Goal: Communication & Community: Share content

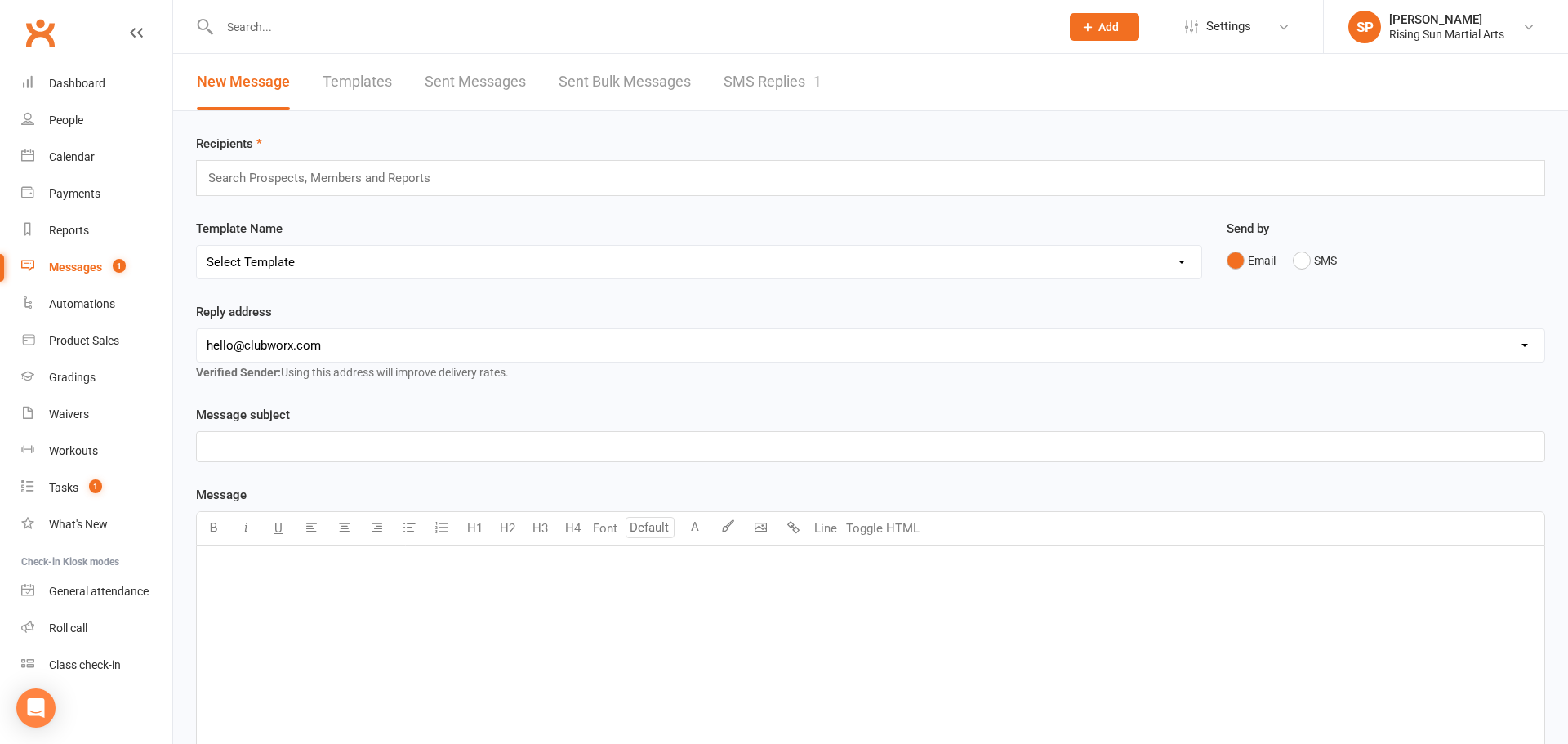
click at [763, 75] on link "SMS Replies 1" at bounding box center [772, 82] width 98 height 56
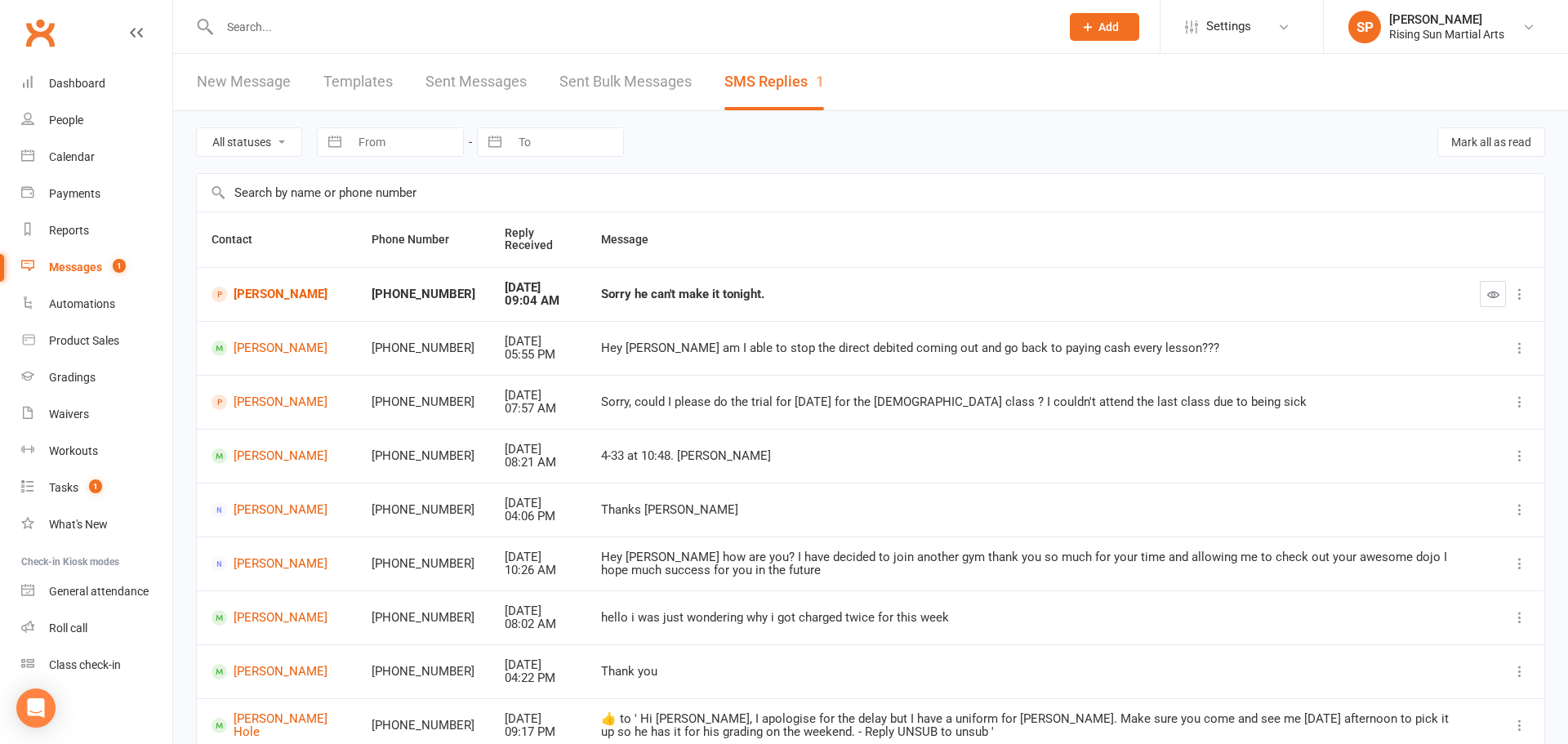
click at [1476, 295] on td at bounding box center [1505, 293] width 79 height 54
click at [84, 482] on link "Tasks 1" at bounding box center [97, 487] width 151 height 37
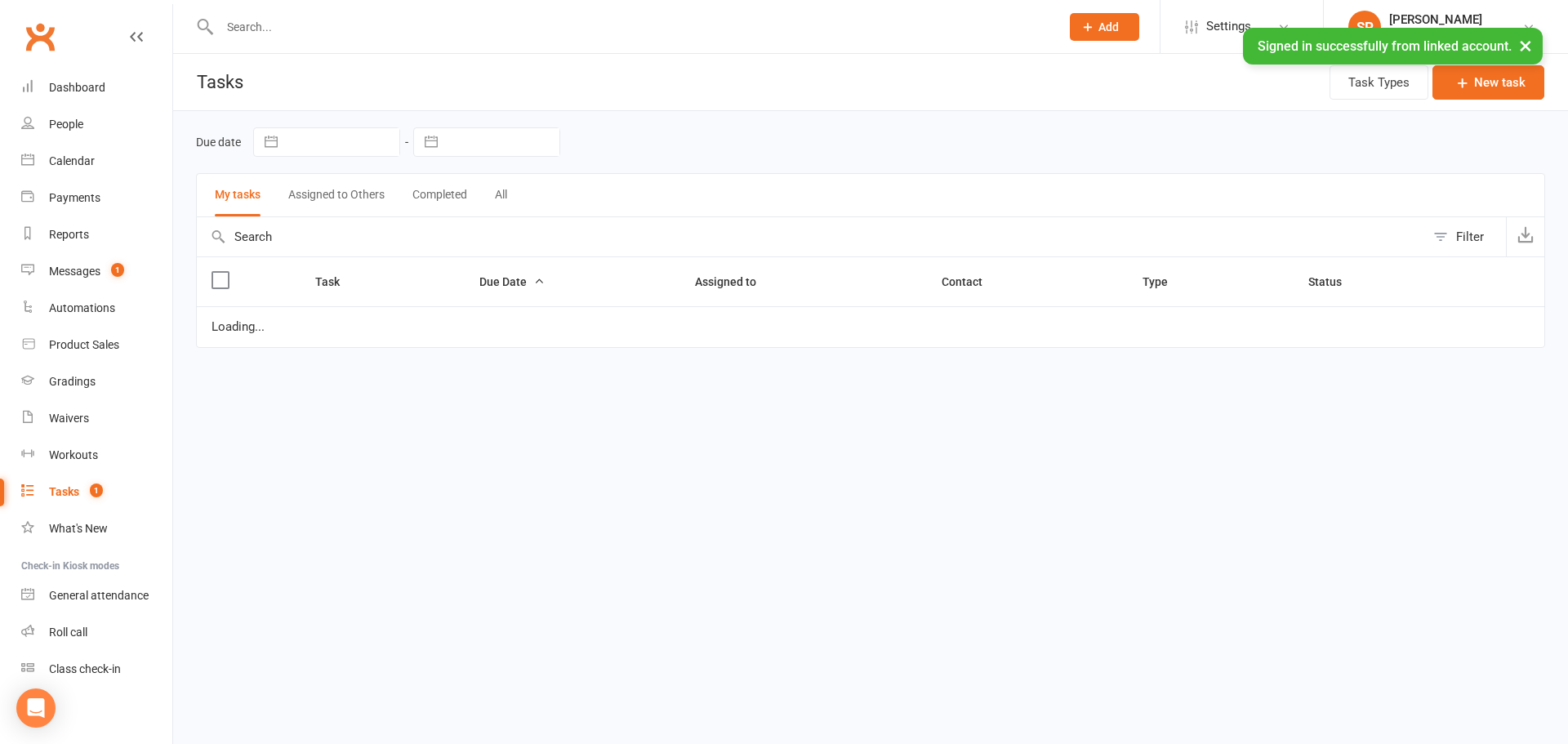
select select "waiting"
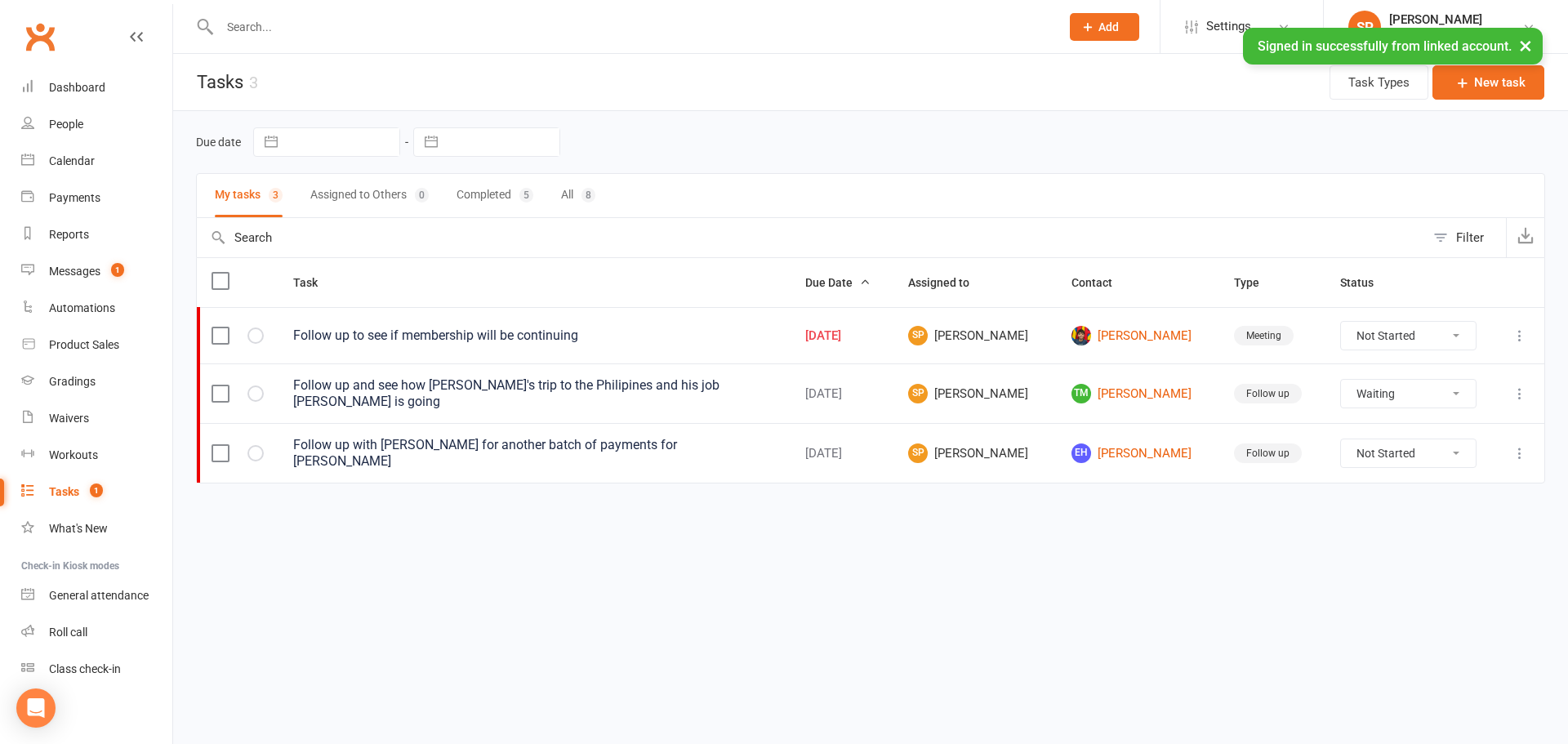
click at [1354, 335] on select "Not Started In Progress Waiting Complete" at bounding box center [1408, 336] width 135 height 28
click at [1354, 333] on select "Not Started In Progress Waiting Complete" at bounding box center [1408, 336] width 135 height 28
click at [1354, 334] on select "Not Started In Progress Waiting Complete" at bounding box center [1408, 336] width 135 height 28
click at [1341, 322] on select "Not Started In Progress Waiting Complete" at bounding box center [1408, 336] width 135 height 28
select select "unstarted"
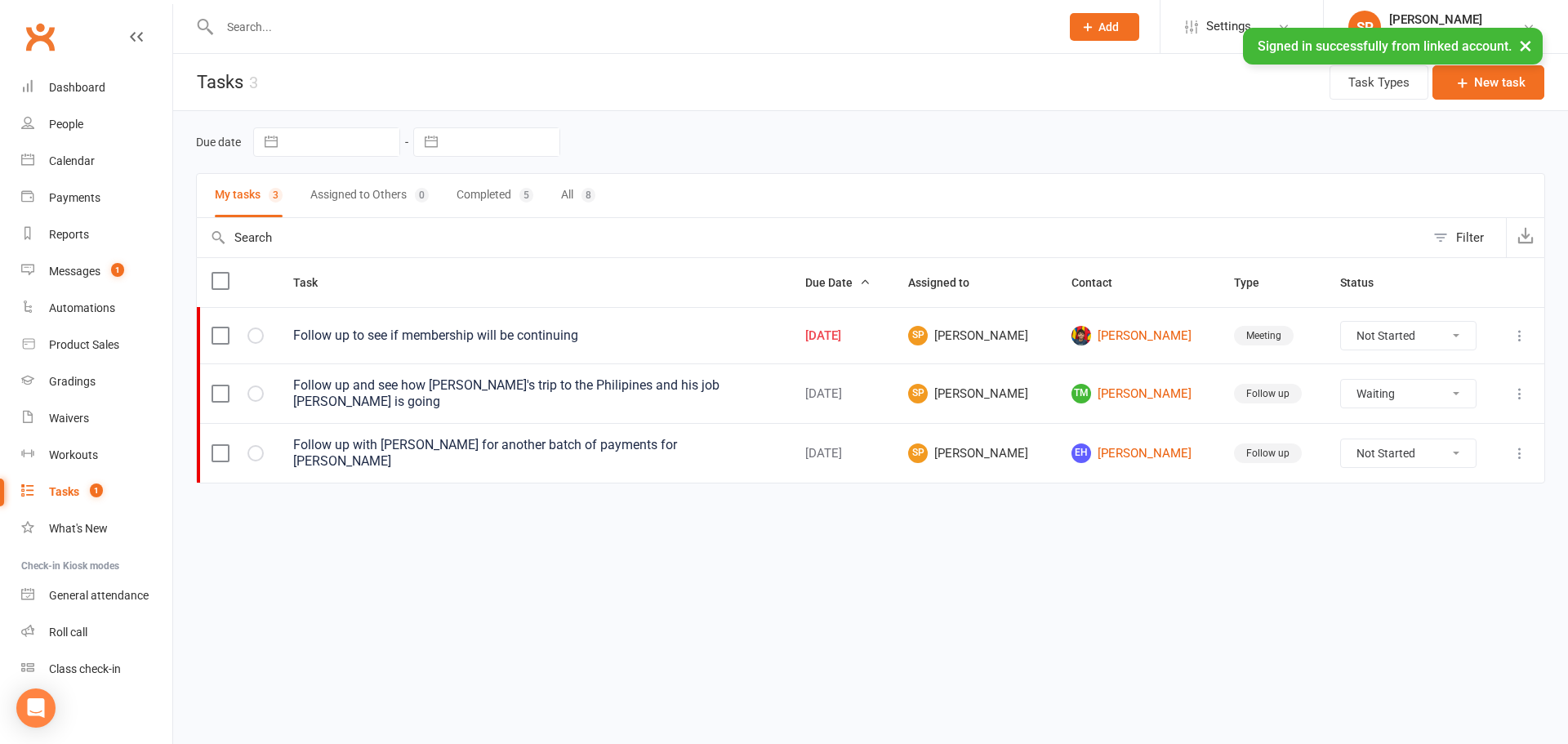
select select "waiting"
select select "started"
select select "waiting"
click at [68, 119] on div "People" at bounding box center [66, 124] width 34 height 13
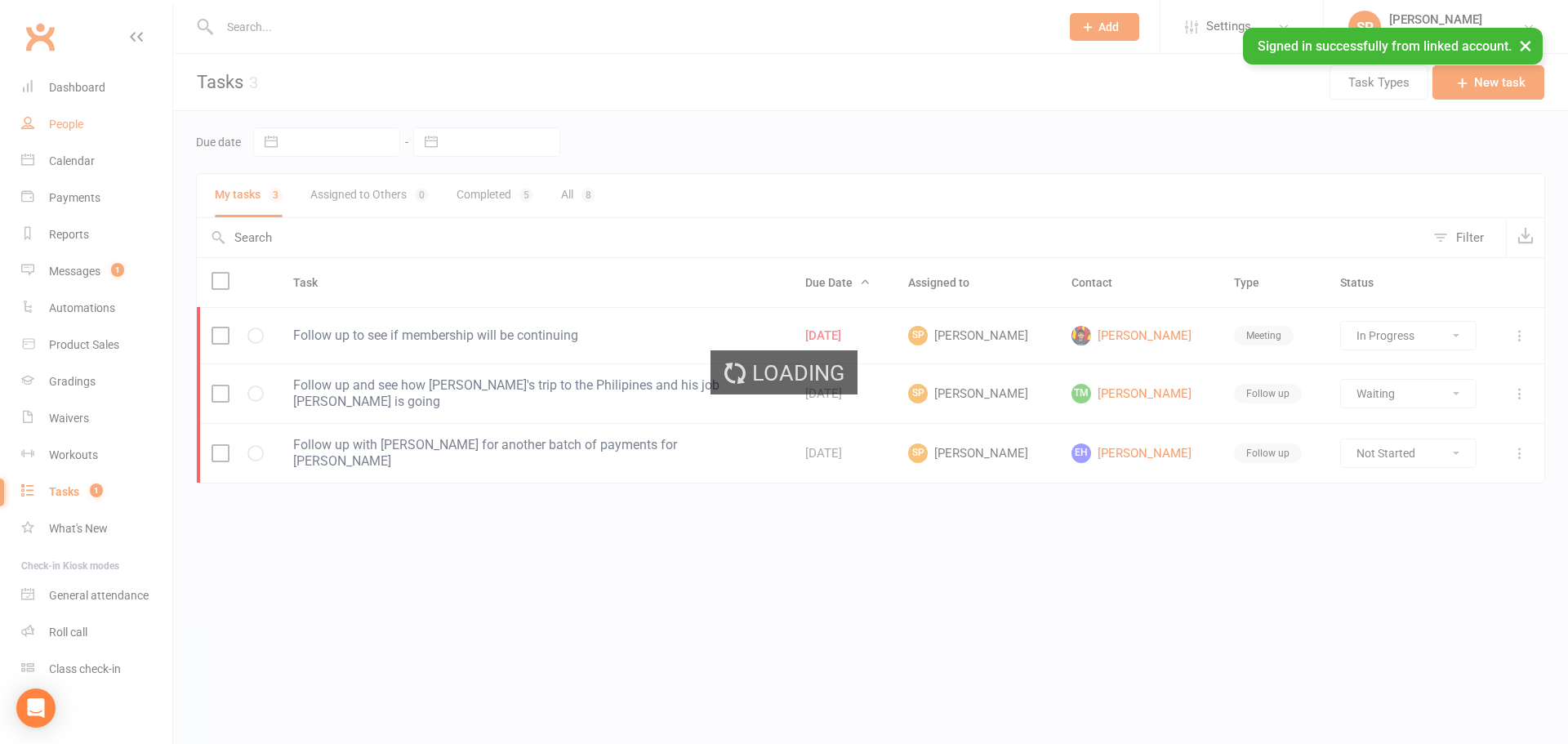
select select "100"
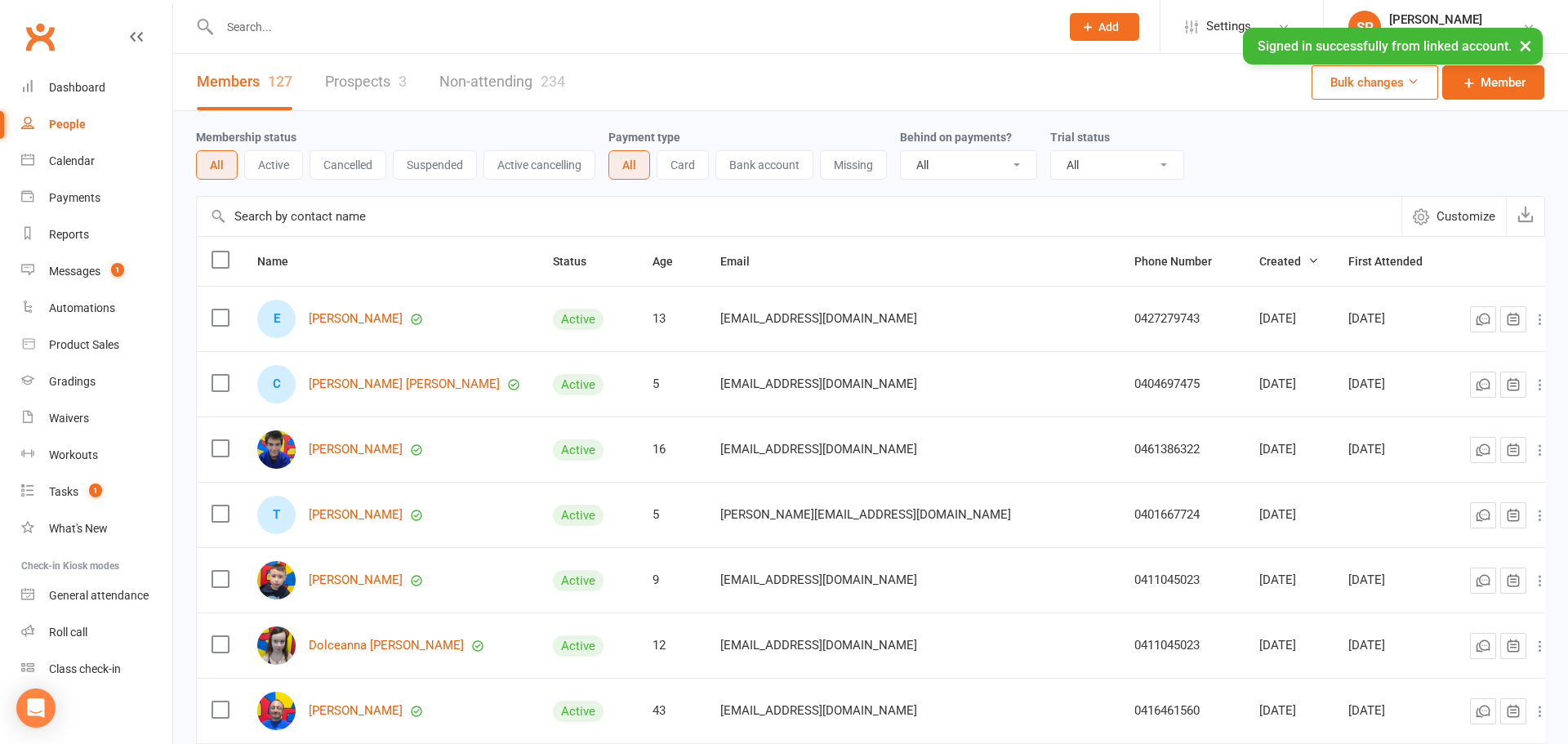
click at [335, 85] on link "Prospects 3" at bounding box center [366, 82] width 82 height 56
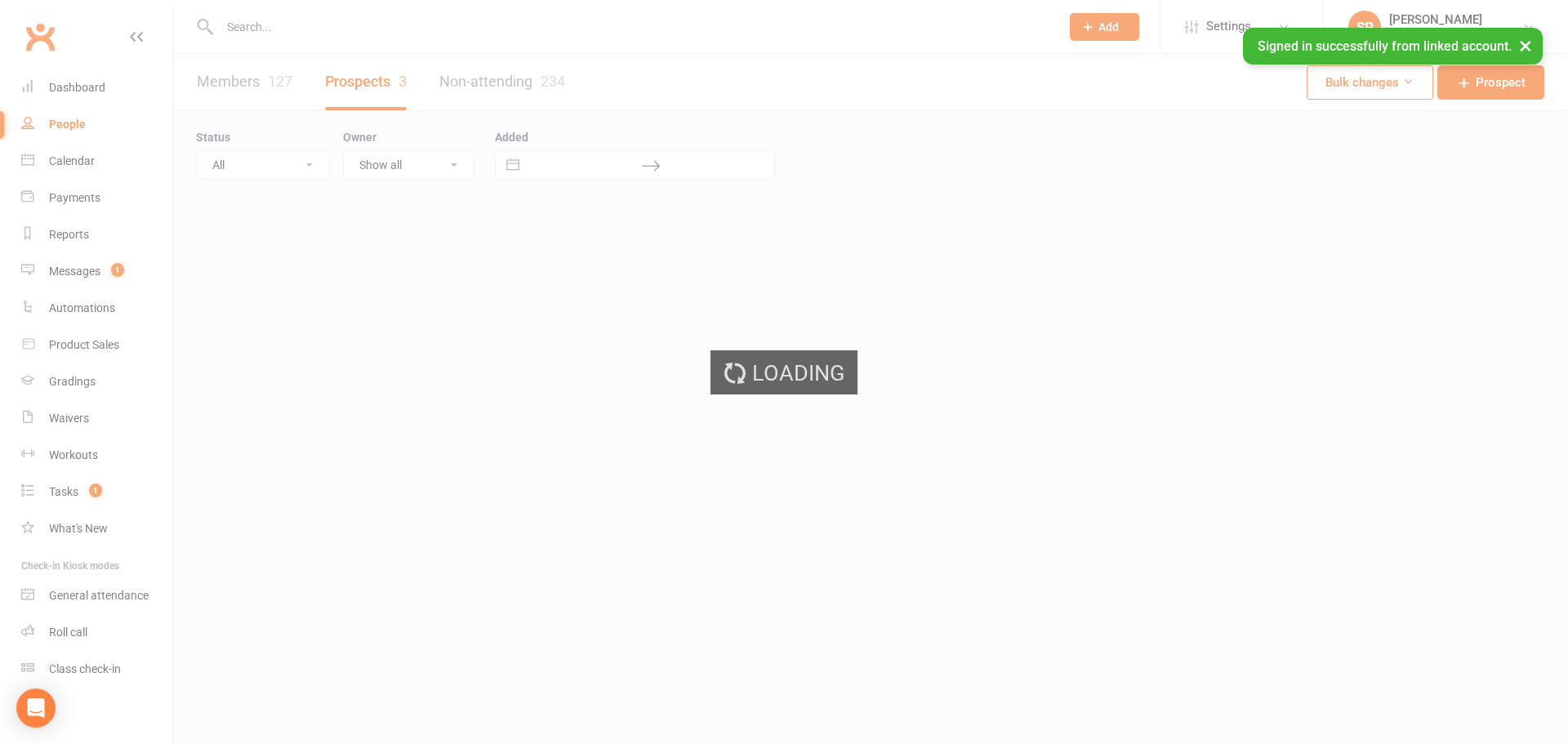
select select "100"
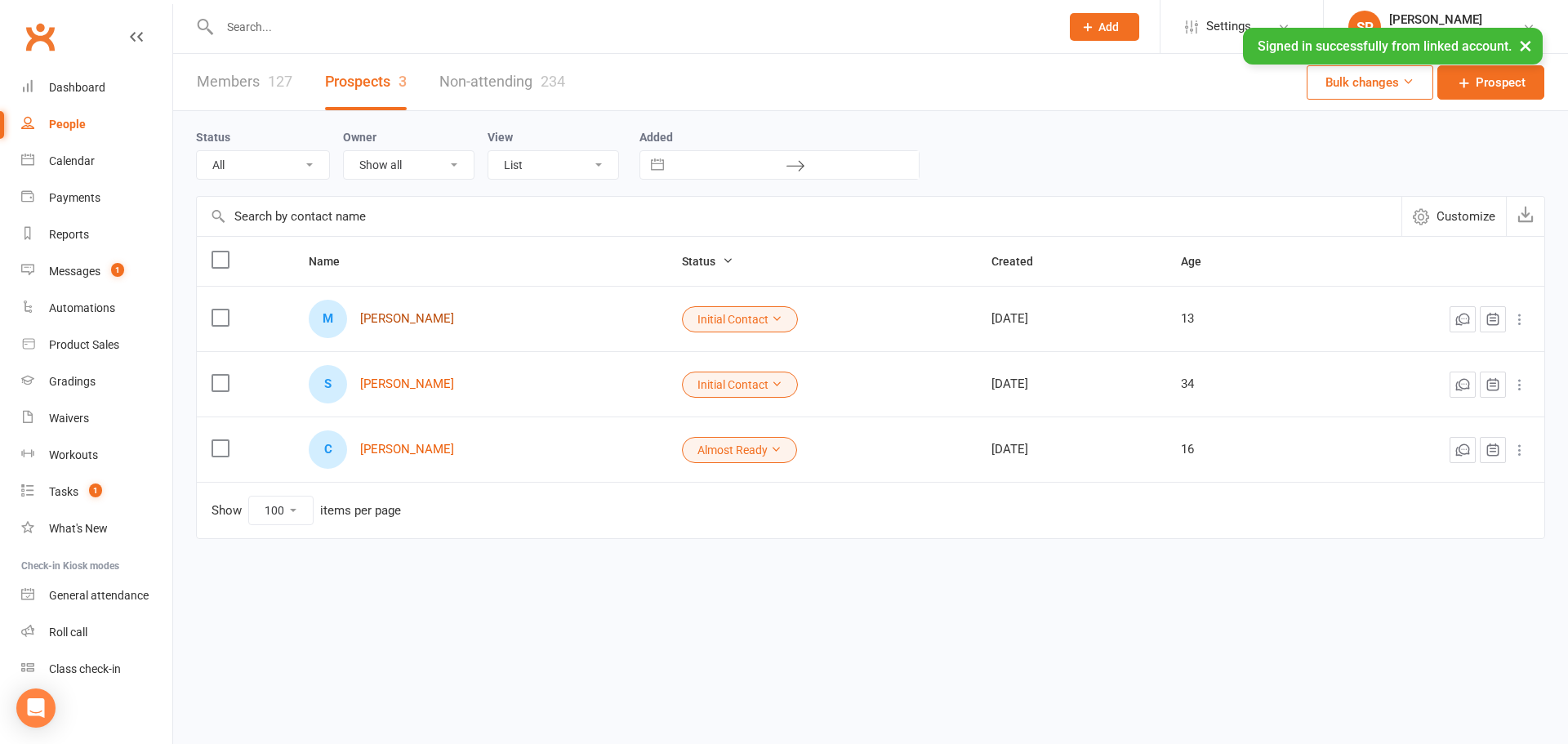
click at [443, 314] on link "[PERSON_NAME]" at bounding box center [407, 319] width 94 height 14
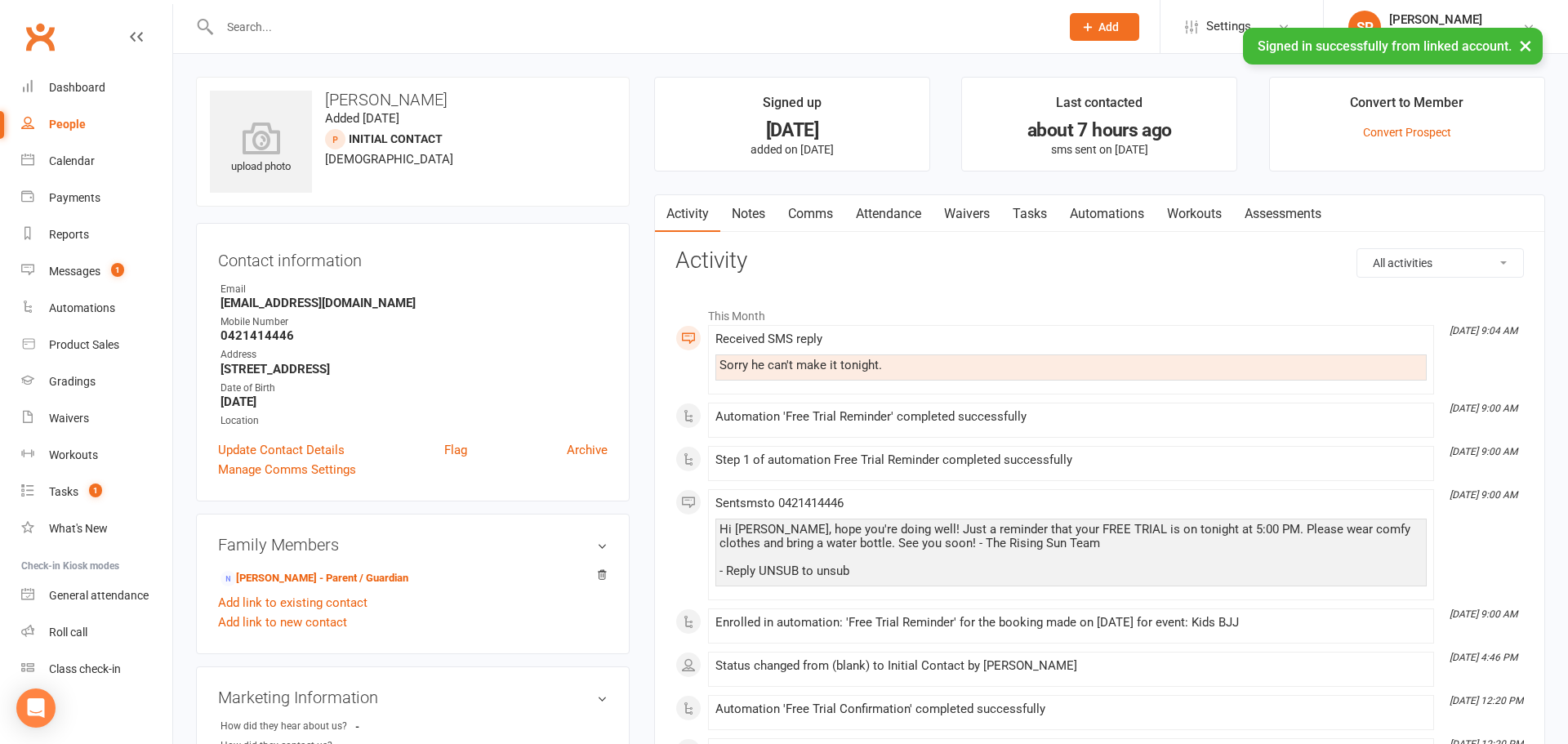
click at [825, 216] on link "Comms" at bounding box center [811, 214] width 68 height 38
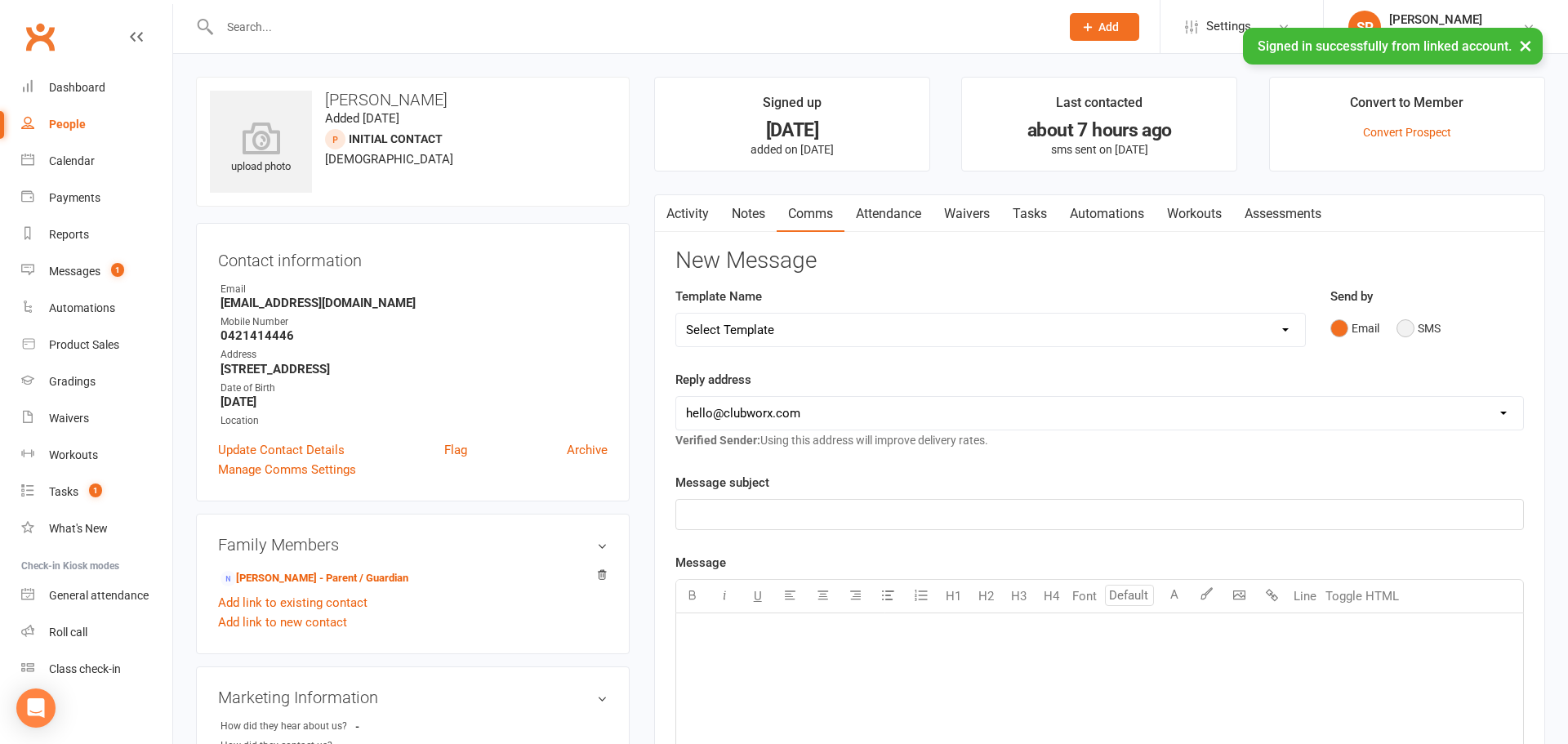
click at [1402, 323] on button "SMS" at bounding box center [1418, 328] width 44 height 31
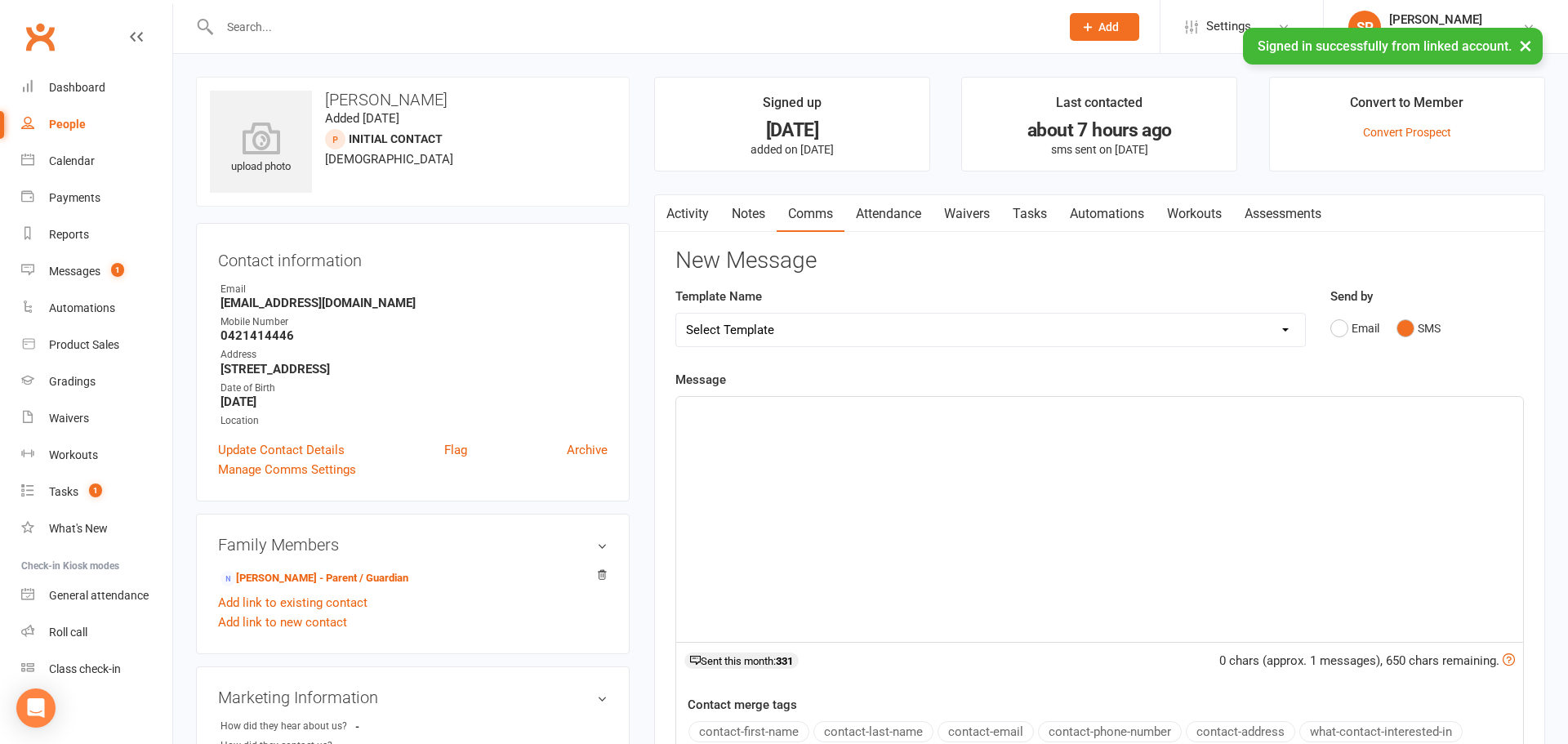
click at [883, 433] on div "﻿" at bounding box center [1100, 519] width 847 height 245
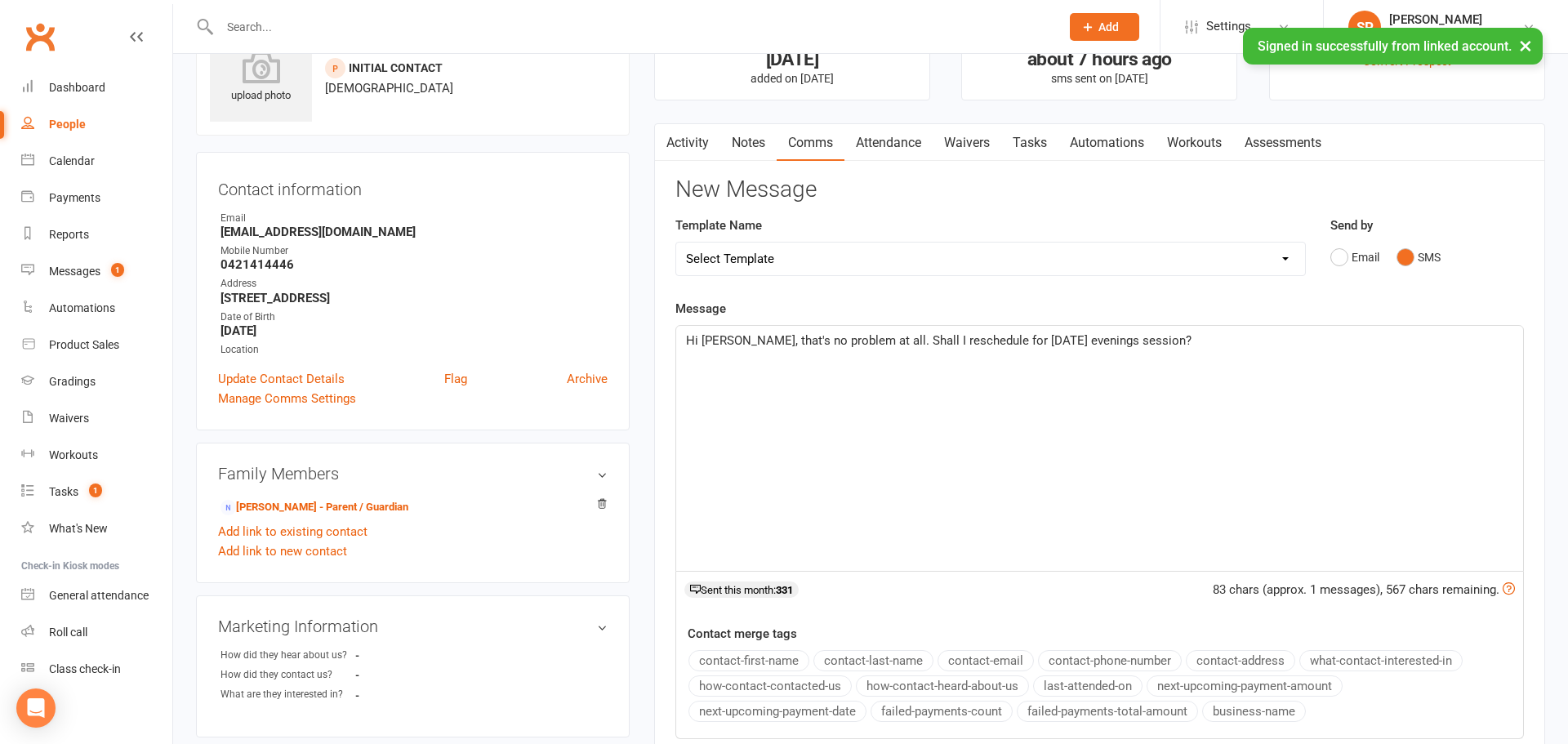
scroll to position [229, 0]
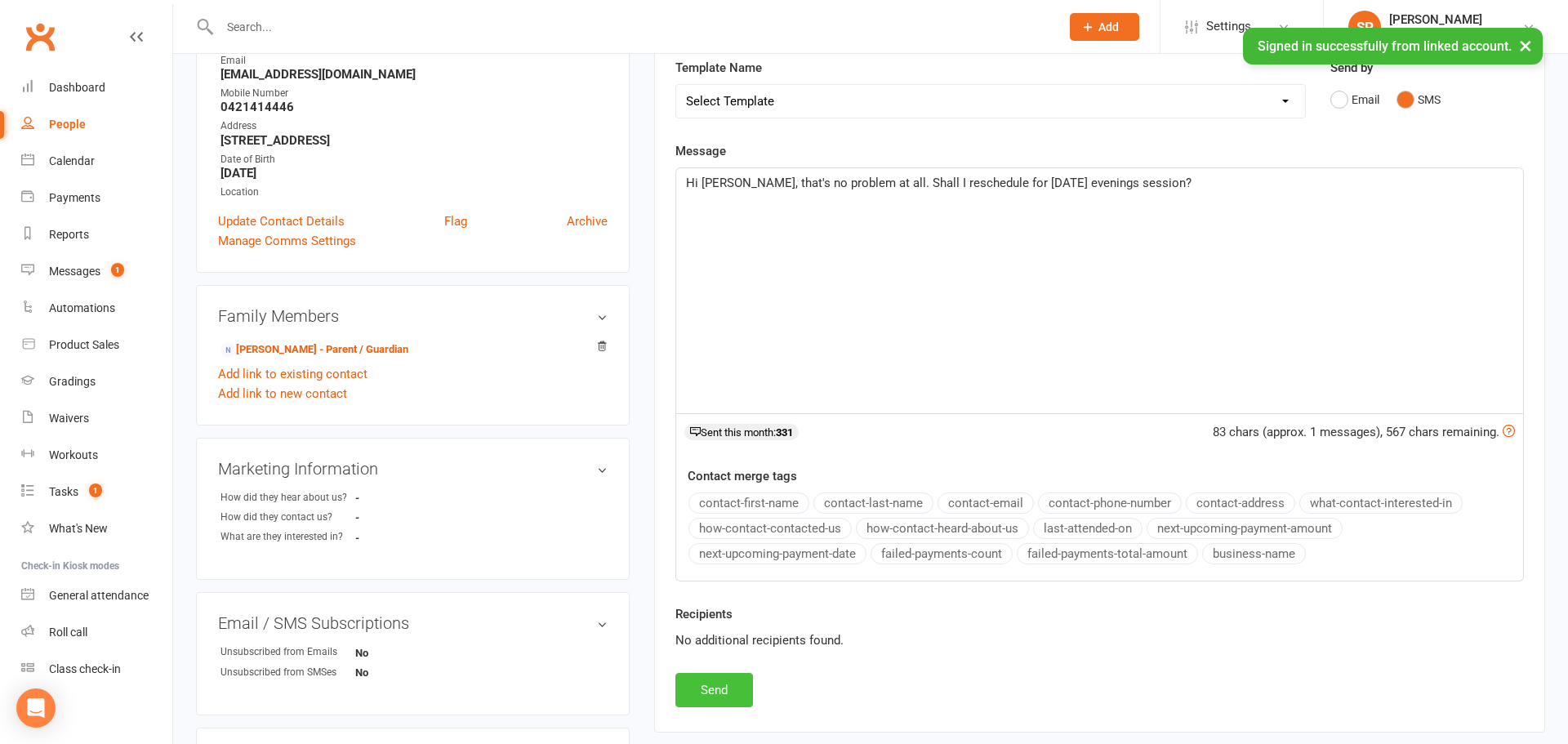
click at [721, 690] on button "Send" at bounding box center [714, 689] width 77 height 34
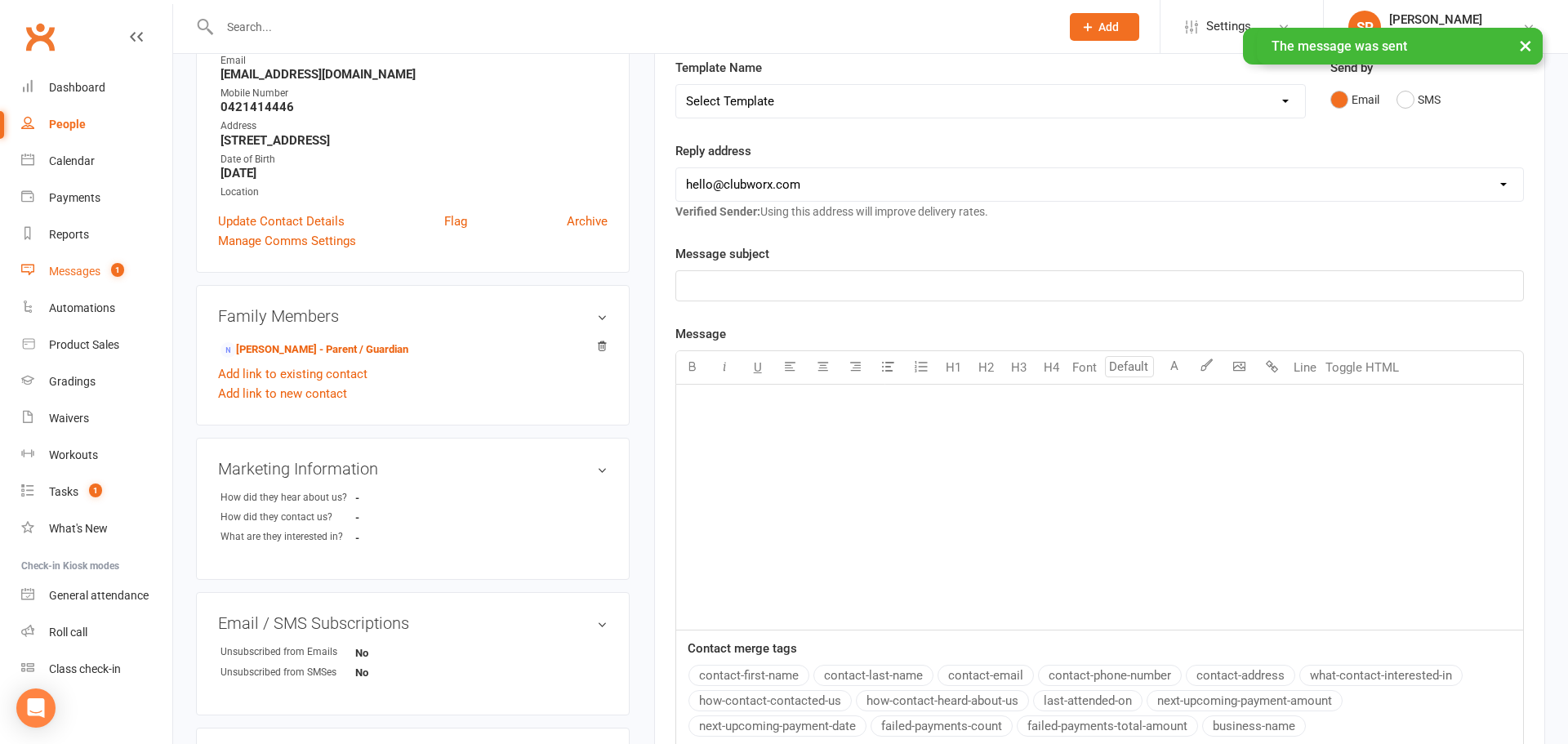
click at [45, 271] on link "Messages 1" at bounding box center [97, 271] width 151 height 37
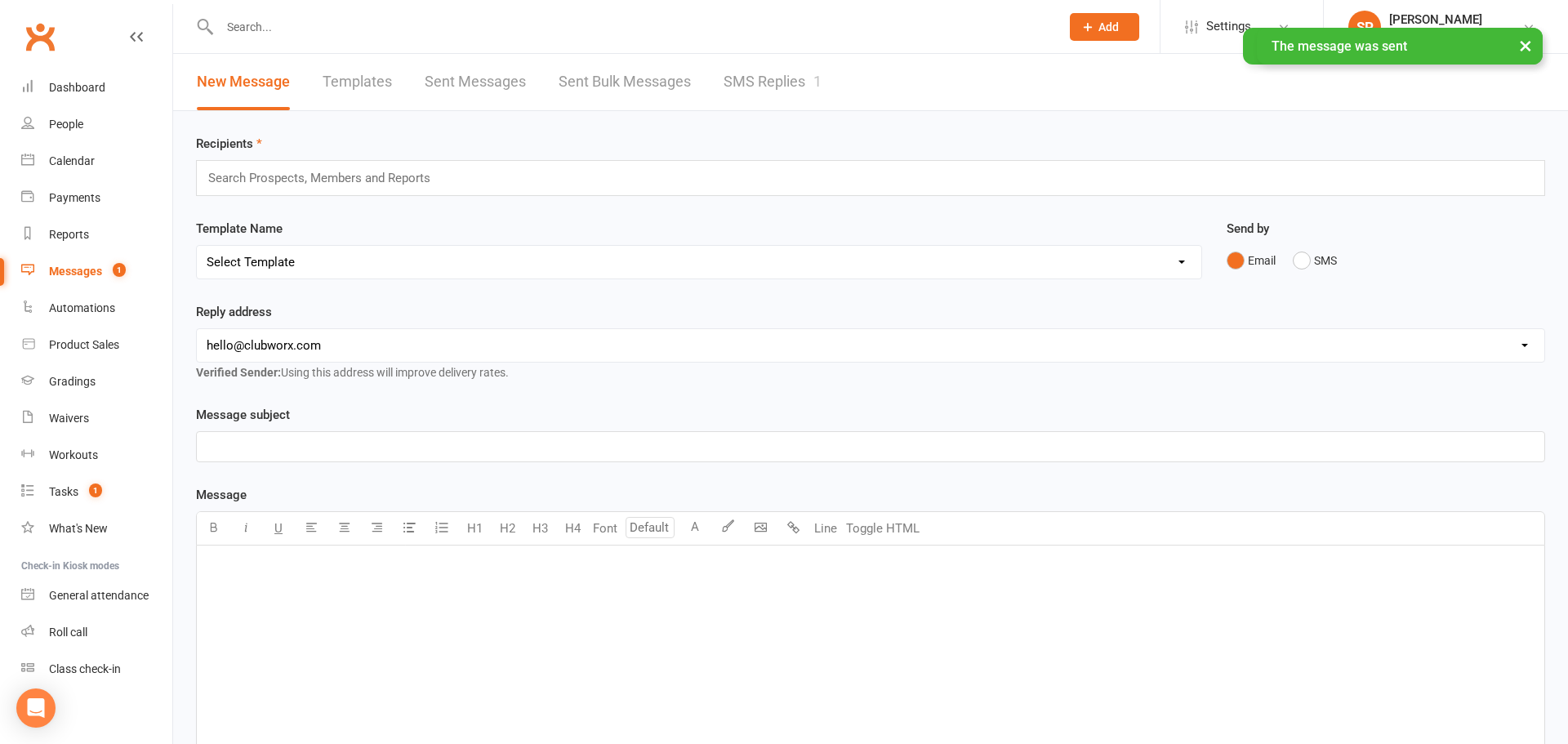
click at [789, 102] on link "SMS Replies 1" at bounding box center [772, 82] width 98 height 56
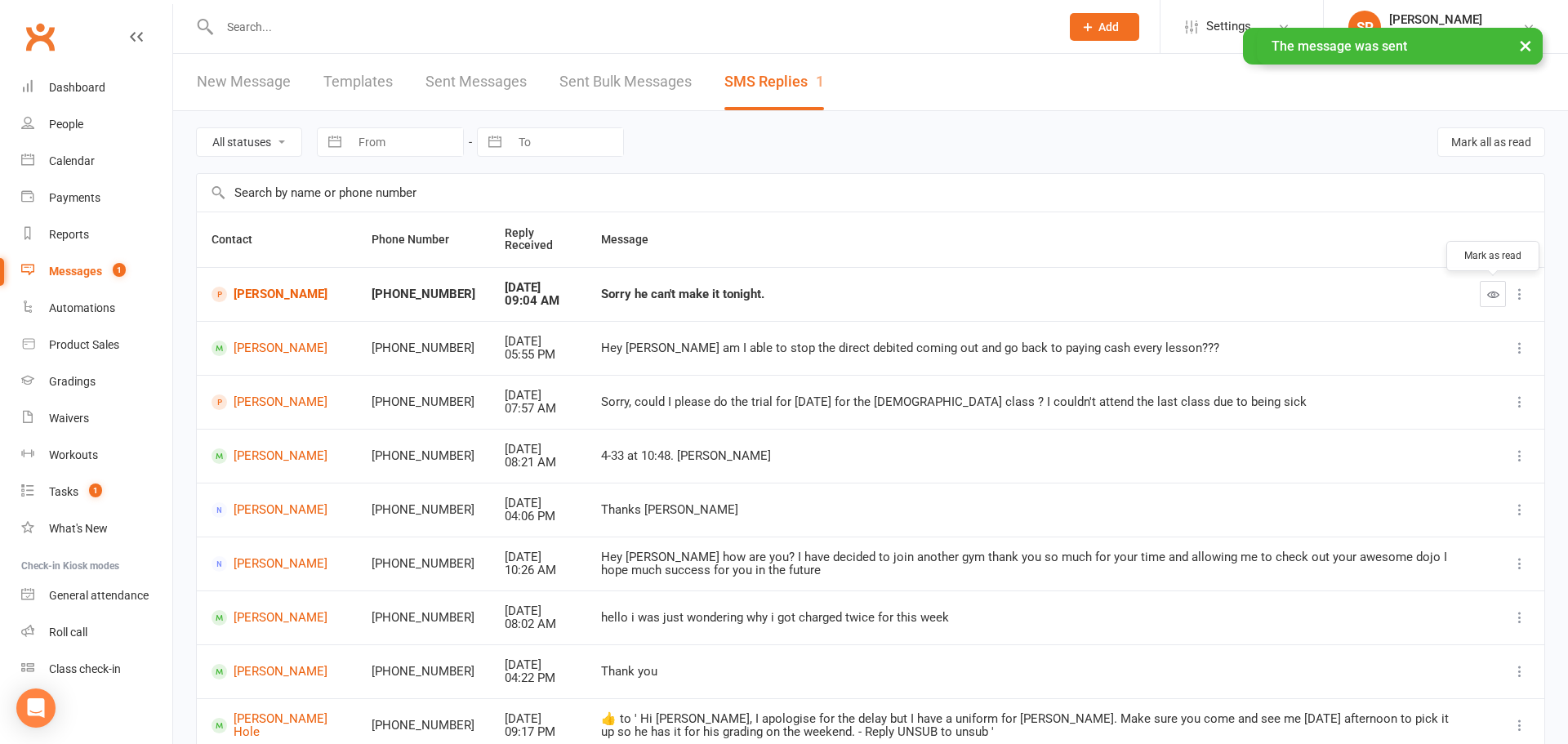
click at [1493, 301] on button "button" at bounding box center [1493, 294] width 26 height 26
click at [56, 497] on div "Tasks" at bounding box center [63, 492] width 29 height 13
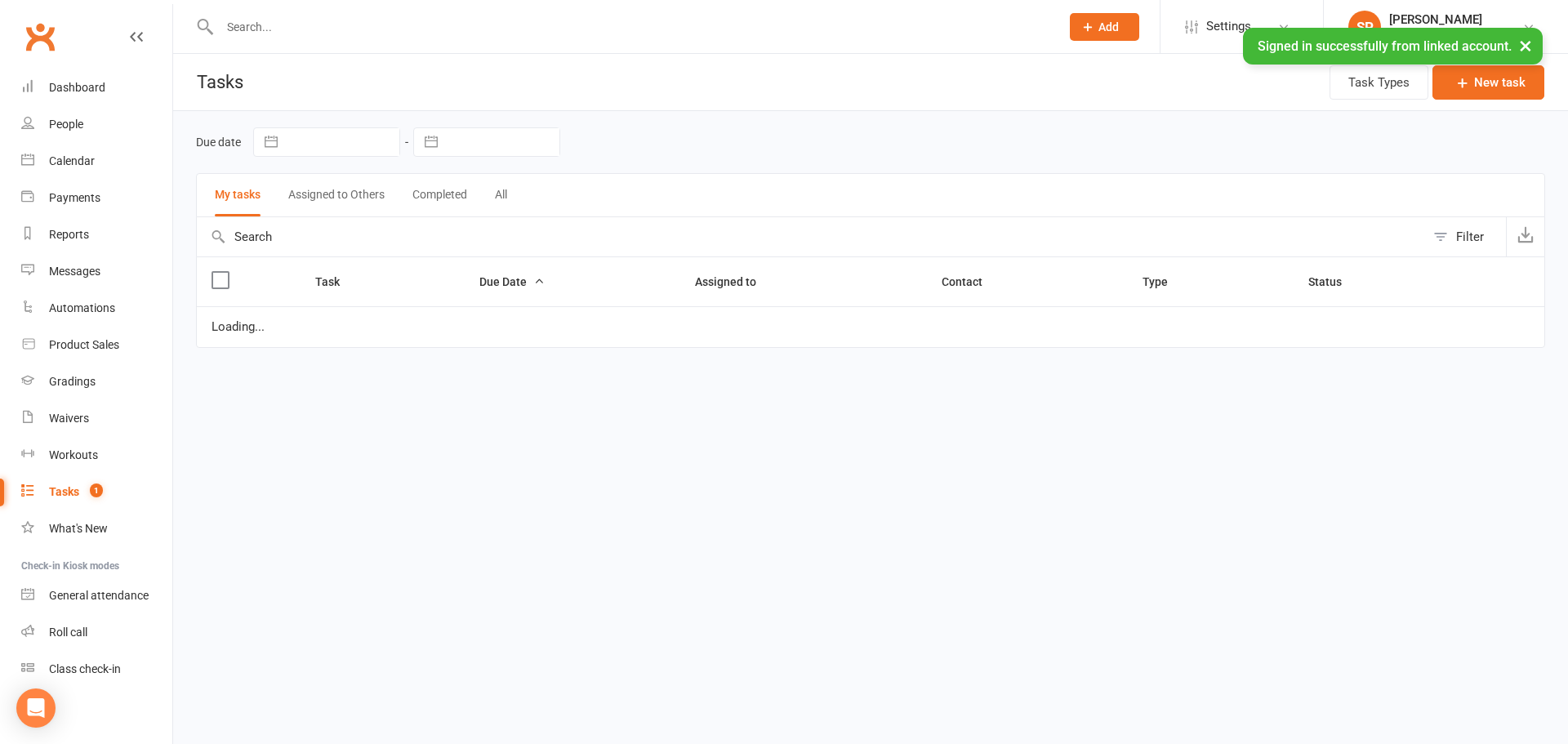
select select "started"
select select "waiting"
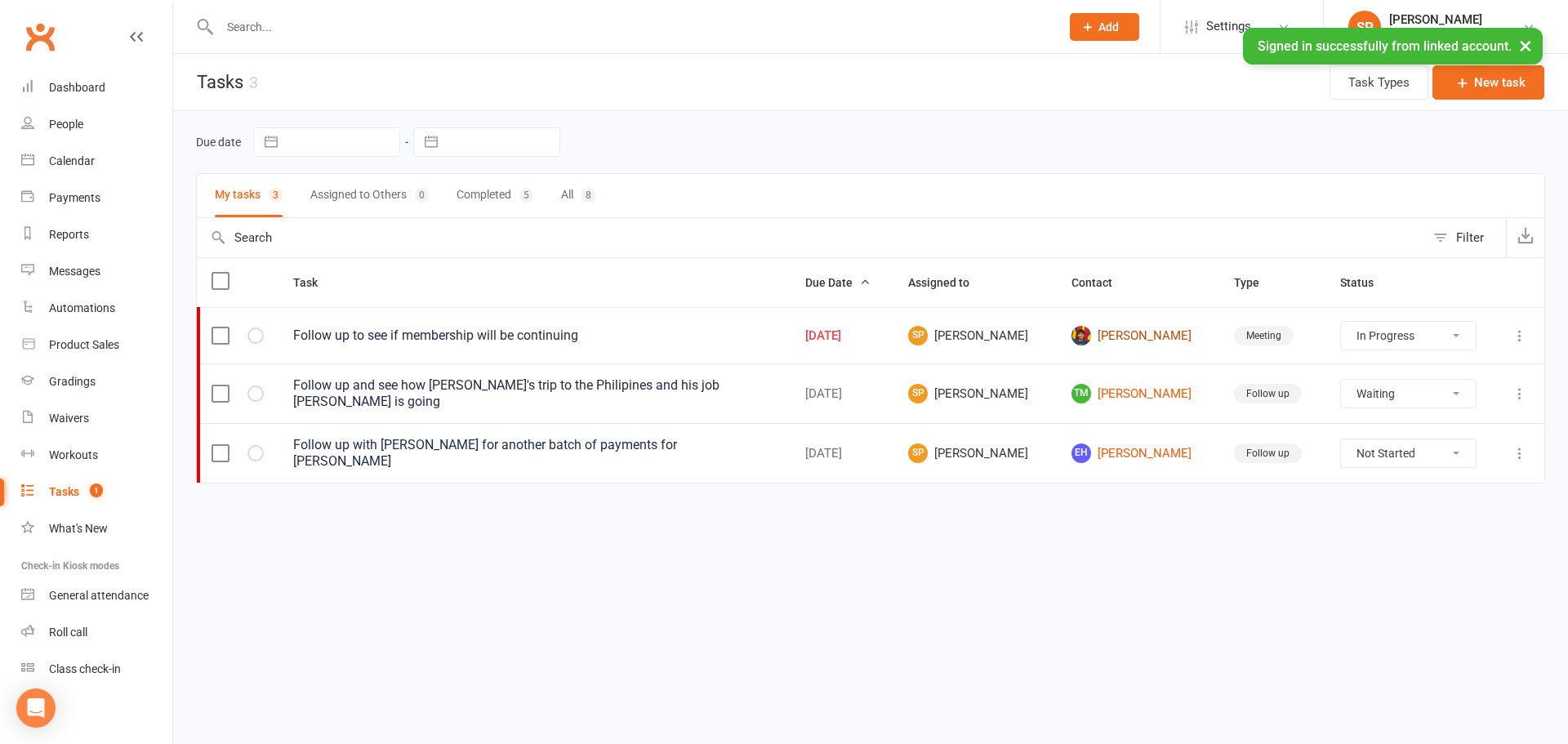
click at [1111, 341] on link "[PERSON_NAME]" at bounding box center [1138, 335] width 134 height 20
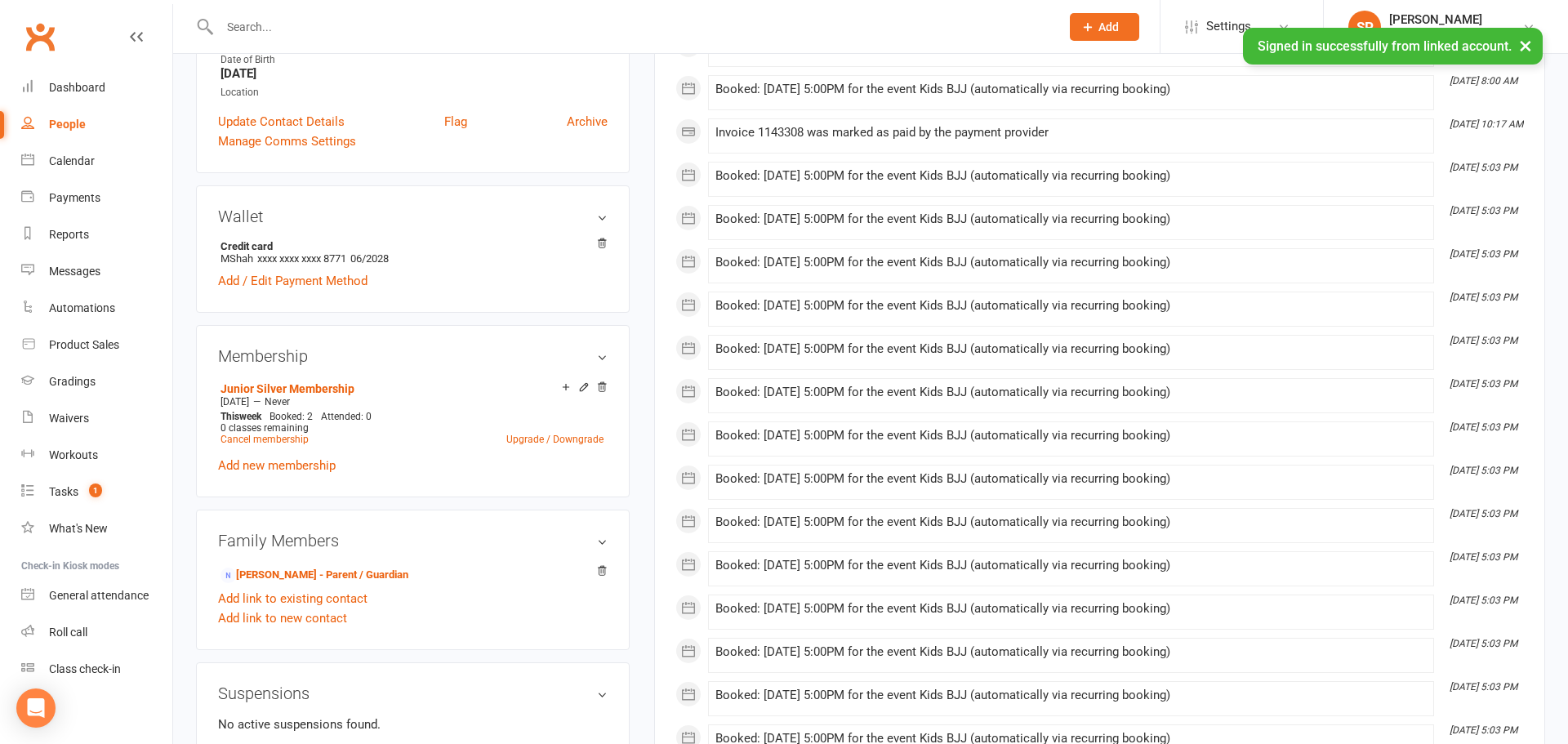
scroll to position [378, 0]
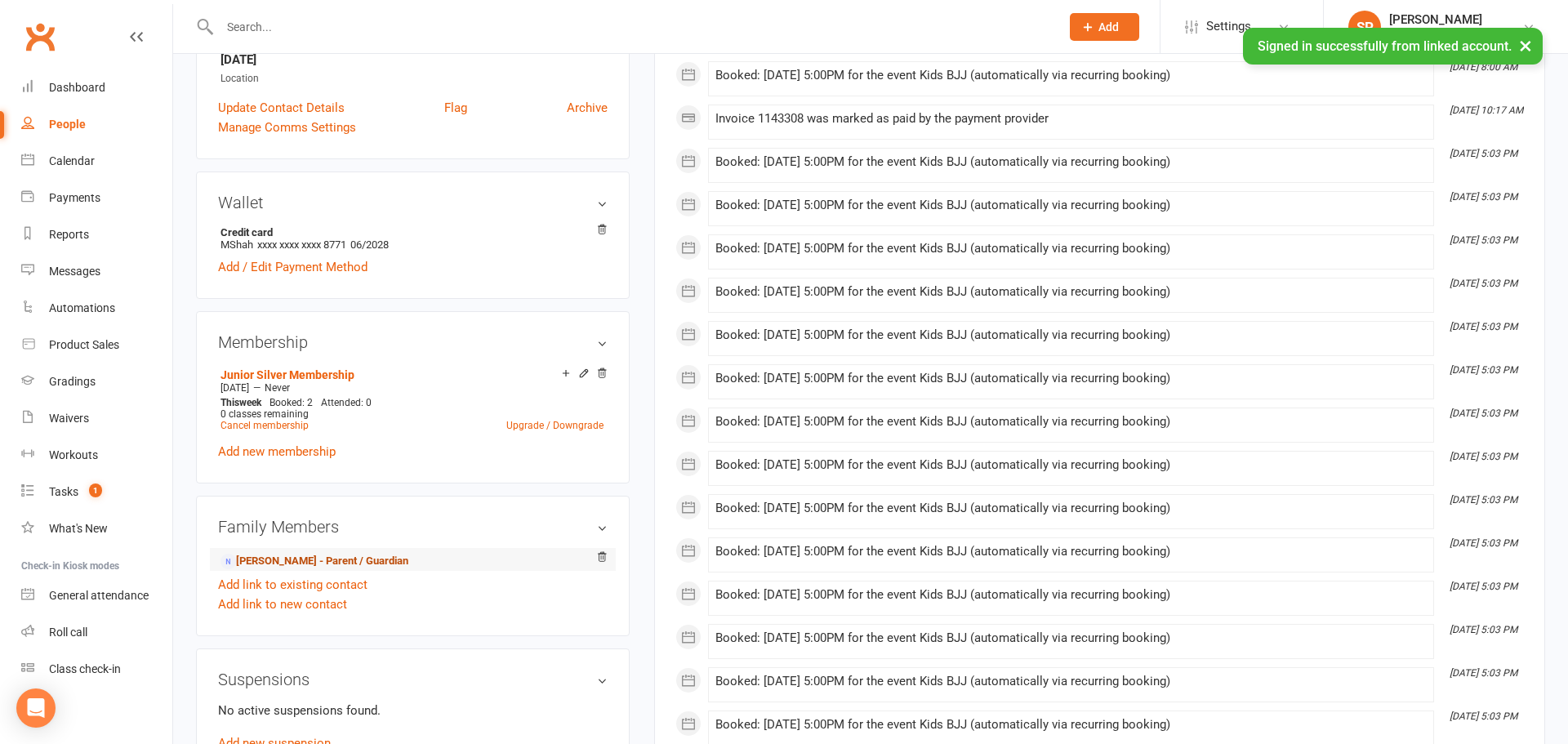
click at [325, 564] on link "[PERSON_NAME] - Parent / Guardian" at bounding box center [314, 562] width 188 height 17
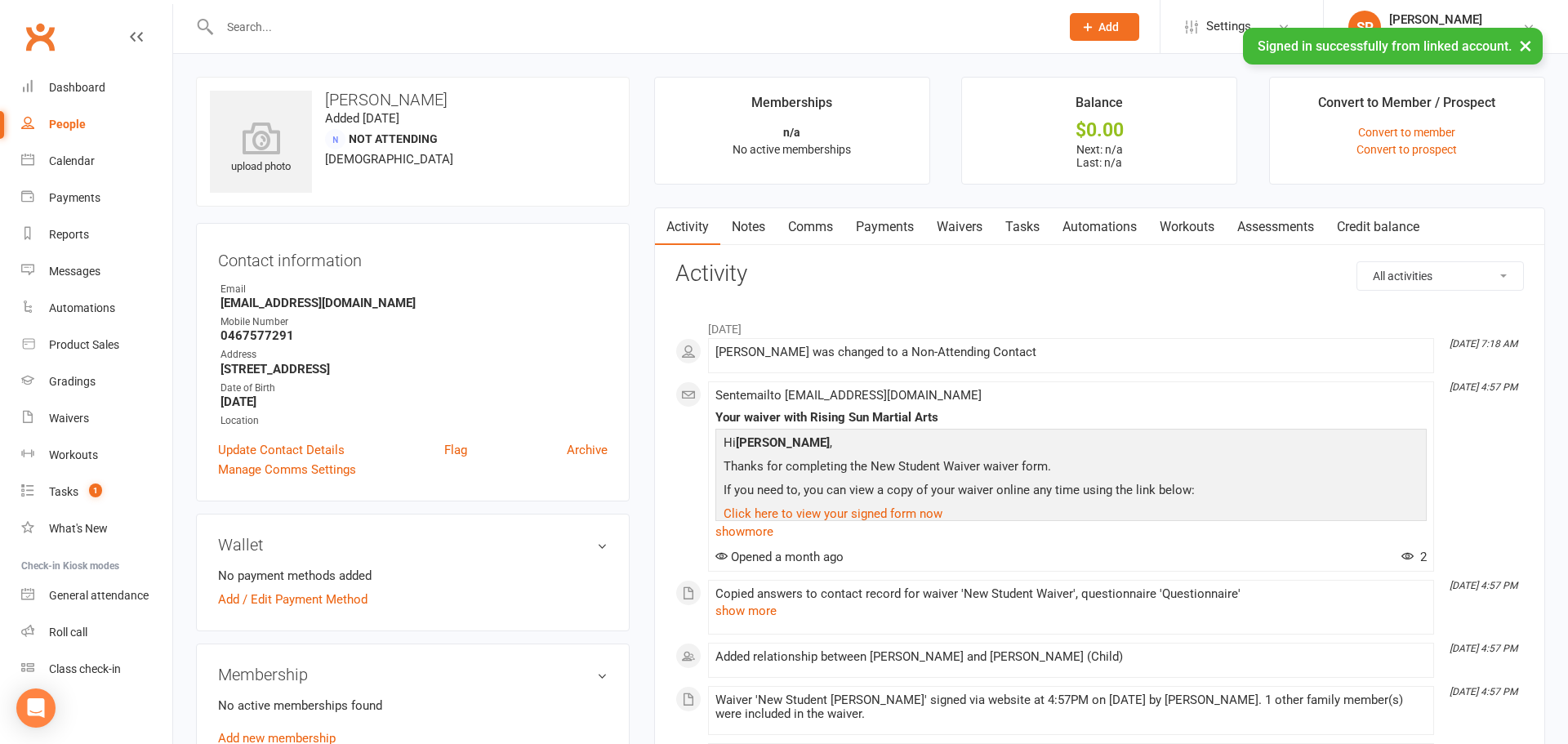
click at [801, 237] on link "Comms" at bounding box center [811, 227] width 68 height 38
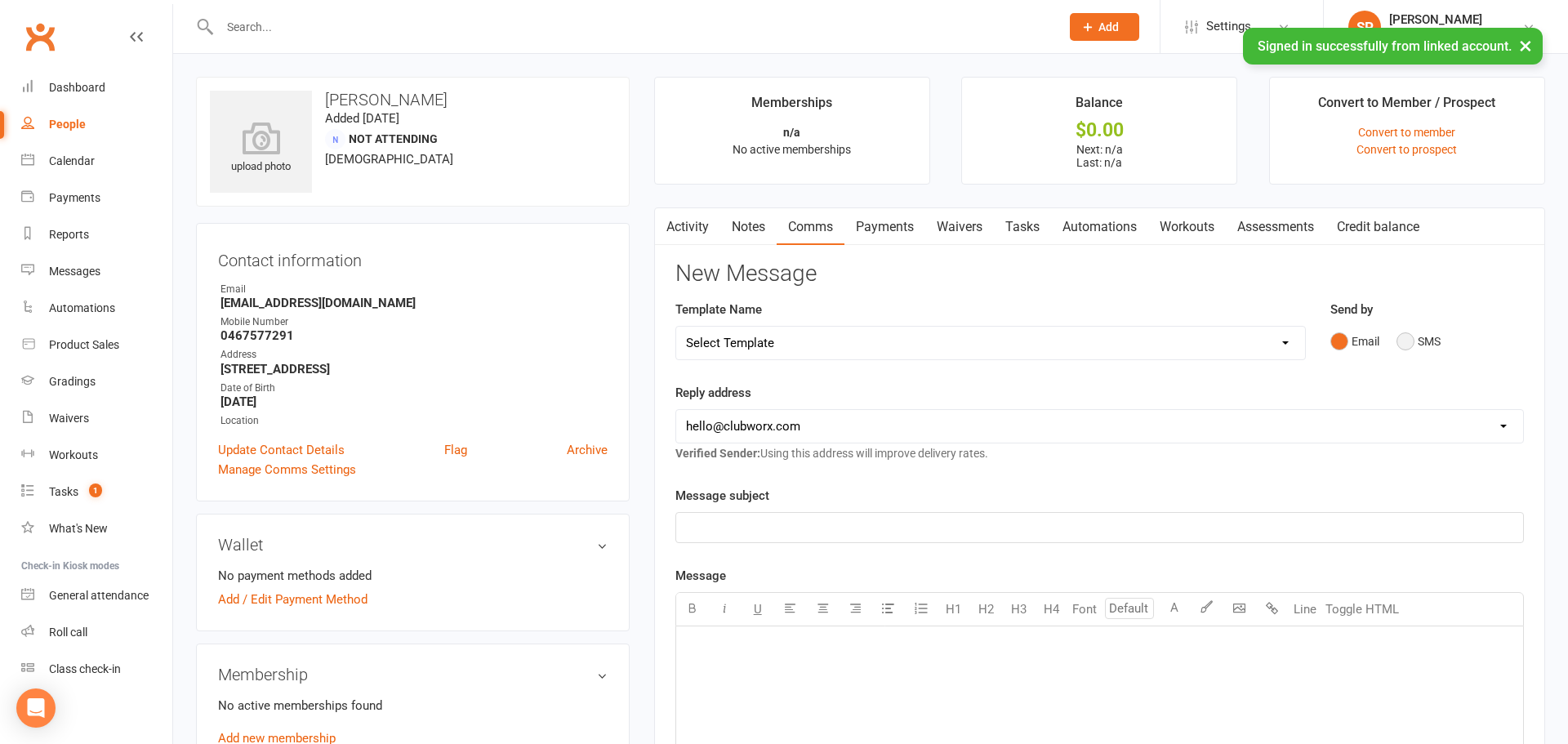
click at [1399, 347] on button "SMS" at bounding box center [1418, 340] width 44 height 31
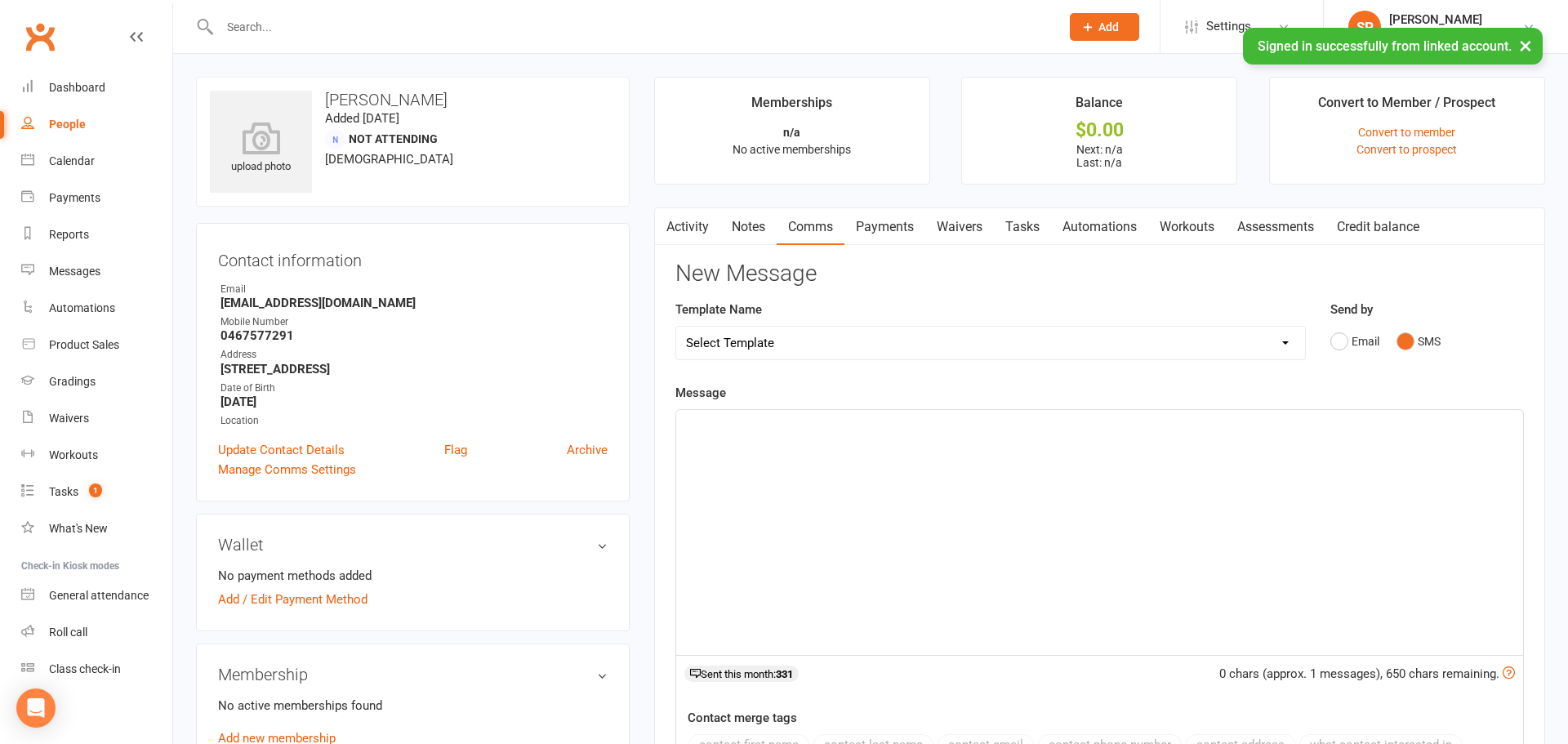
click at [835, 411] on div "﻿" at bounding box center [1100, 532] width 847 height 245
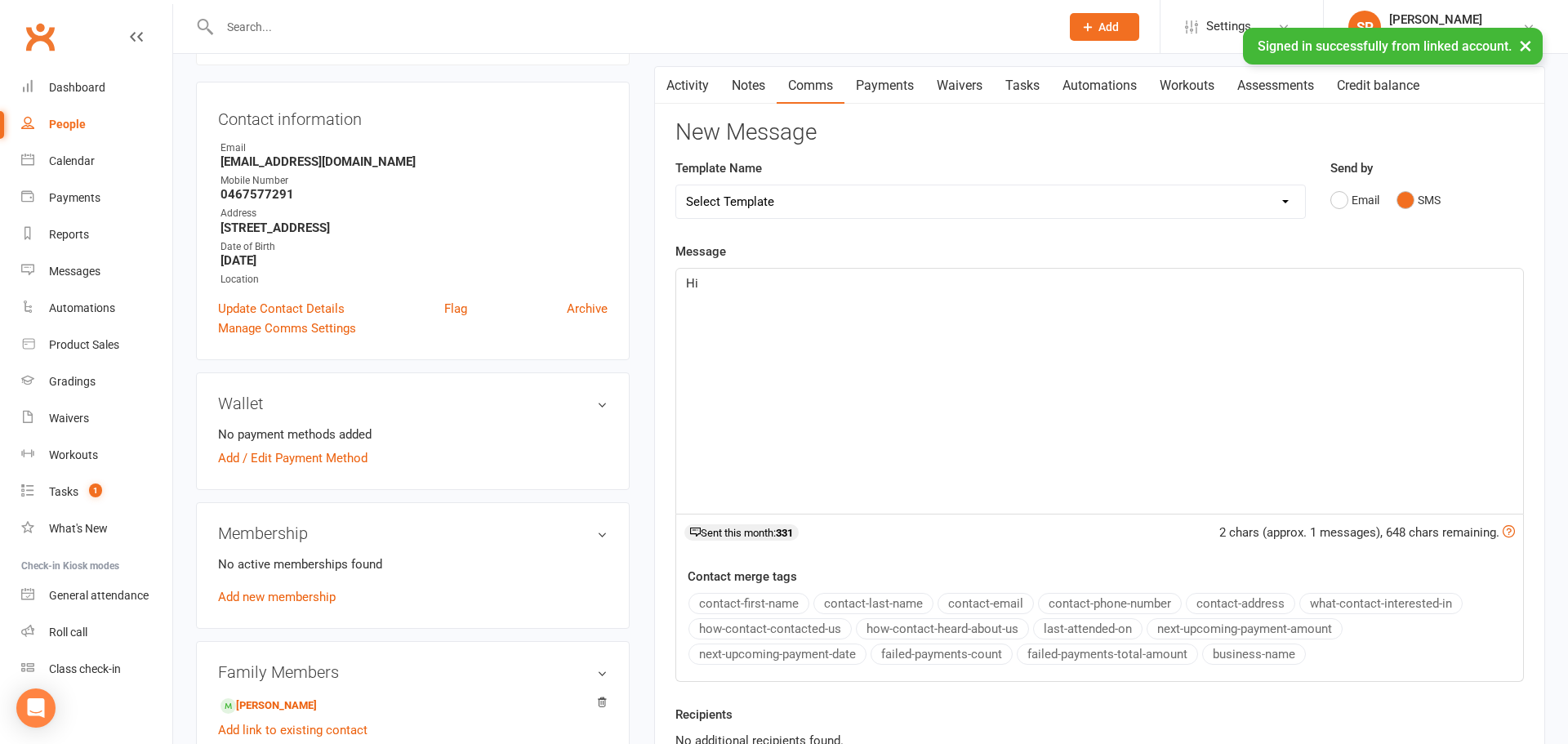
scroll to position [142, 0]
click at [768, 602] on button "contact-first-name" at bounding box center [749, 603] width 121 height 22
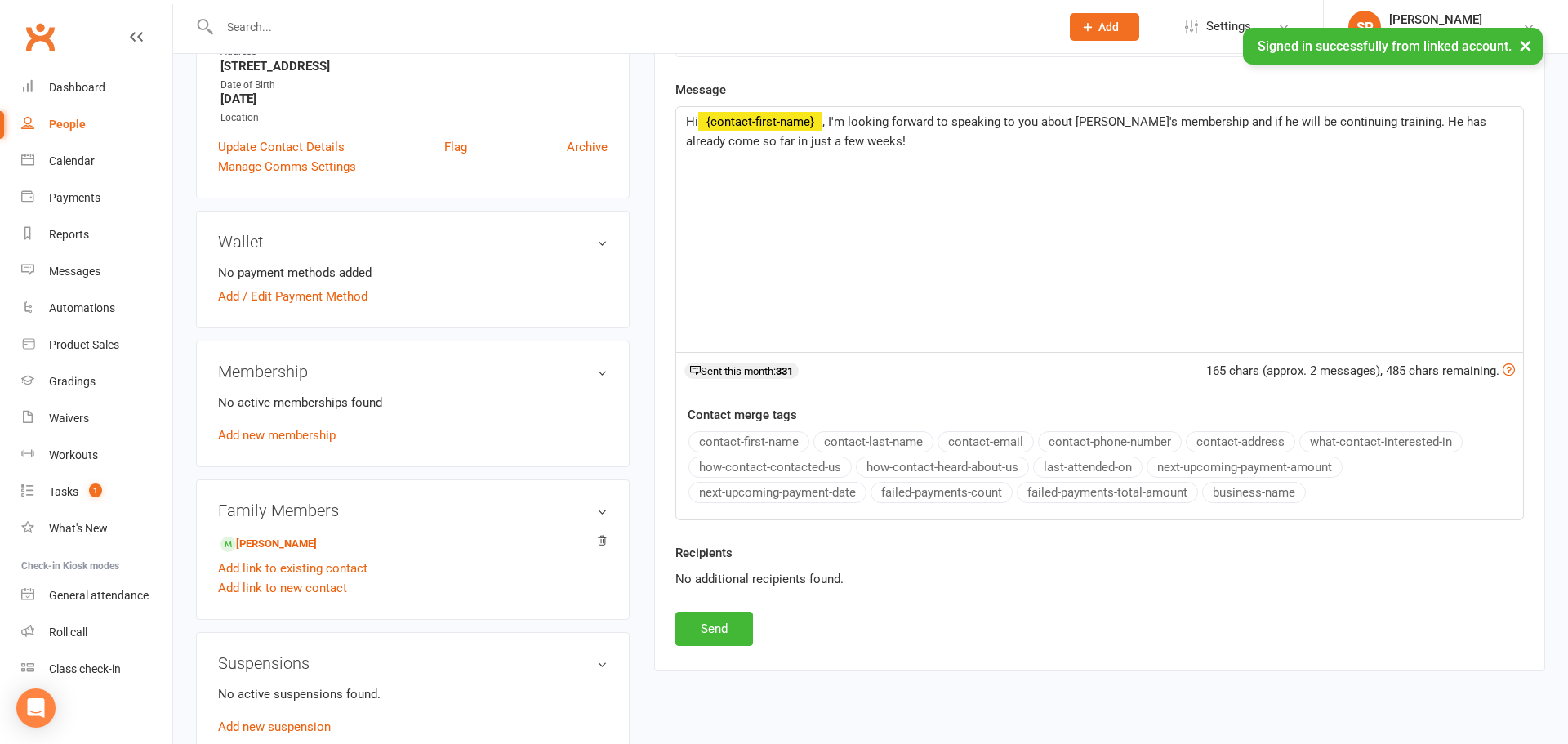
scroll to position [309, 0]
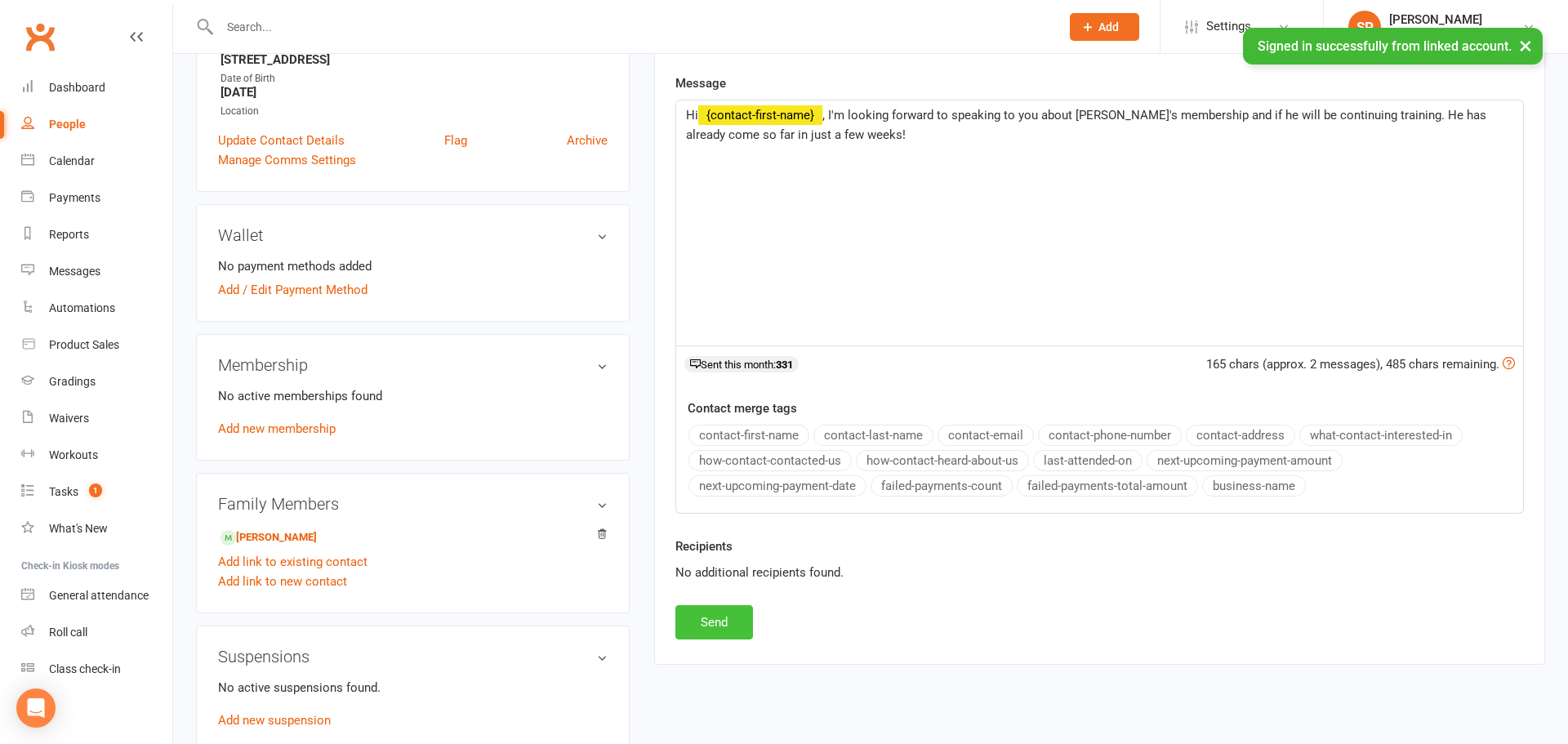
click at [746, 613] on button "Send" at bounding box center [714, 622] width 77 height 34
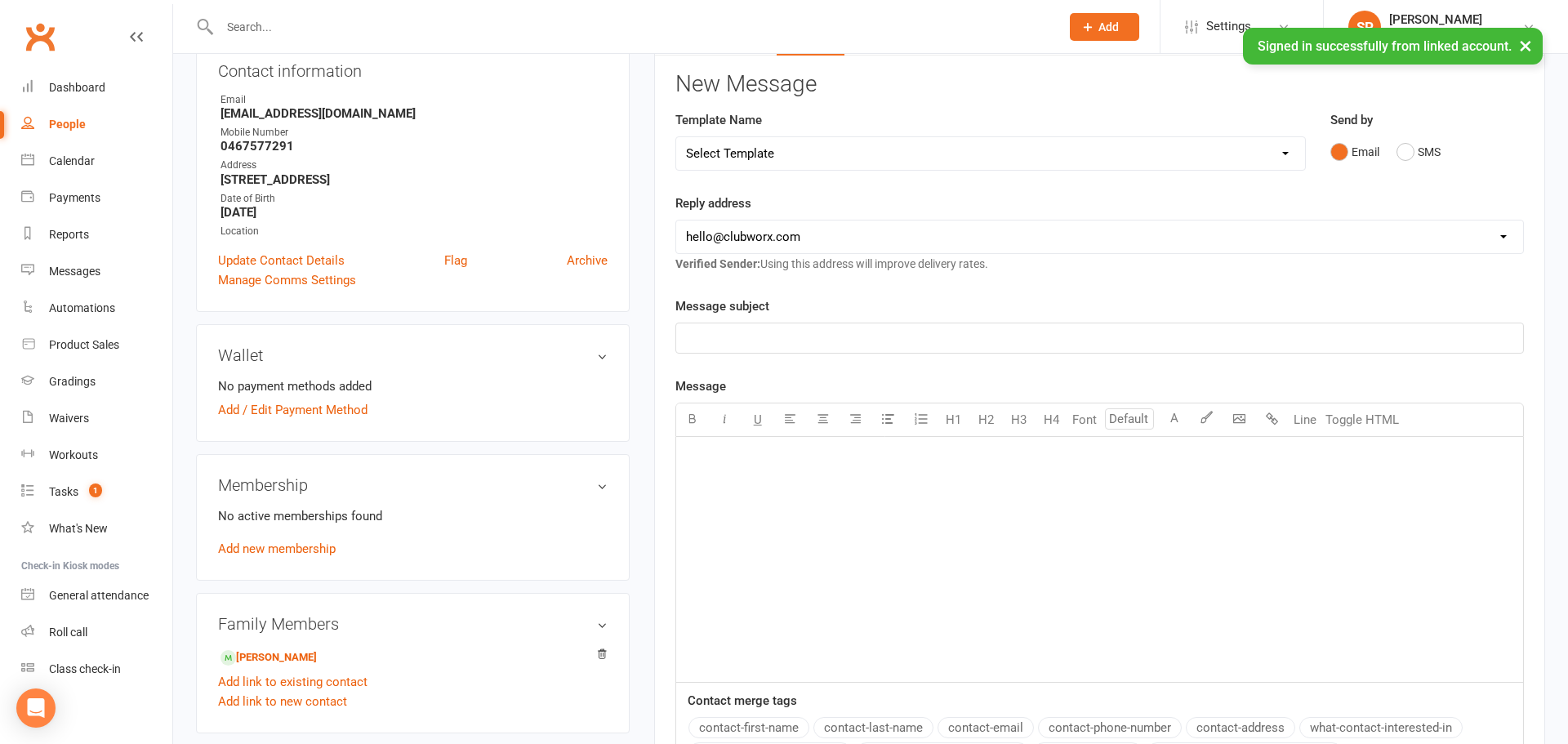
scroll to position [0, 0]
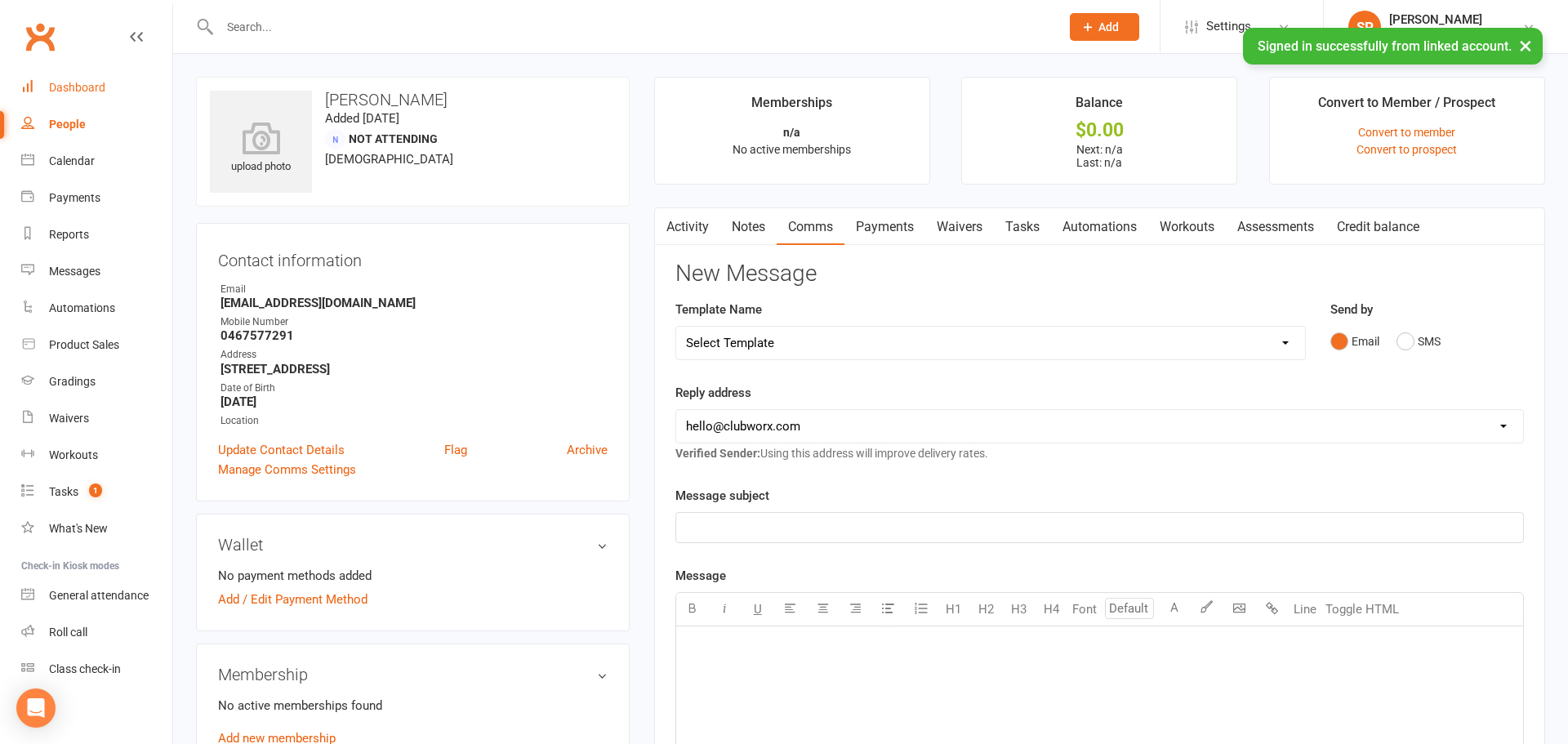
click at [68, 87] on div "Dashboard" at bounding box center [77, 87] width 56 height 13
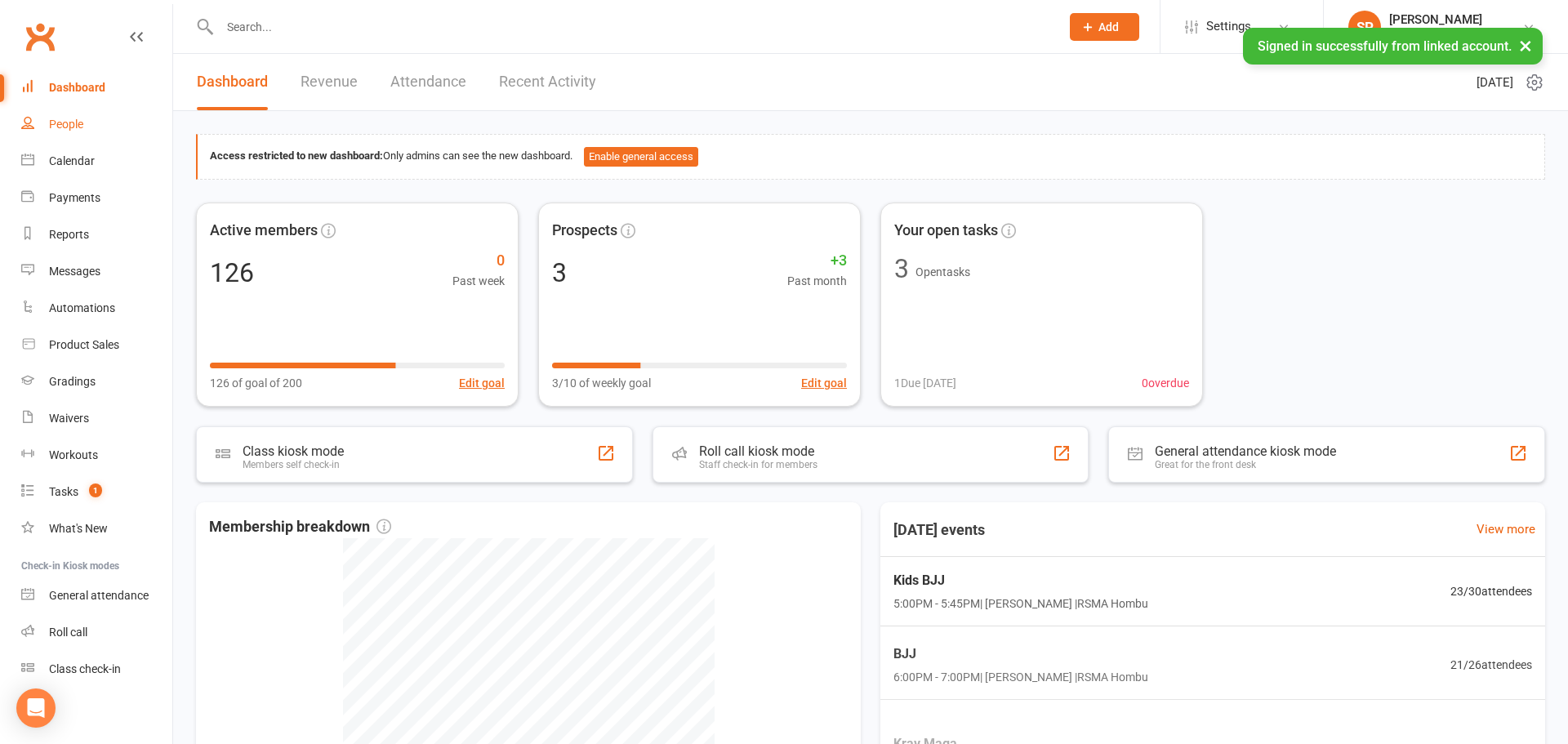
click at [83, 129] on div "People" at bounding box center [66, 124] width 34 height 13
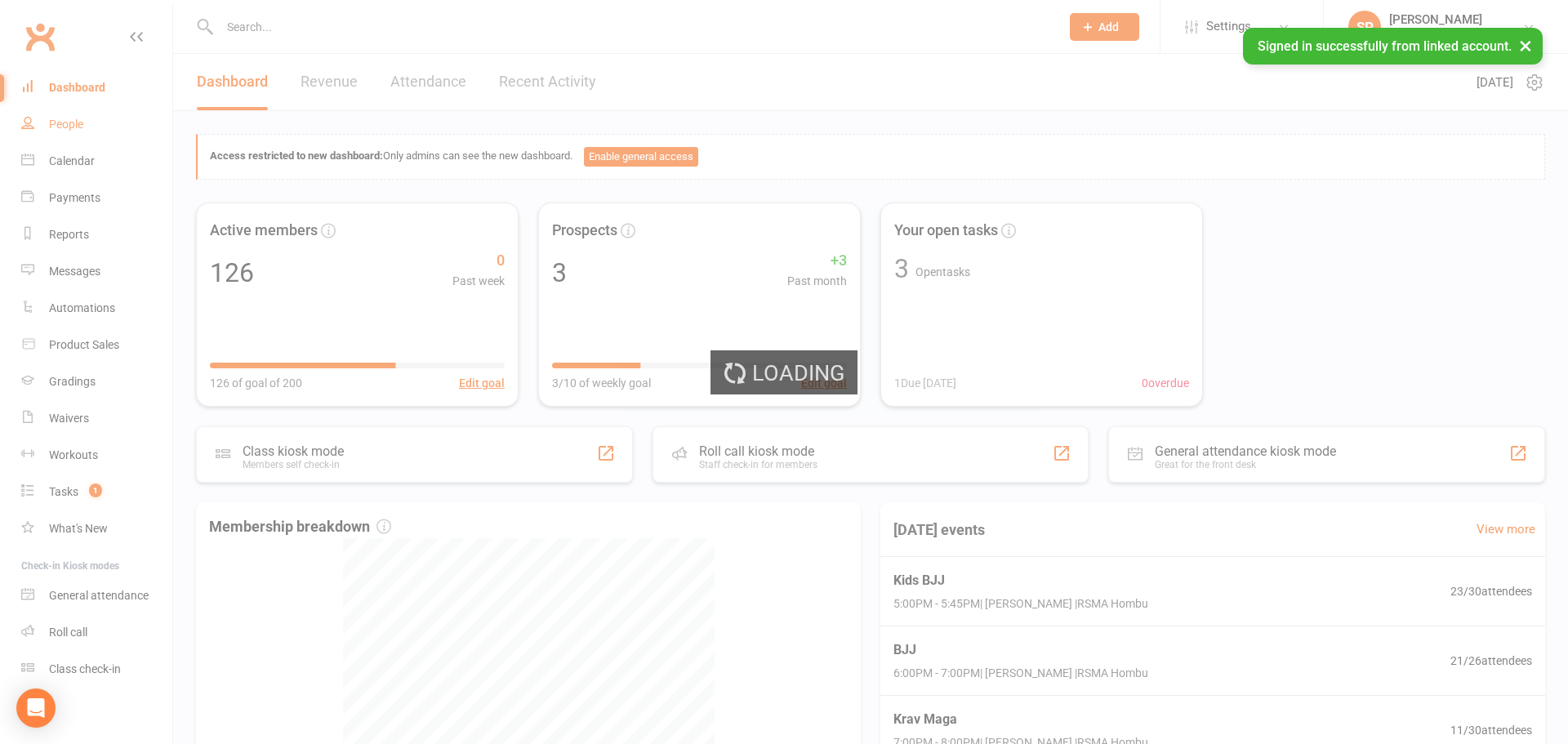
select select "100"
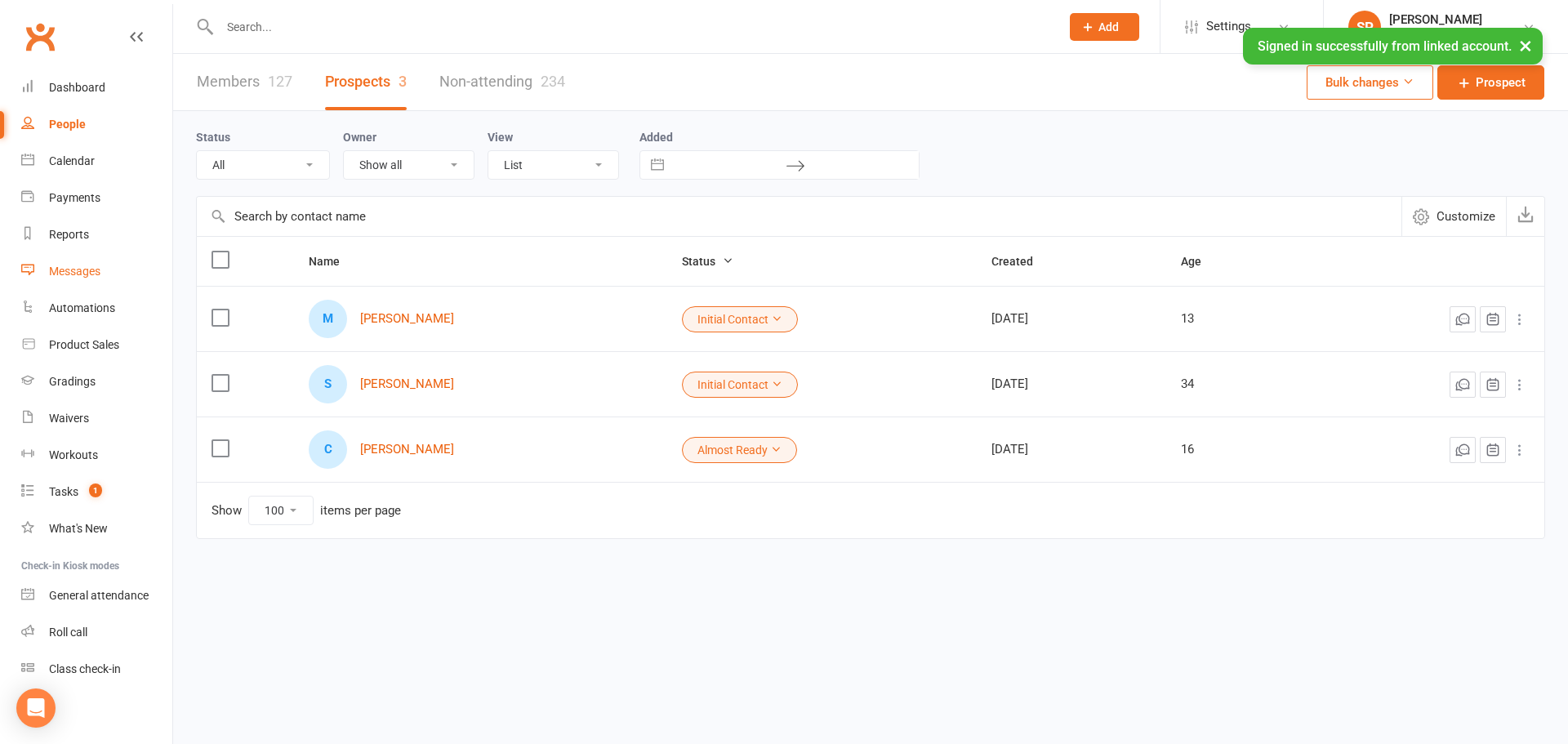
click at [51, 267] on div "Messages" at bounding box center [74, 271] width 52 height 13
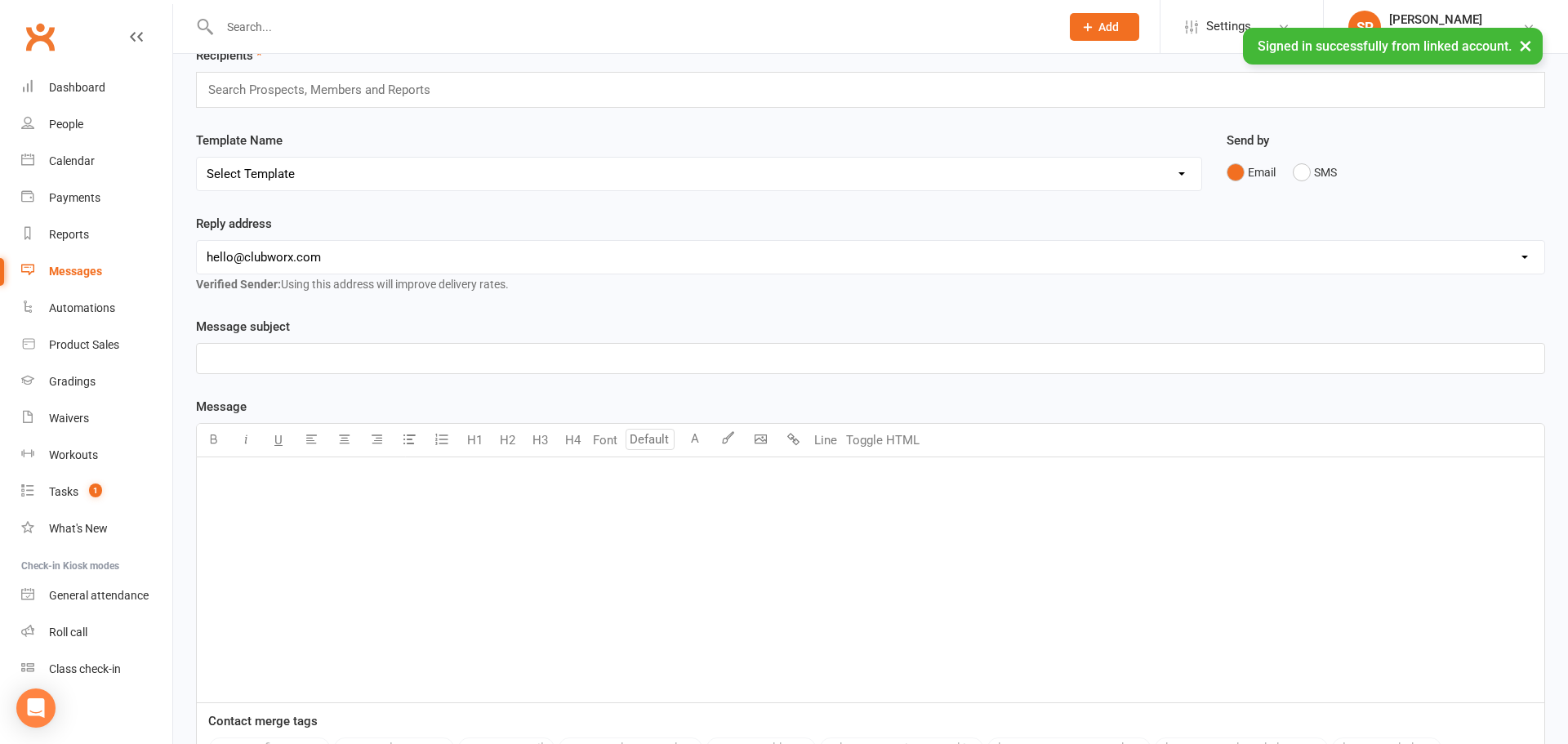
scroll to position [266, 0]
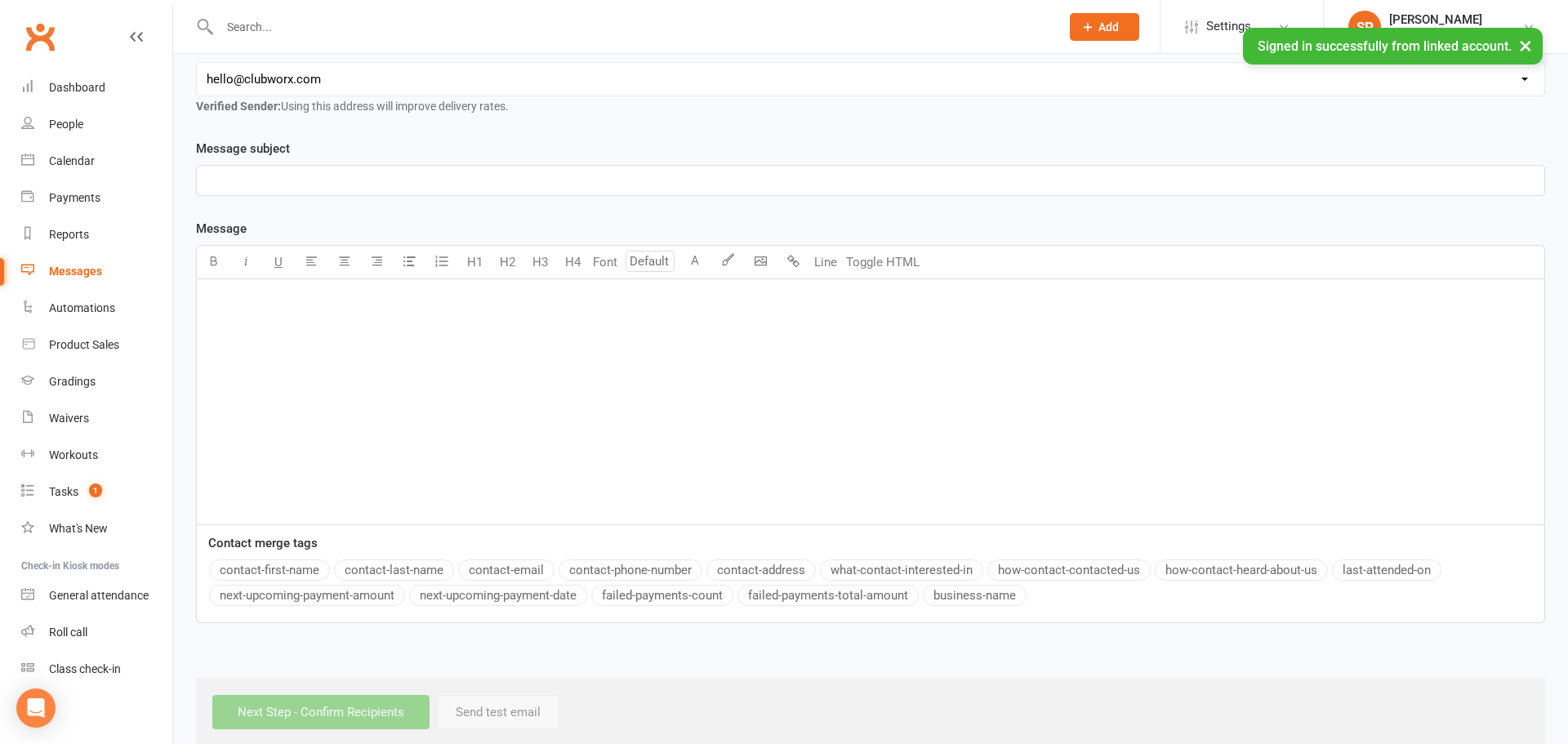
click at [313, 421] on div "﻿" at bounding box center [870, 402] width 1348 height 245
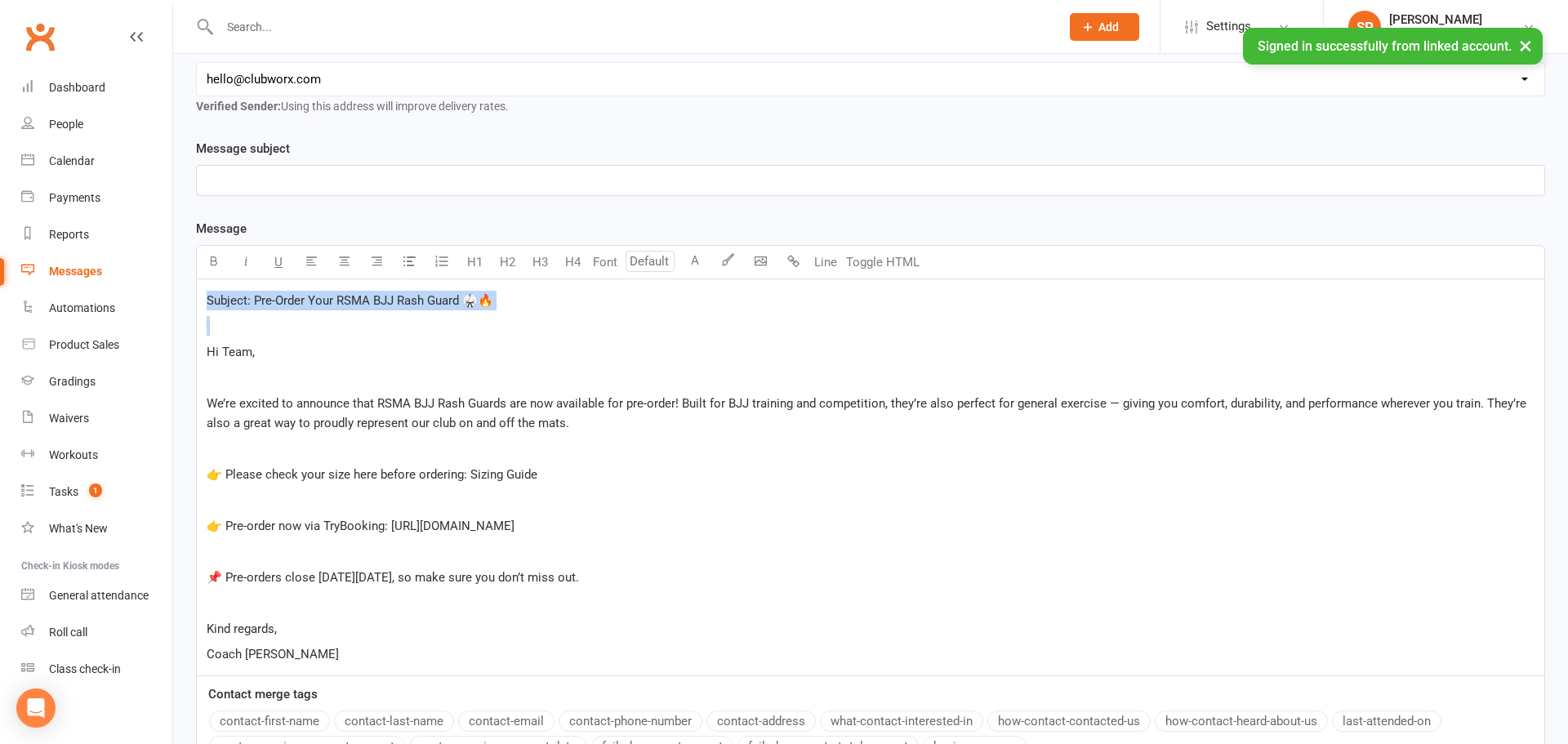
drag, startPoint x: 205, startPoint y: 351, endPoint x: 206, endPoint y: 294, distance: 57.0
click at [206, 294] on div "Subject: Pre-Order Your RSMA BJJ Rash Guard 🥋🔥 ﻿ Hi Team, ﻿ We’re excited to an…" at bounding box center [870, 477] width 1348 height 396
click at [517, 326] on p "﻿" at bounding box center [871, 325] width 1328 height 20
drag, startPoint x: 572, startPoint y: 302, endPoint x: 258, endPoint y: 306, distance: 314.0
click at [257, 306] on p "Subject: Pre-Order Your RSMA BJJ Rash Guard 🥋🔥" at bounding box center [871, 300] width 1328 height 20
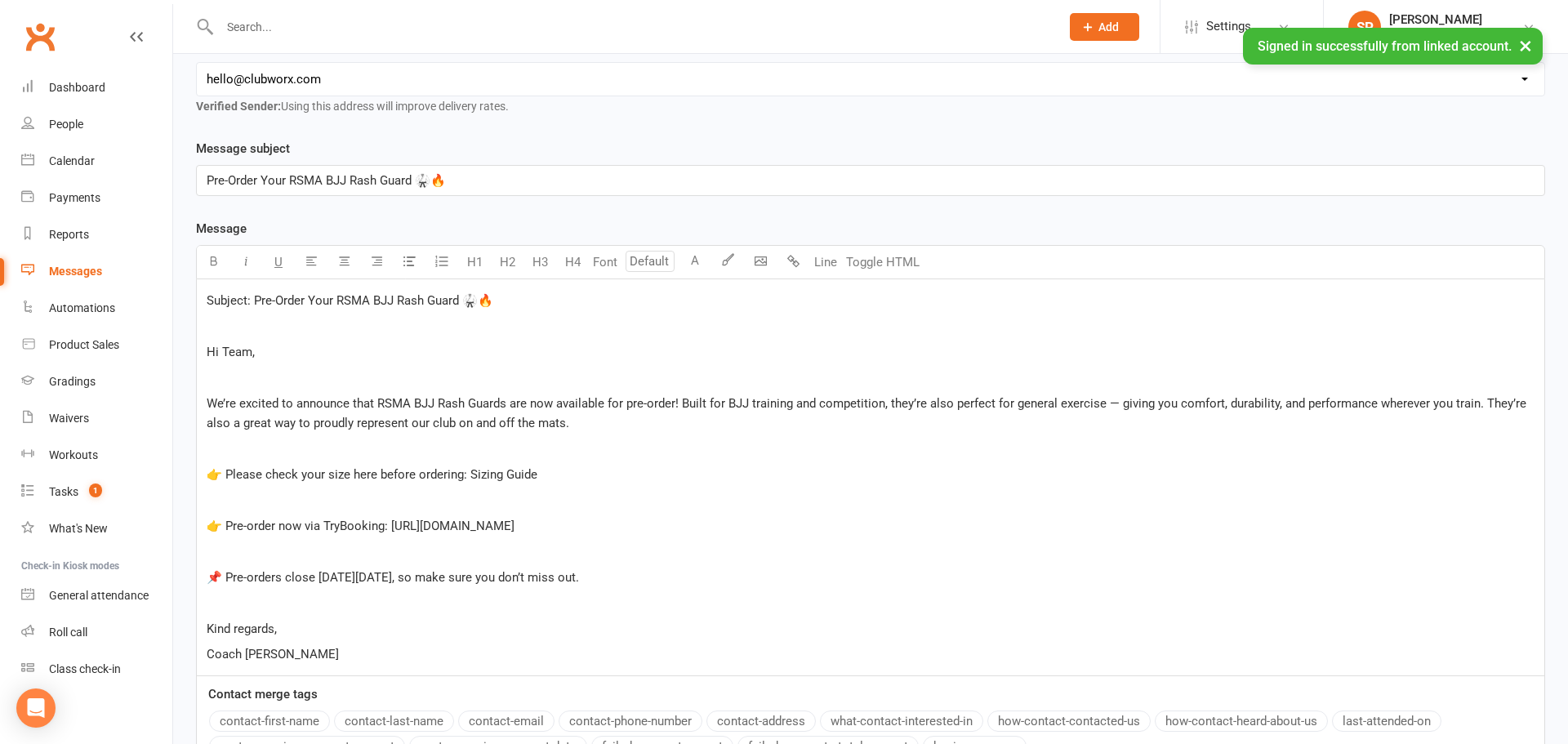
click at [483, 176] on p "Pre-Order Your RSMA BJJ Rash Guard 🥋🔥" at bounding box center [871, 180] width 1328 height 20
click at [209, 350] on span "Hi Team," at bounding box center [230, 352] width 48 height 15
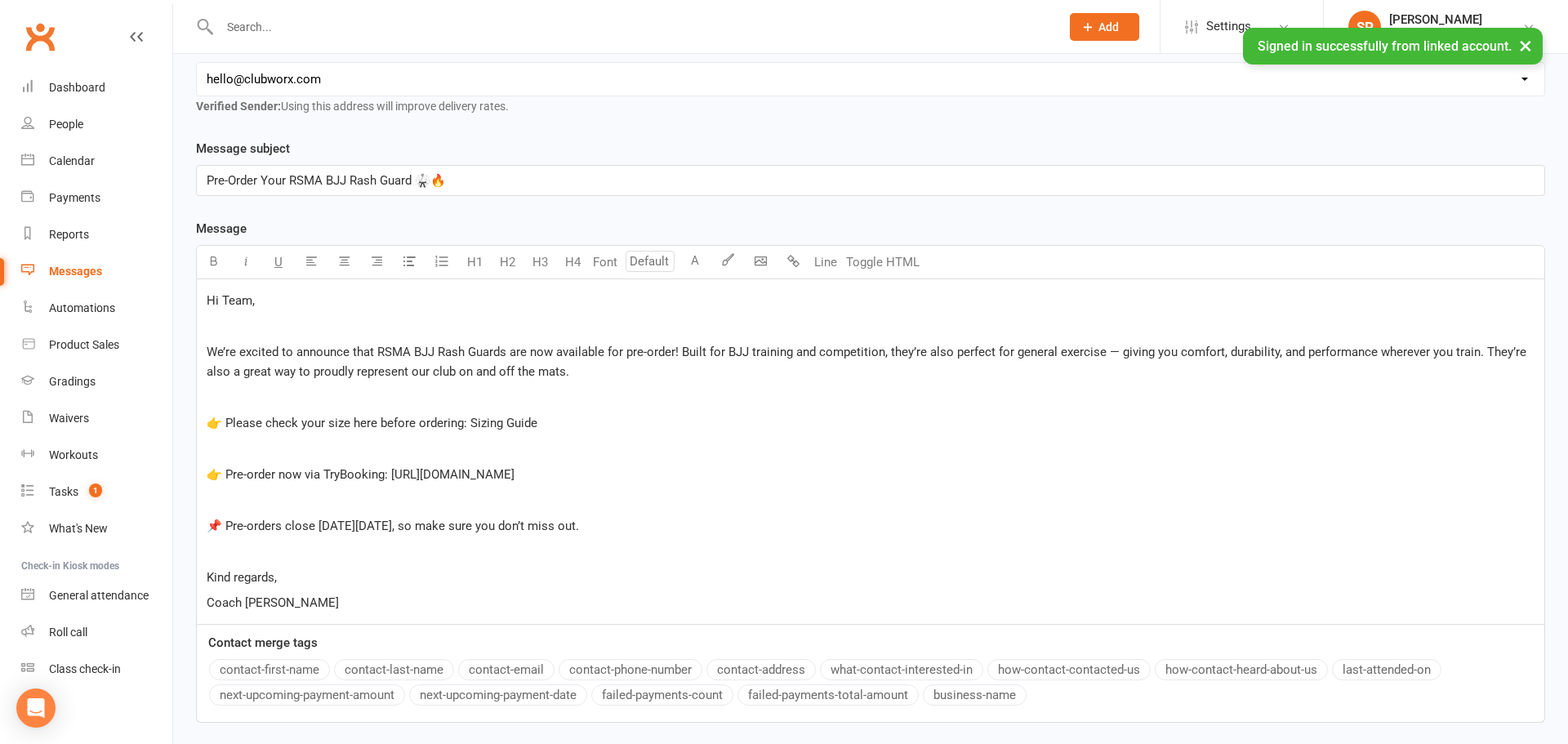
click at [312, 311] on div "Hi Team, ﻿ We’re excited to announce that RSMA BJJ Rash Guards are now availabl…" at bounding box center [870, 451] width 1348 height 344
click at [575, 427] on p "👉 Please check your size here before ordering: Sizing Guide" at bounding box center [871, 422] width 1328 height 20
click at [571, 422] on p "👉 Please check your size here before ordering:" at bounding box center [871, 422] width 1328 height 20
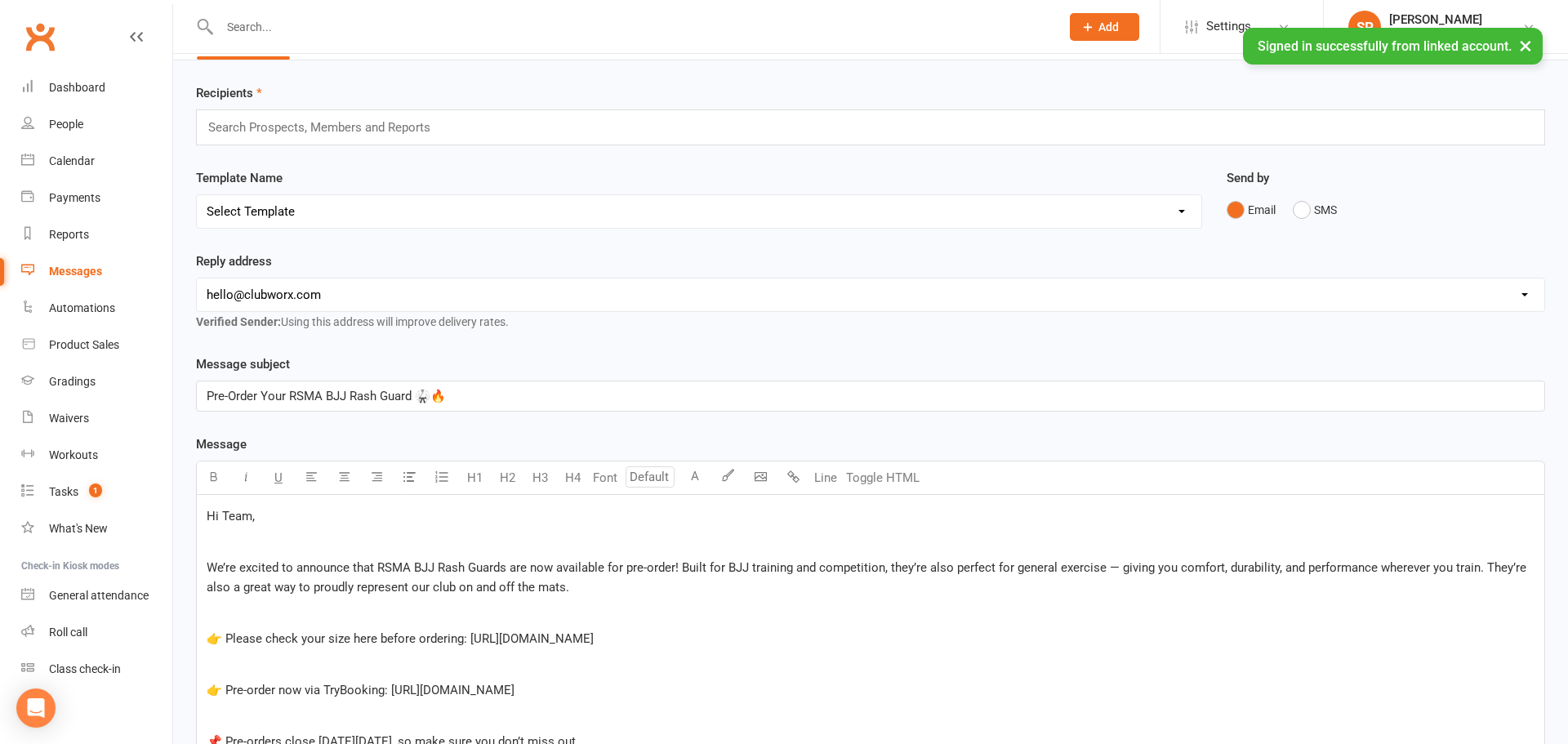
scroll to position [0, 0]
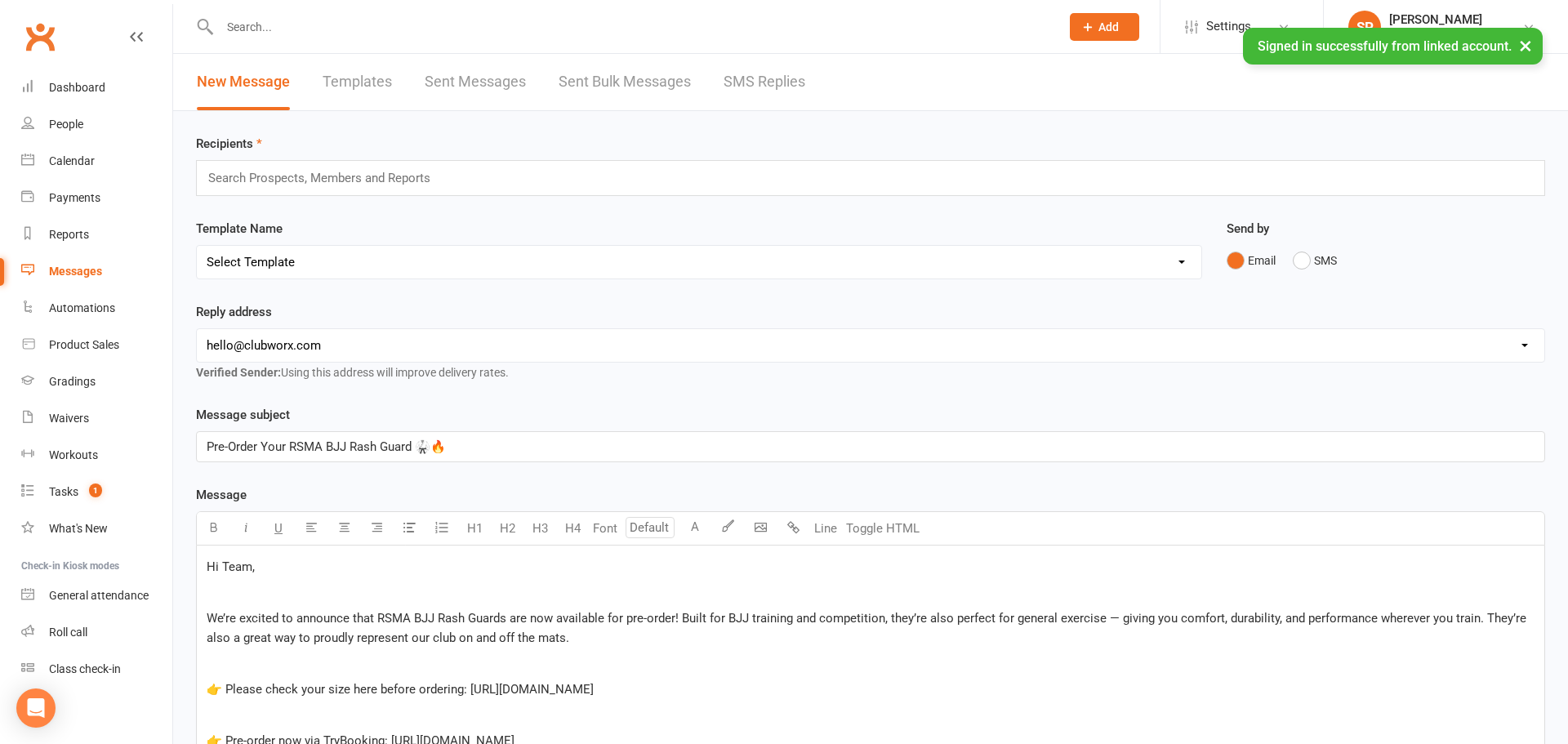
click at [454, 175] on div "Search Prospects, Members and Reports" at bounding box center [870, 178] width 1349 height 36
click at [454, 176] on div "Search Prospects, Members and Reports" at bounding box center [870, 178] width 1349 height 36
type input "s"
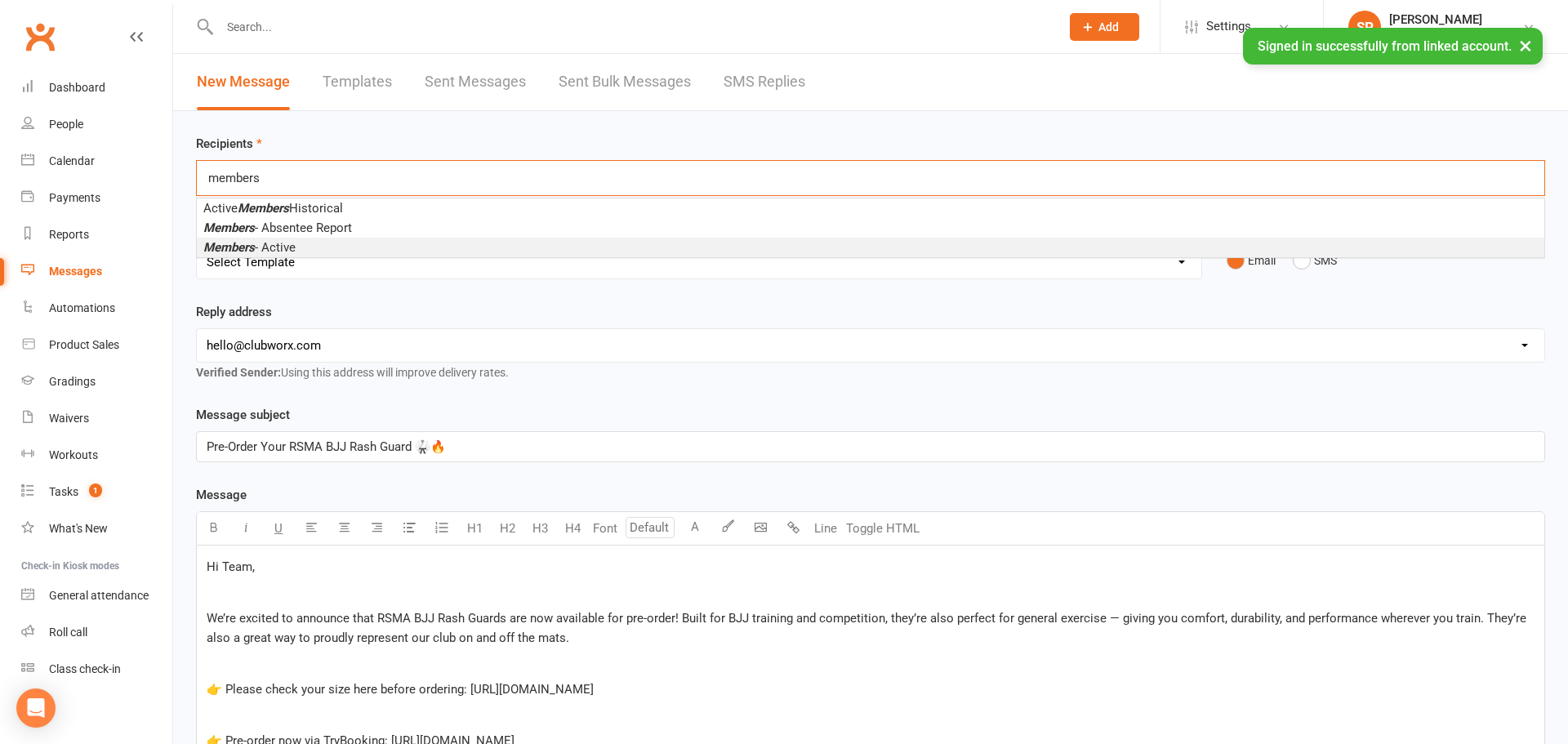
type input "members"
click at [299, 249] on li "Members - Active" at bounding box center [870, 247] width 1348 height 20
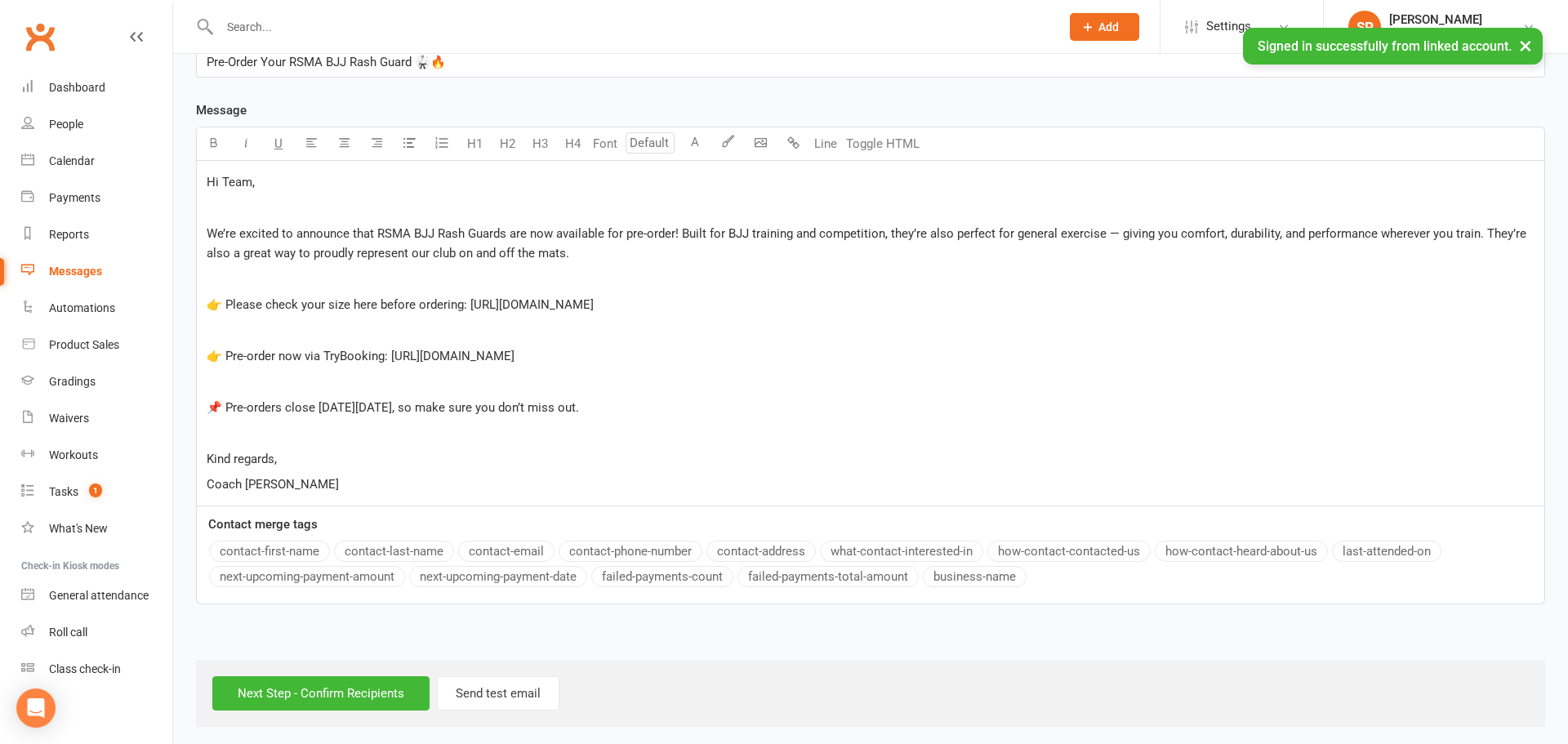
scroll to position [396, 0]
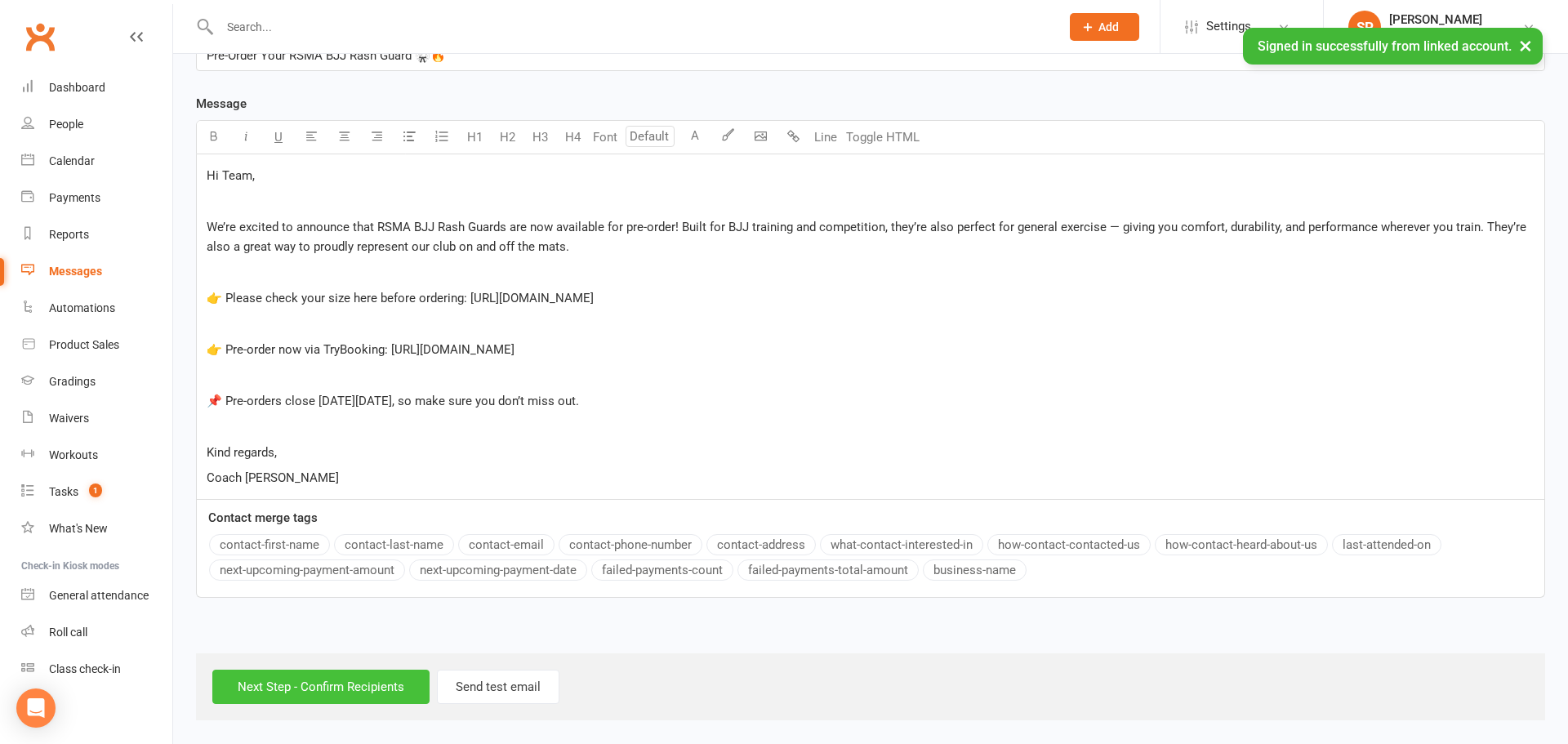
click at [341, 681] on input "Next Step - Confirm Recipients" at bounding box center [321, 687] width 217 height 34
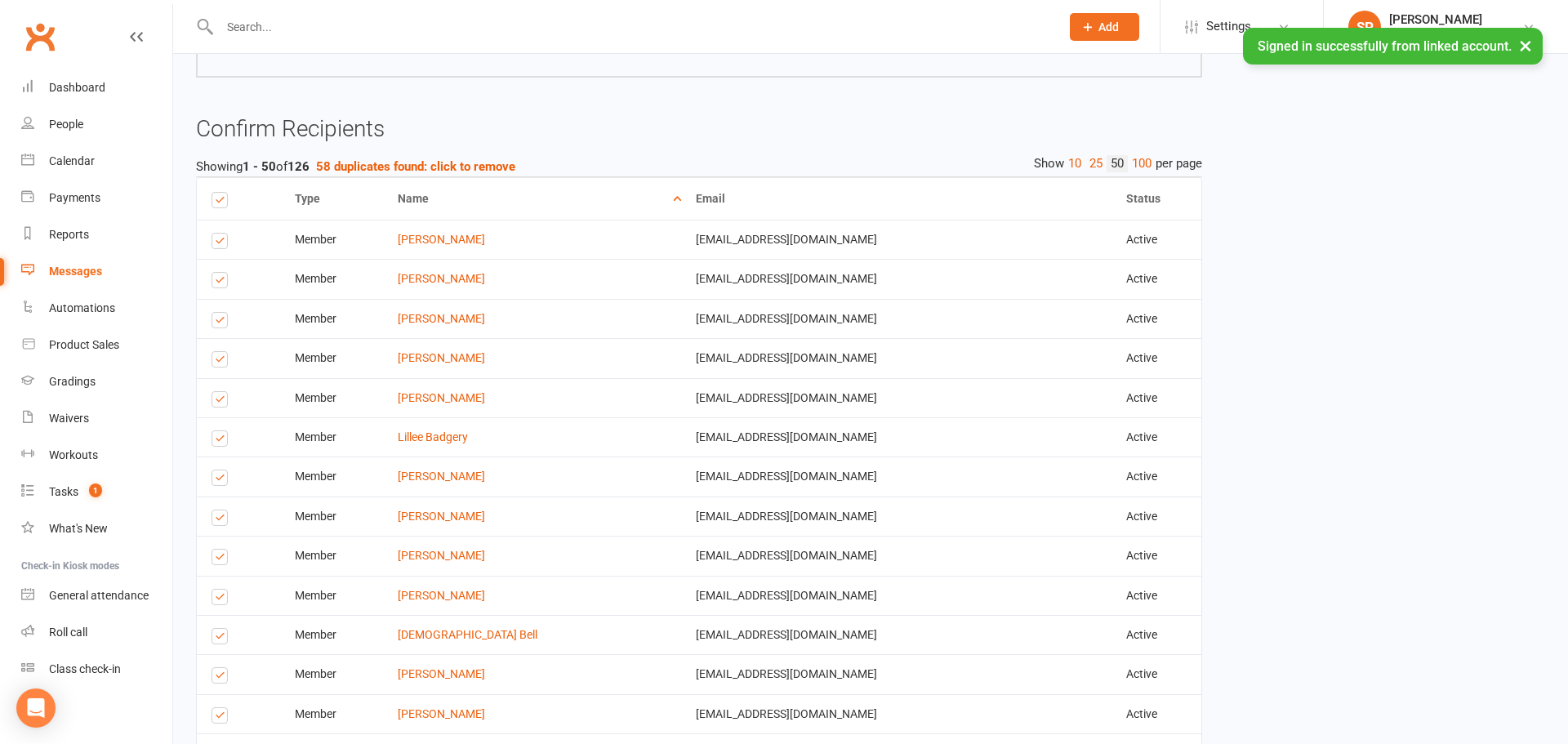
scroll to position [572, 0]
click at [431, 166] on strong "58 duplicates found: click to remove" at bounding box center [416, 166] width 199 height 15
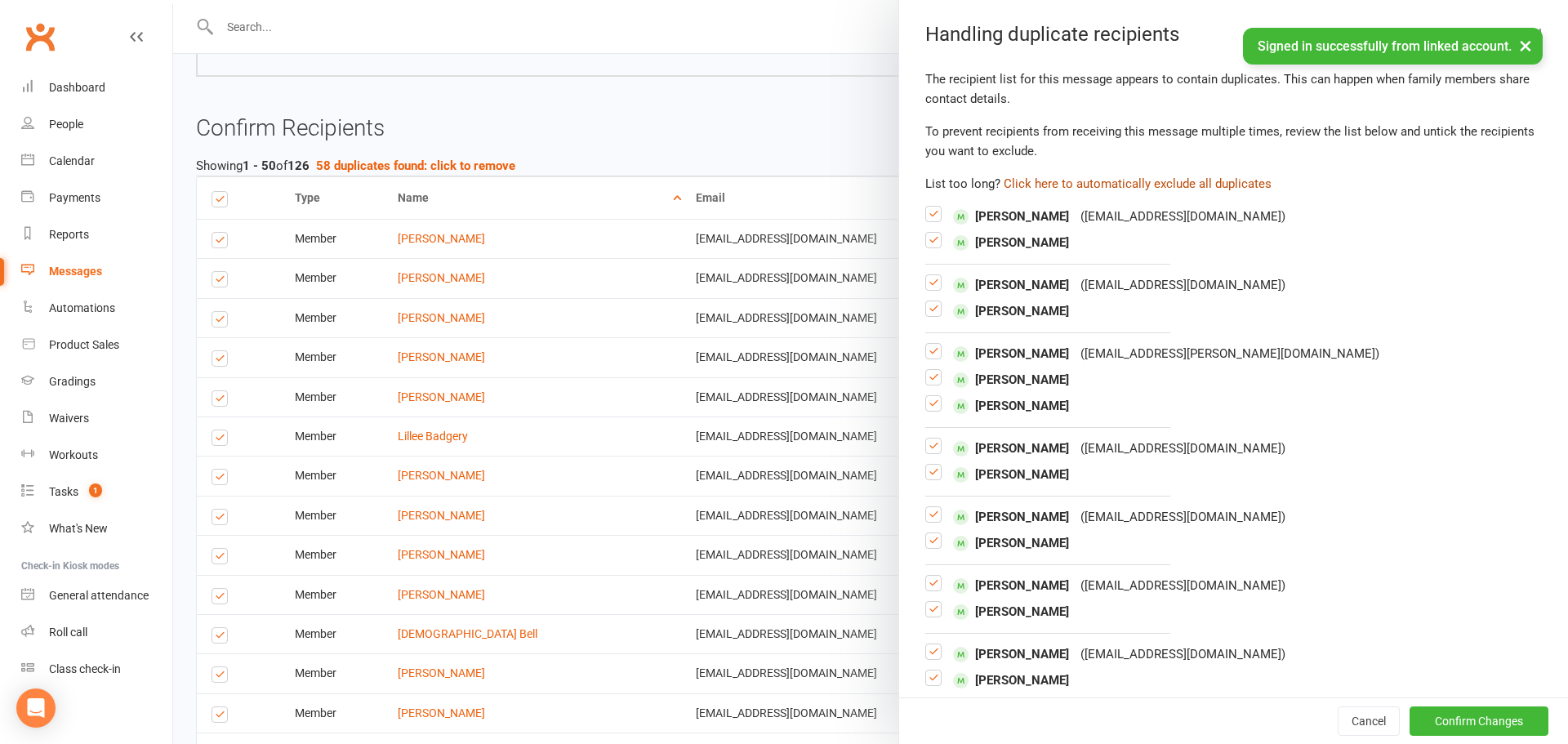
click at [1163, 180] on button "Click here to automatically exclude all duplicates" at bounding box center [1137, 183] width 268 height 20
click at [1457, 722] on button "Confirm Changes" at bounding box center [1480, 720] width 139 height 29
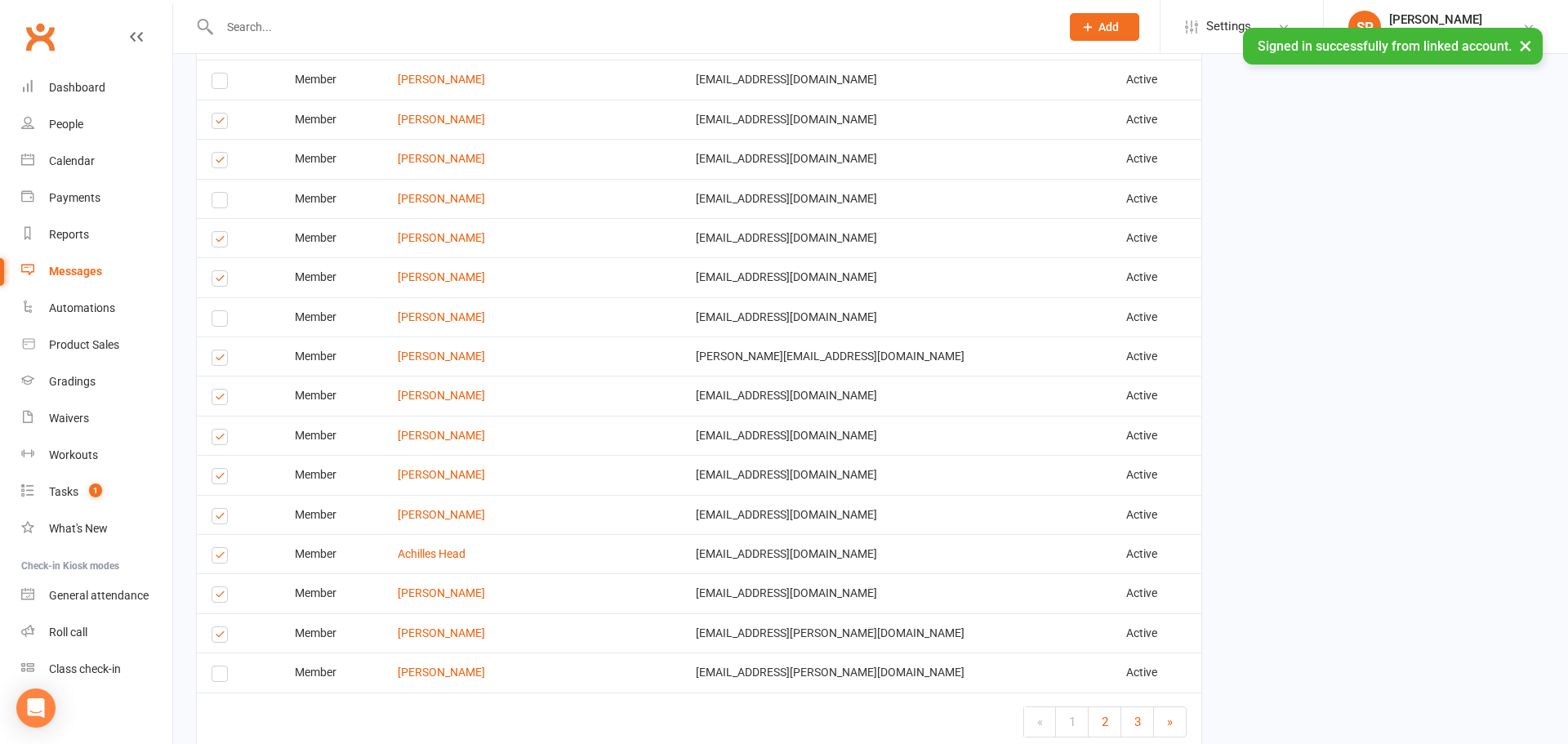
scroll to position [2186, 0]
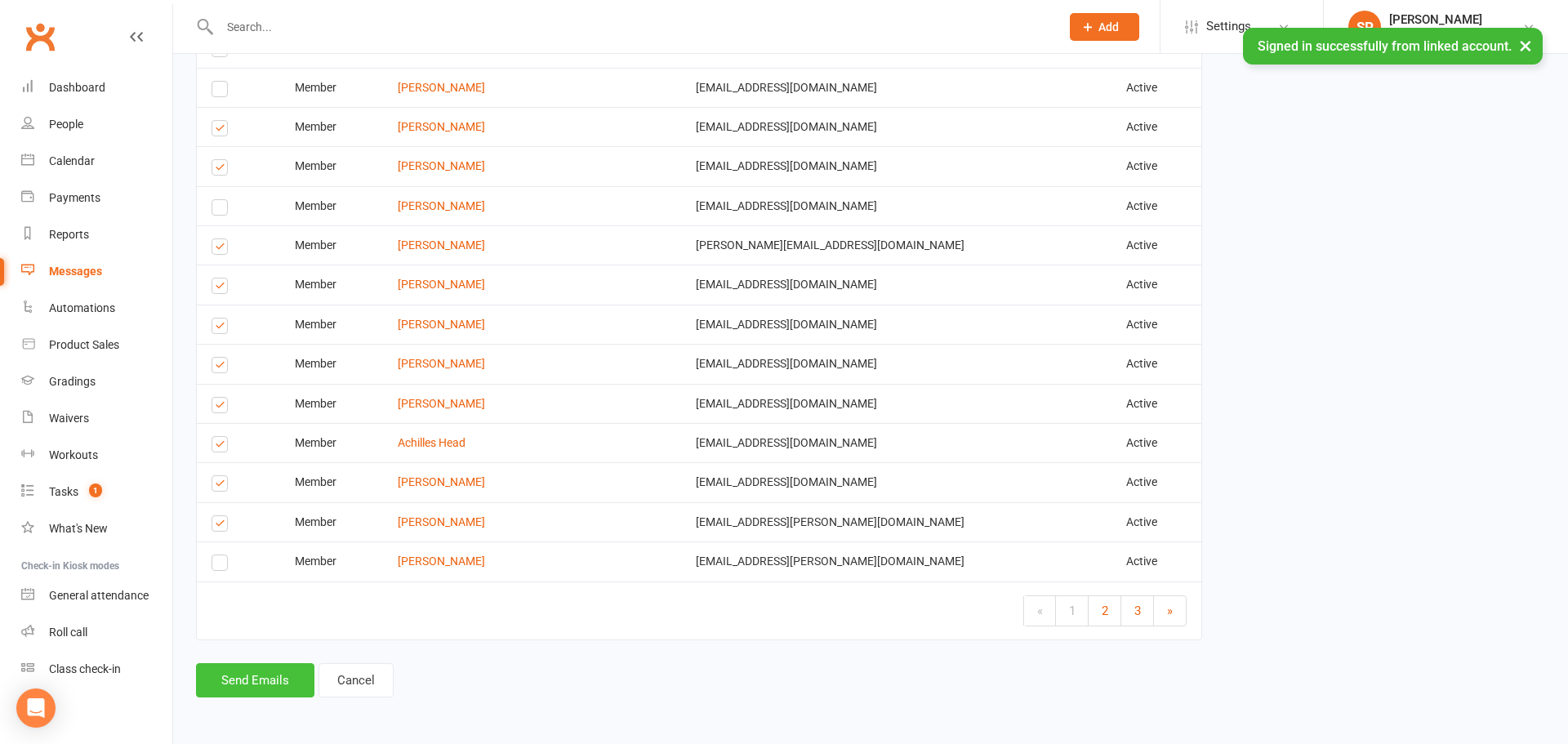
click at [231, 688] on button "Send Emails" at bounding box center [255, 680] width 119 height 34
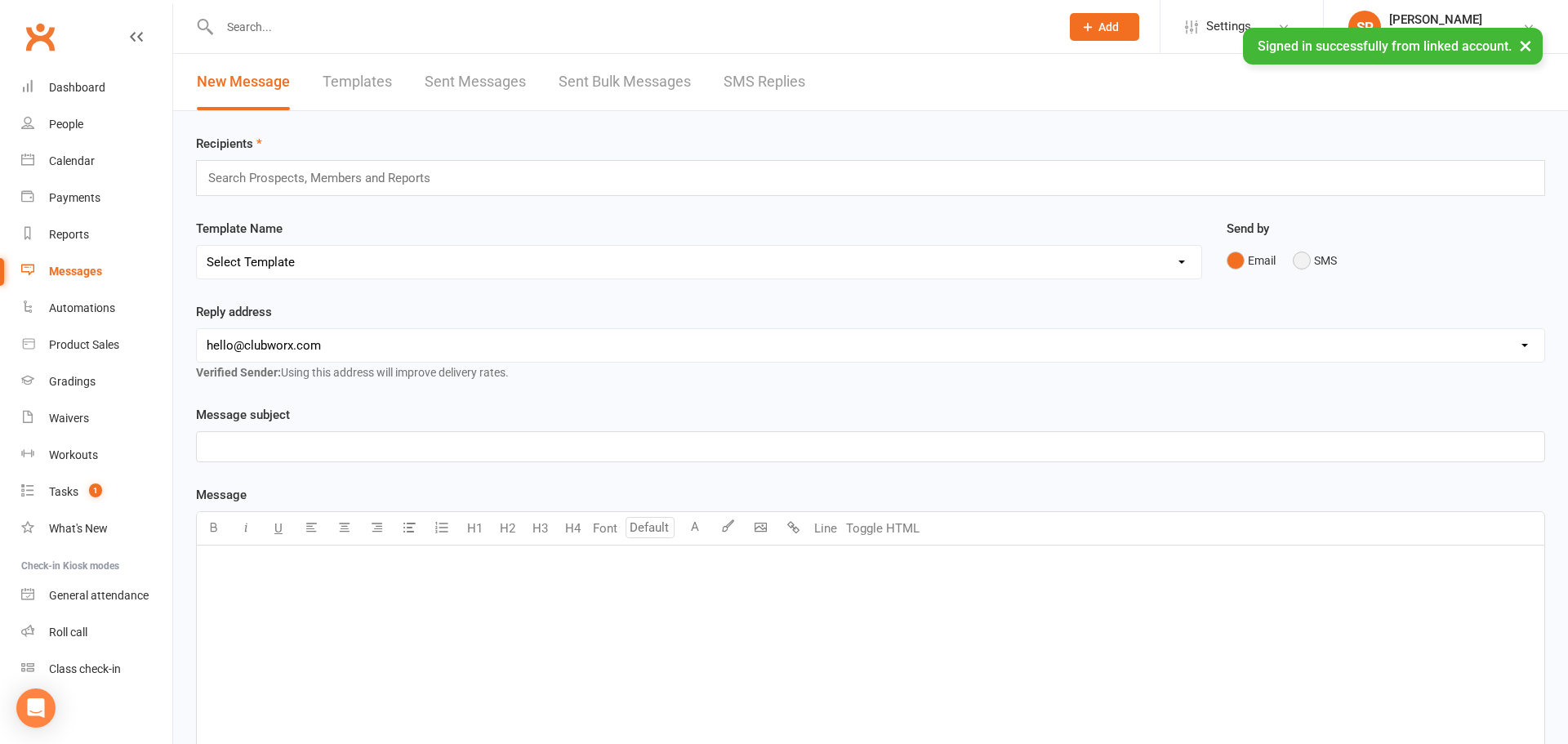
click at [1313, 265] on button "SMS" at bounding box center [1315, 260] width 44 height 31
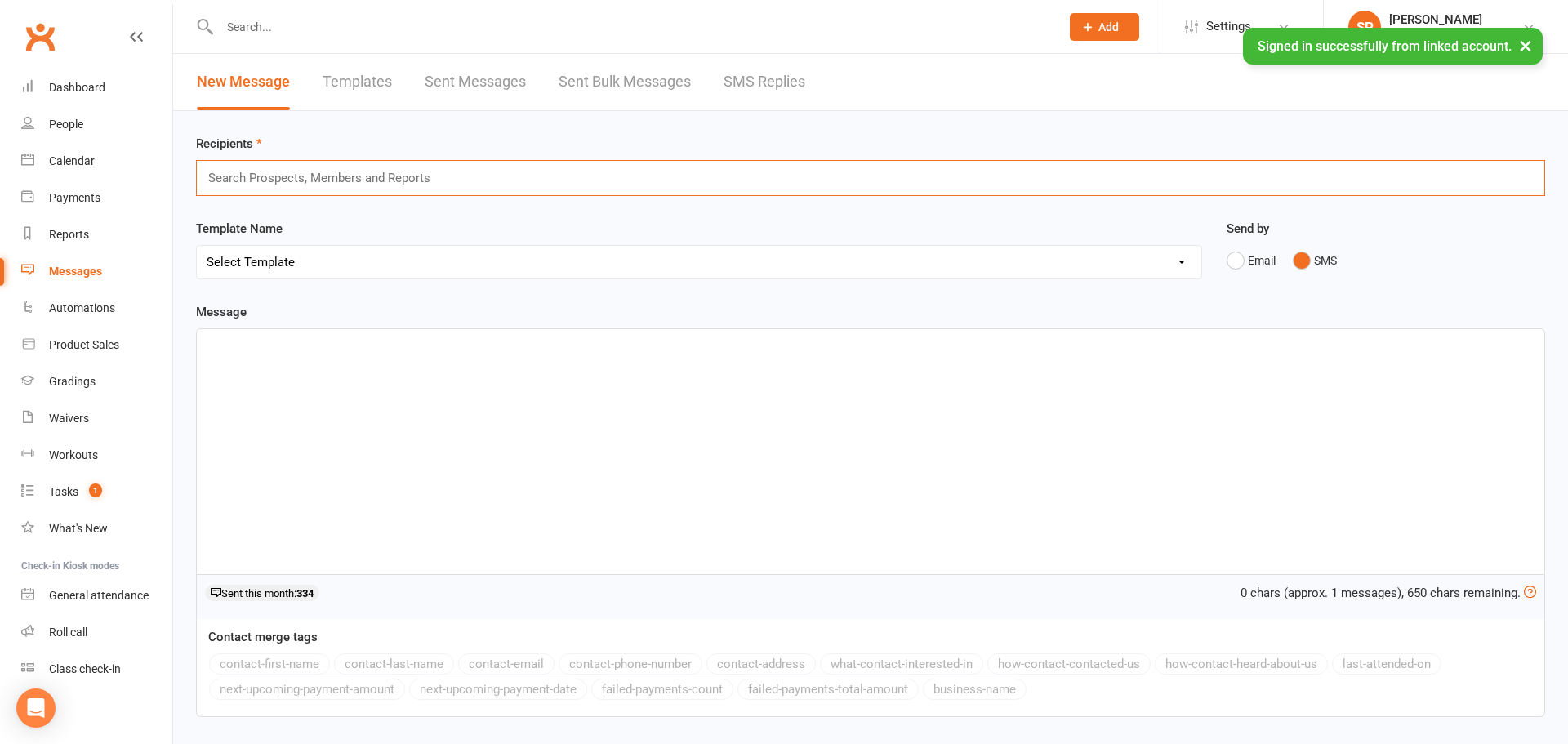
click at [329, 180] on input "text" at bounding box center [326, 178] width 239 height 22
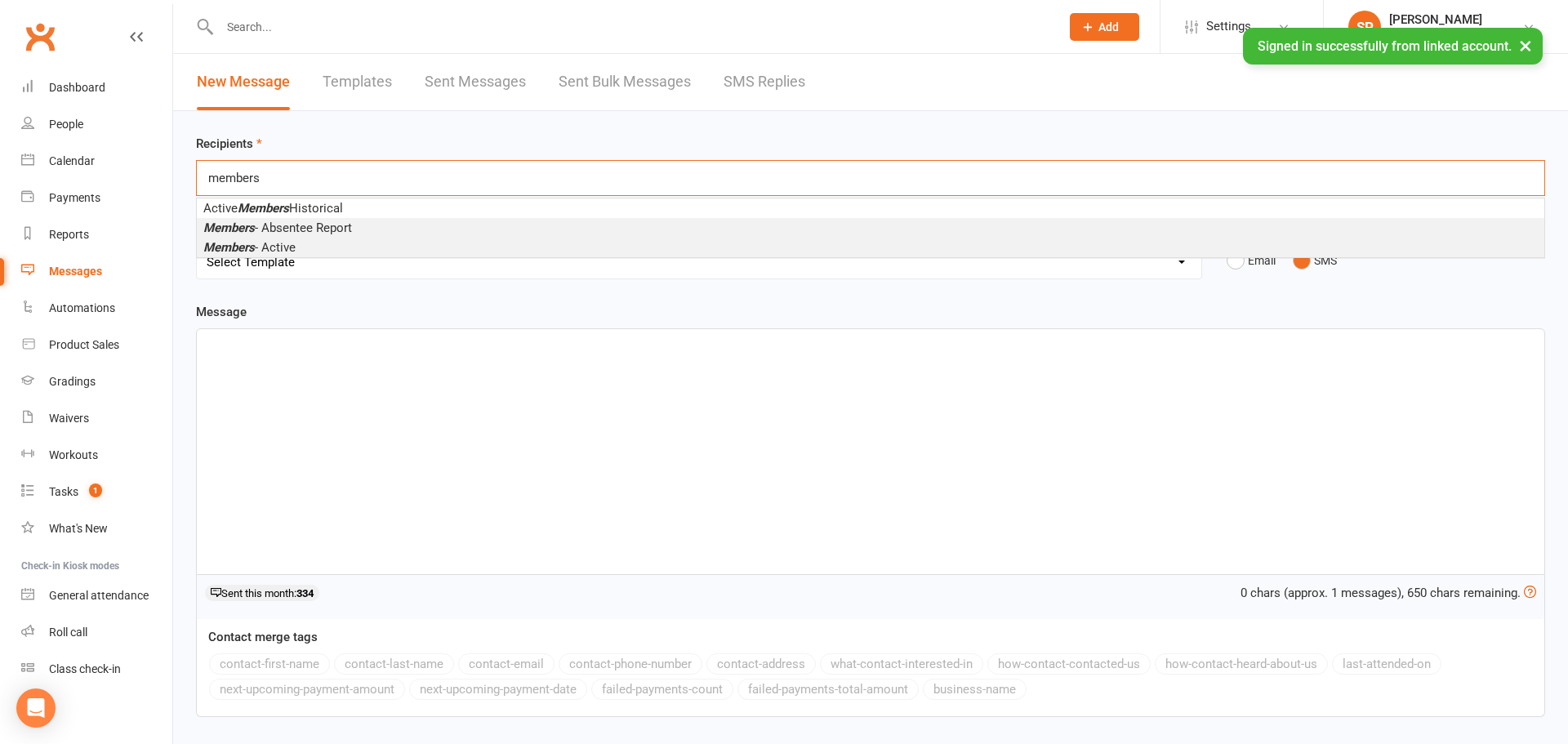
type input "members"
click at [308, 248] on li "Members - Active" at bounding box center [870, 247] width 1348 height 20
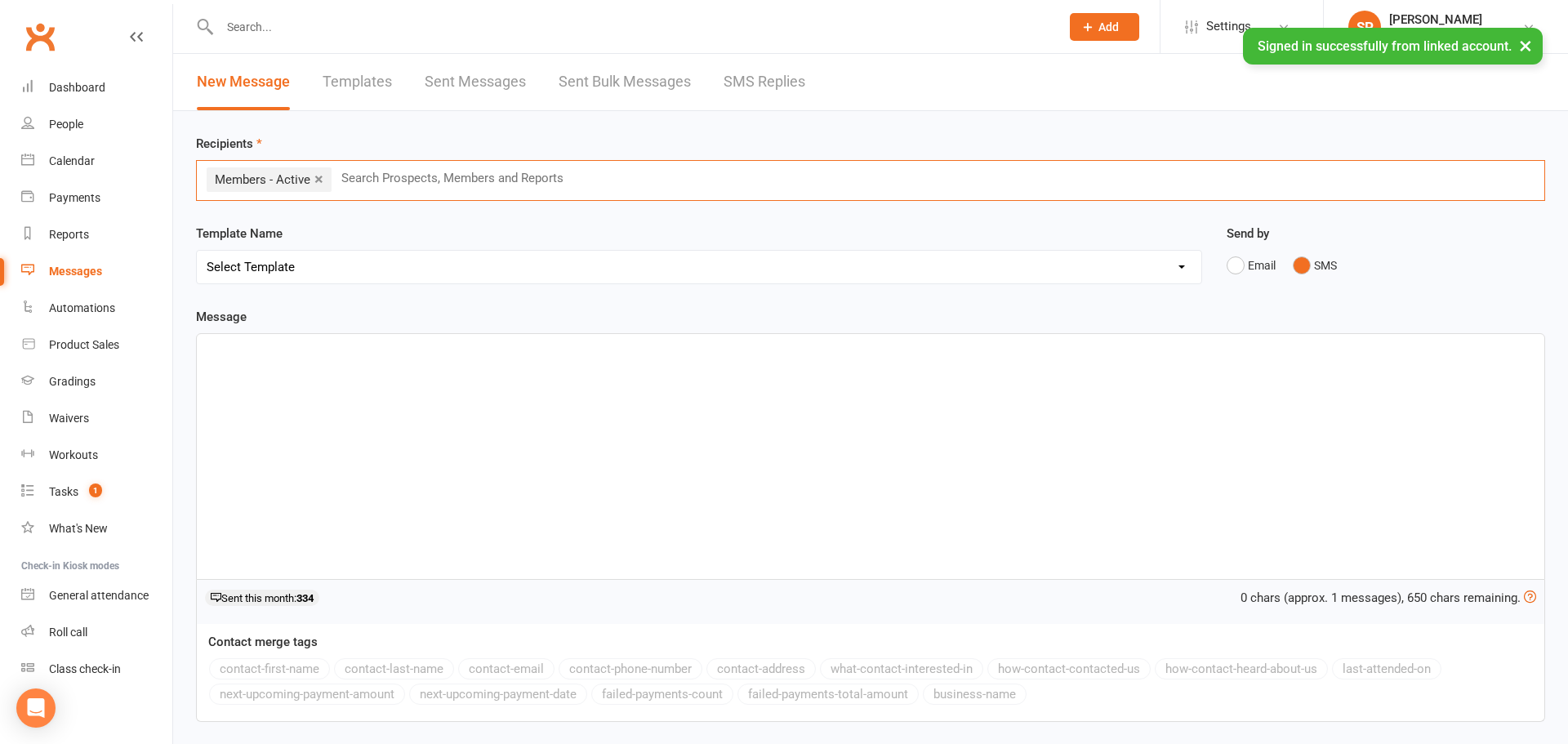
click at [346, 393] on div "﻿" at bounding box center [870, 456] width 1348 height 245
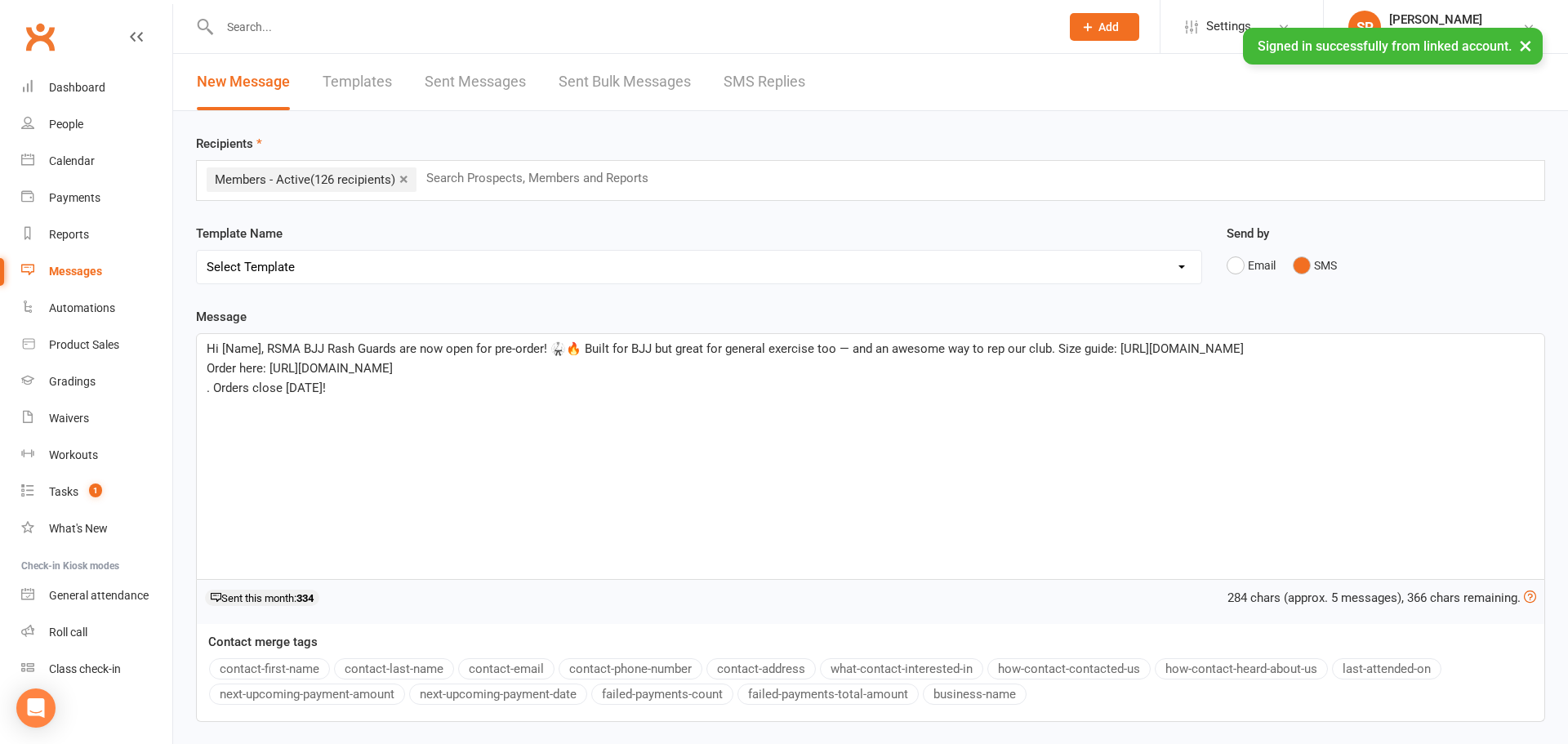
click at [259, 349] on span "Hi [Name], RSMA BJJ Rash Guards are now open for pre-order! 🥋🔥 Built for BJJ bu…" at bounding box center [725, 349] width 1037 height 15
click at [214, 388] on span ". Orders close [DATE]!" at bounding box center [266, 388] width 119 height 15
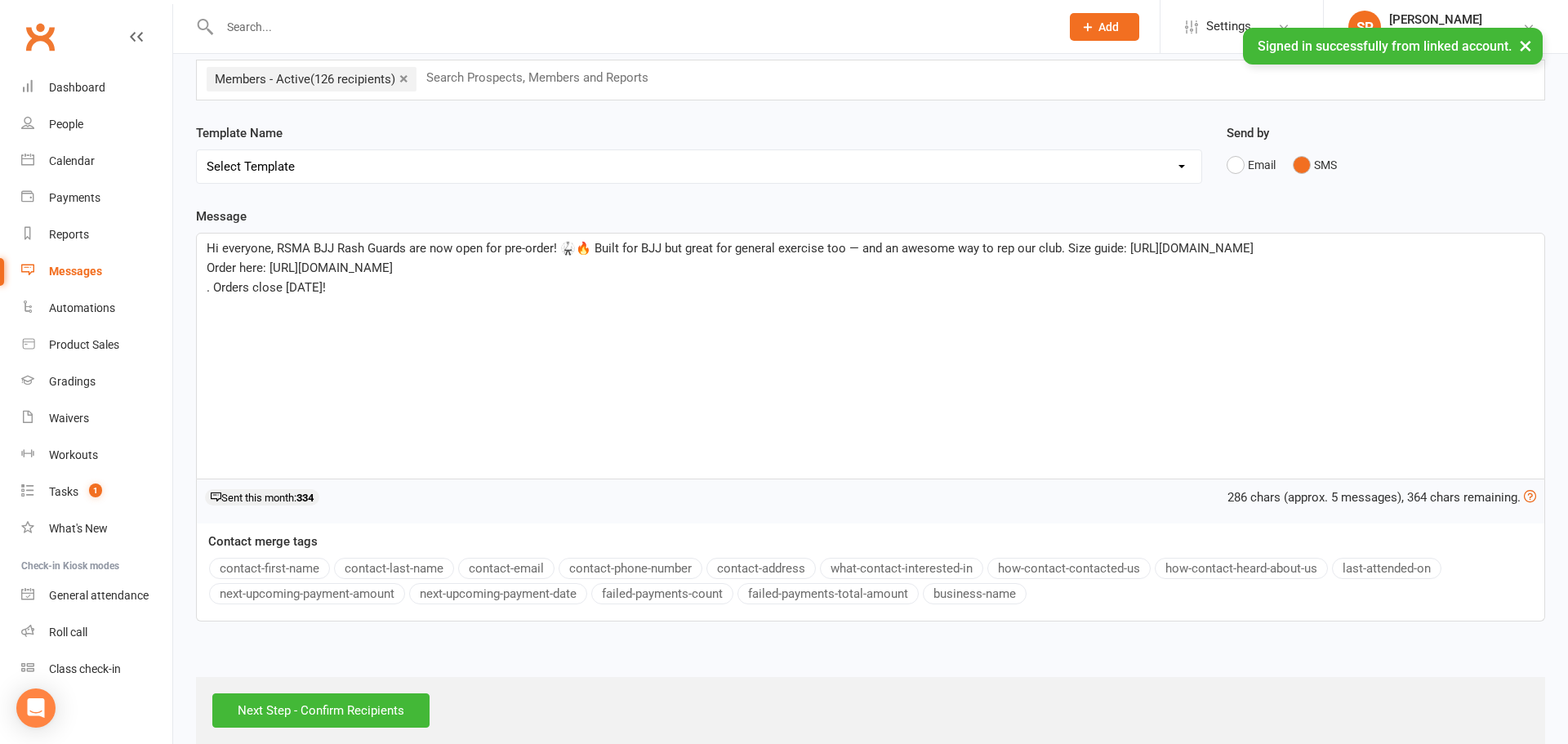
scroll to position [103, 0]
click at [412, 284] on p ". Orders close [DATE]!" at bounding box center [871, 285] width 1328 height 20
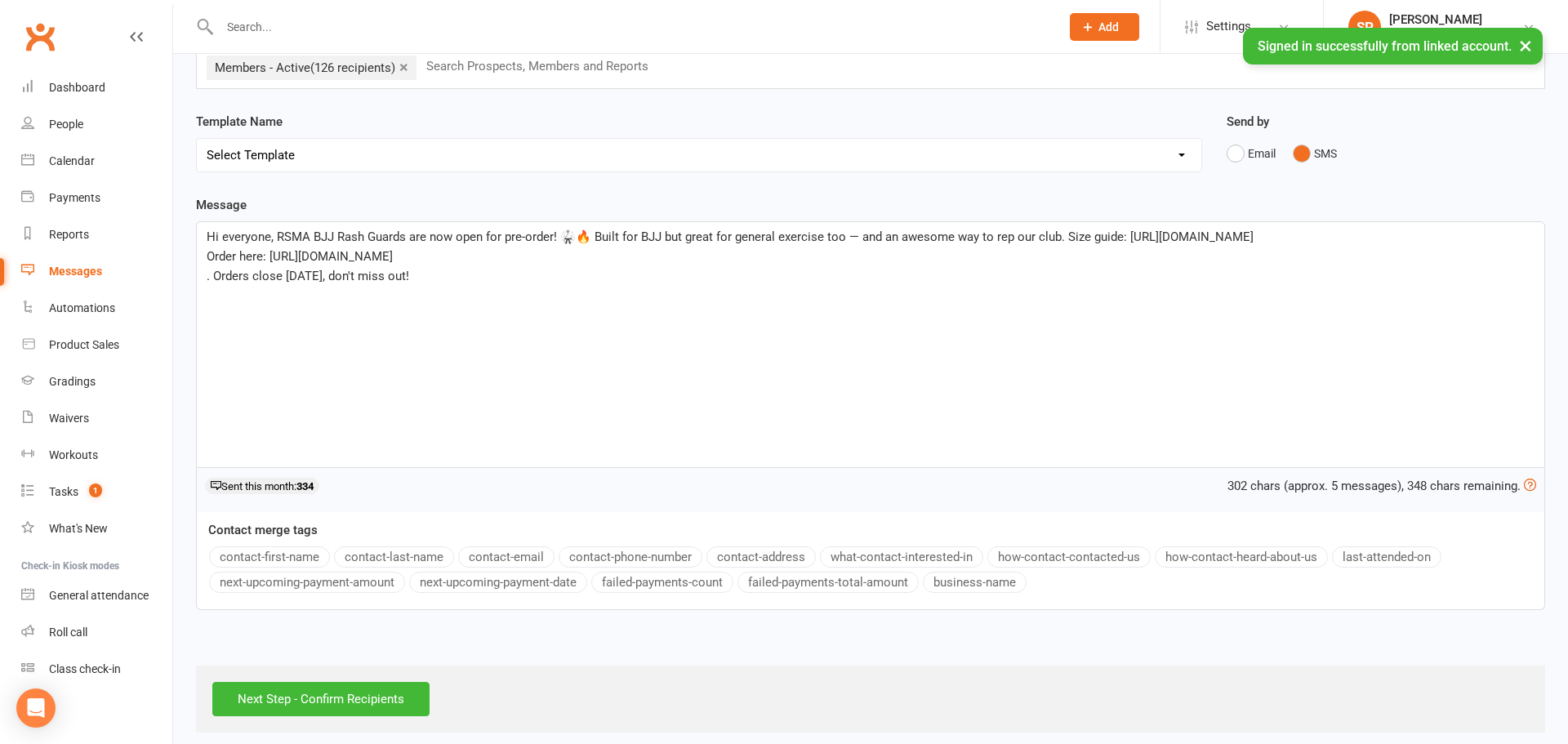
scroll to position [124, 0]
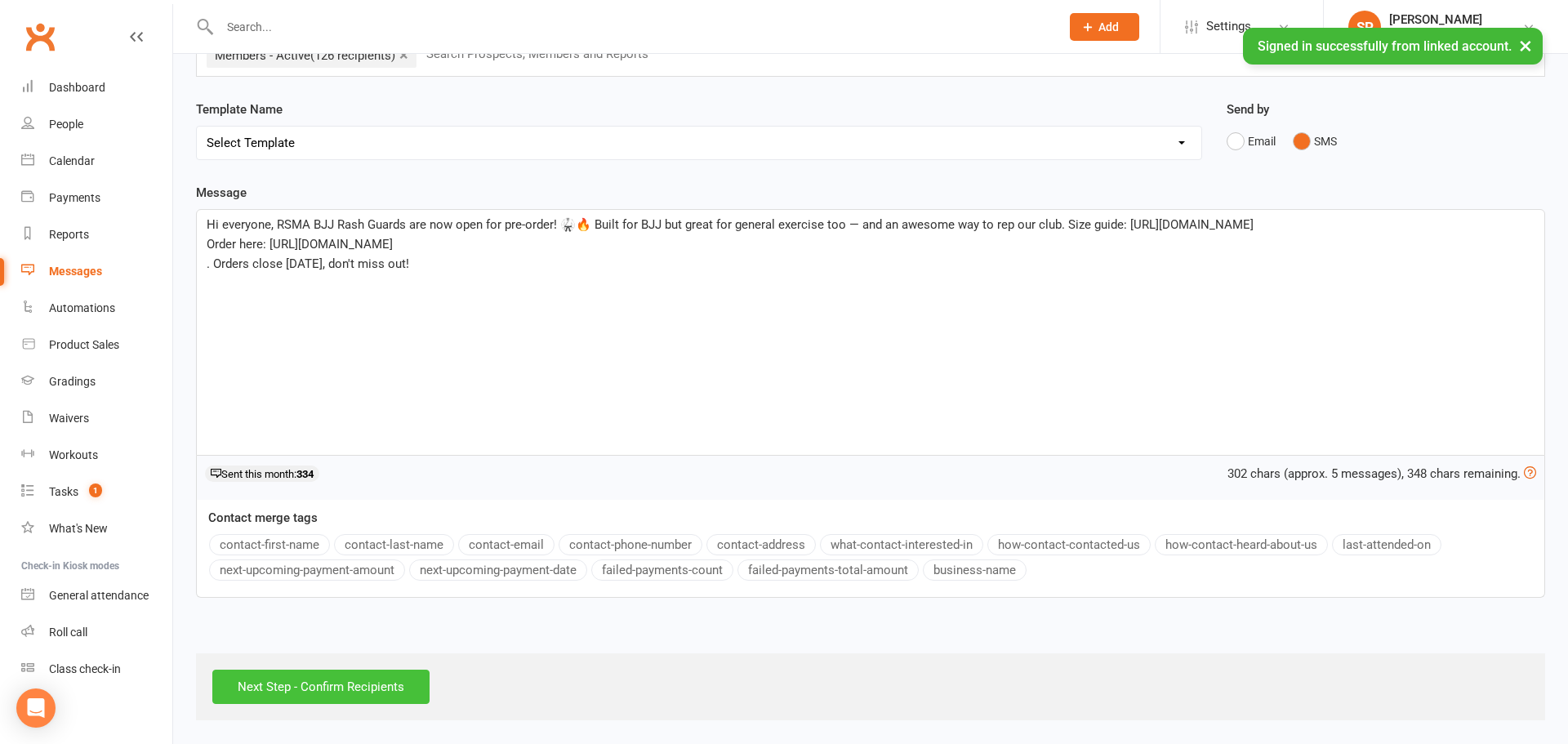
click at [353, 694] on input "Next Step - Confirm Recipients" at bounding box center [321, 687] width 217 height 34
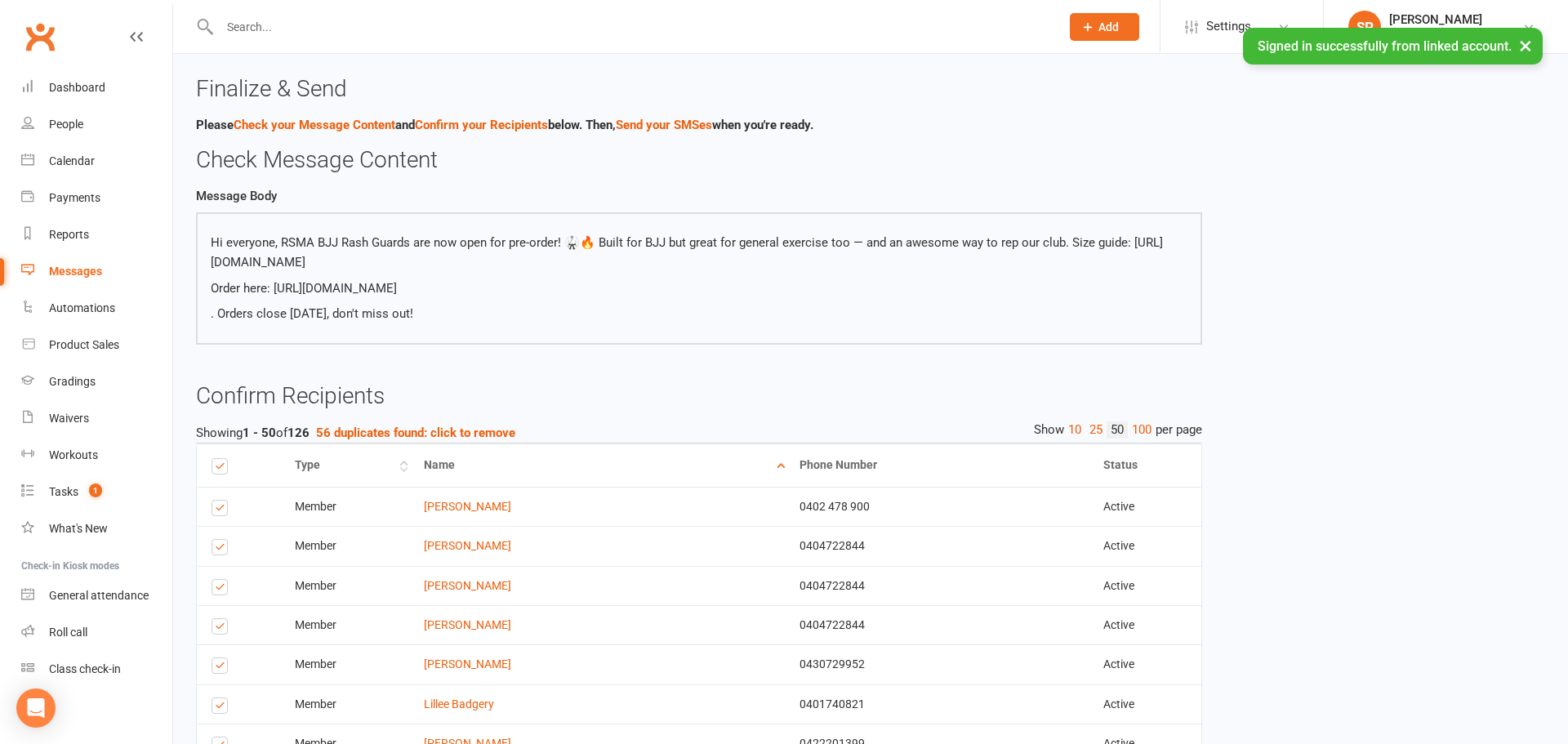
click at [409, 449] on th "Type" at bounding box center [344, 465] width 129 height 41
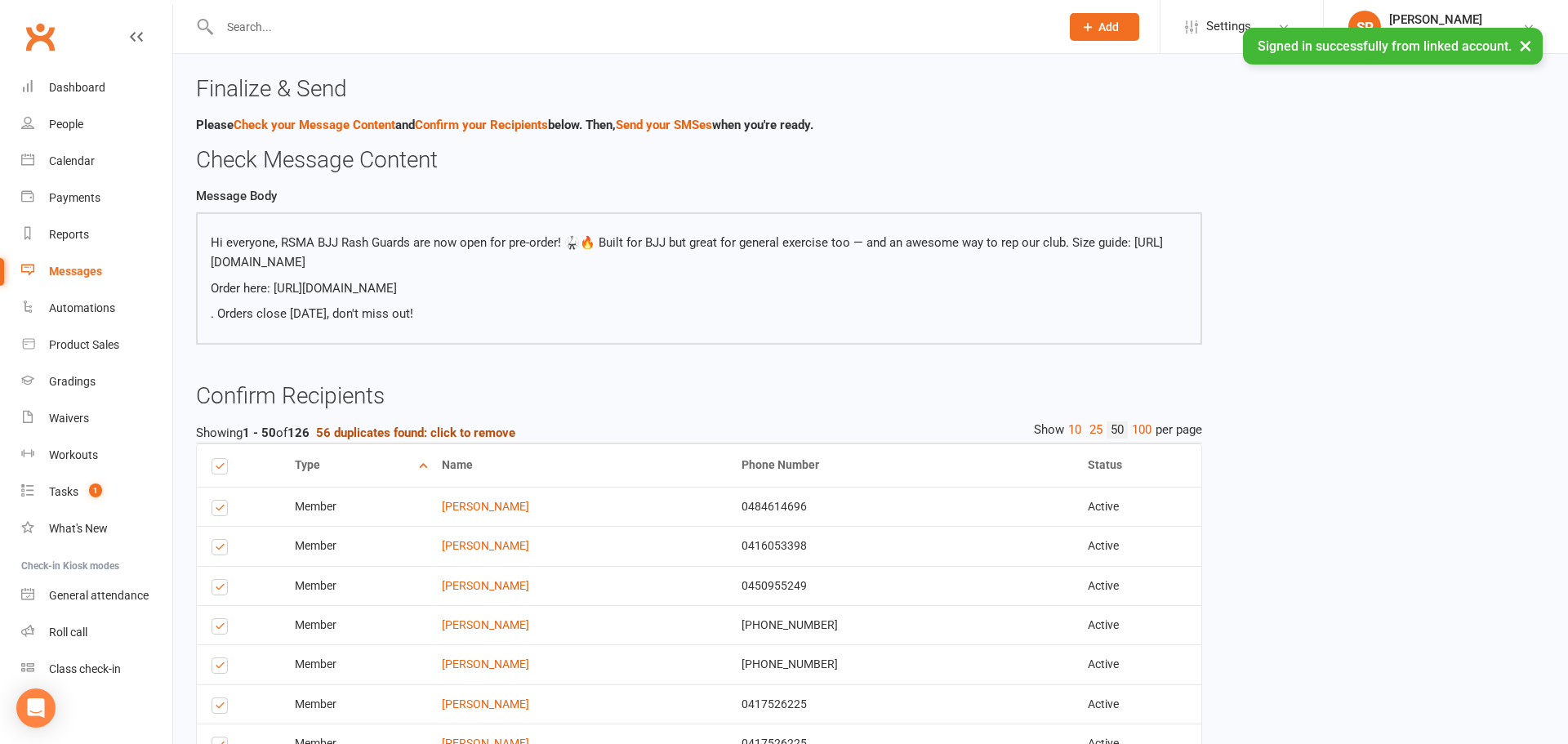
click at [448, 427] on strong "56 duplicates found: click to remove" at bounding box center [416, 433] width 199 height 15
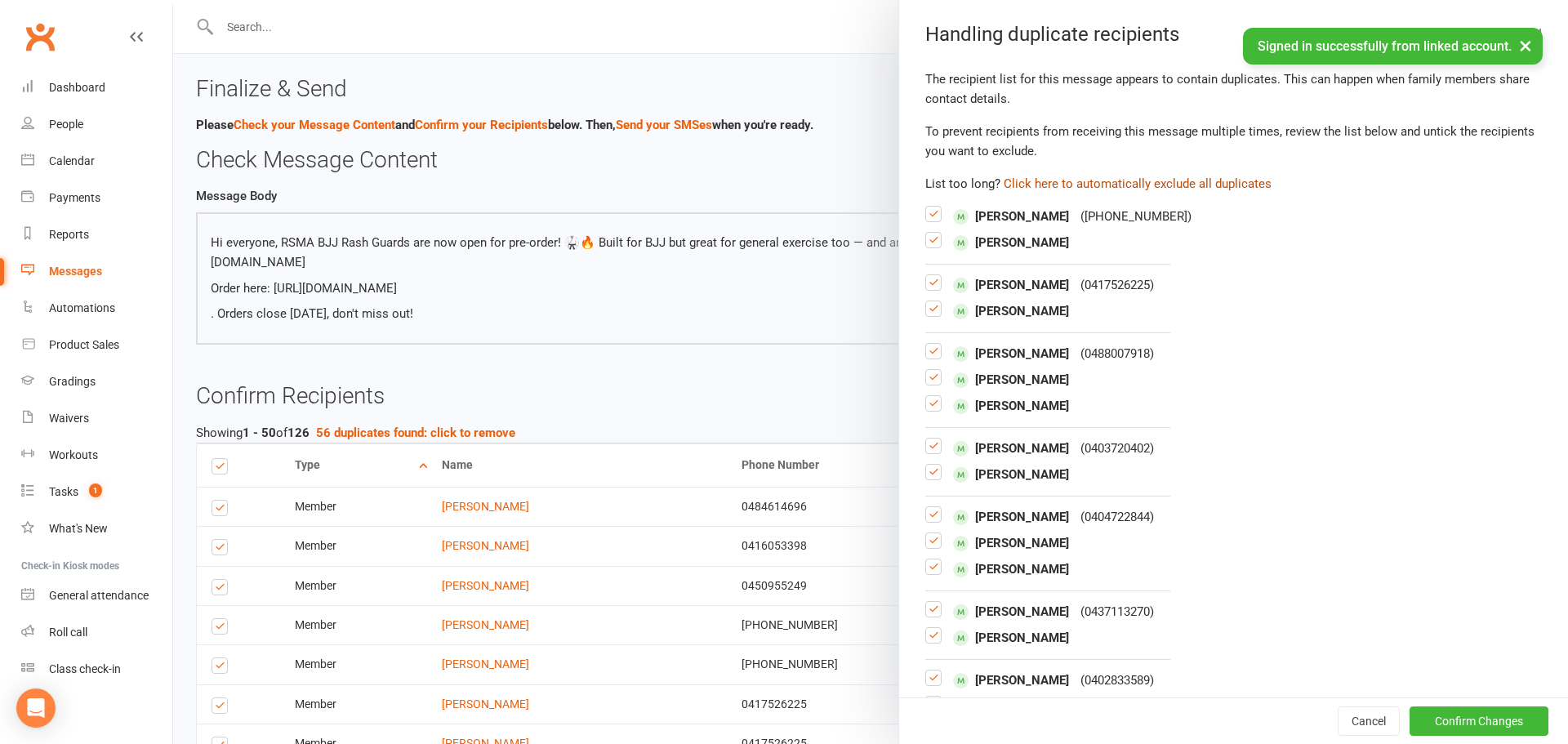
click at [1202, 189] on button "Click here to automatically exclude all duplicates" at bounding box center [1137, 183] width 268 height 20
click at [1499, 741] on div "Cancel Confirm Changes" at bounding box center [1233, 720] width 669 height 46
click at [1499, 728] on button "Confirm Changes" at bounding box center [1480, 720] width 139 height 29
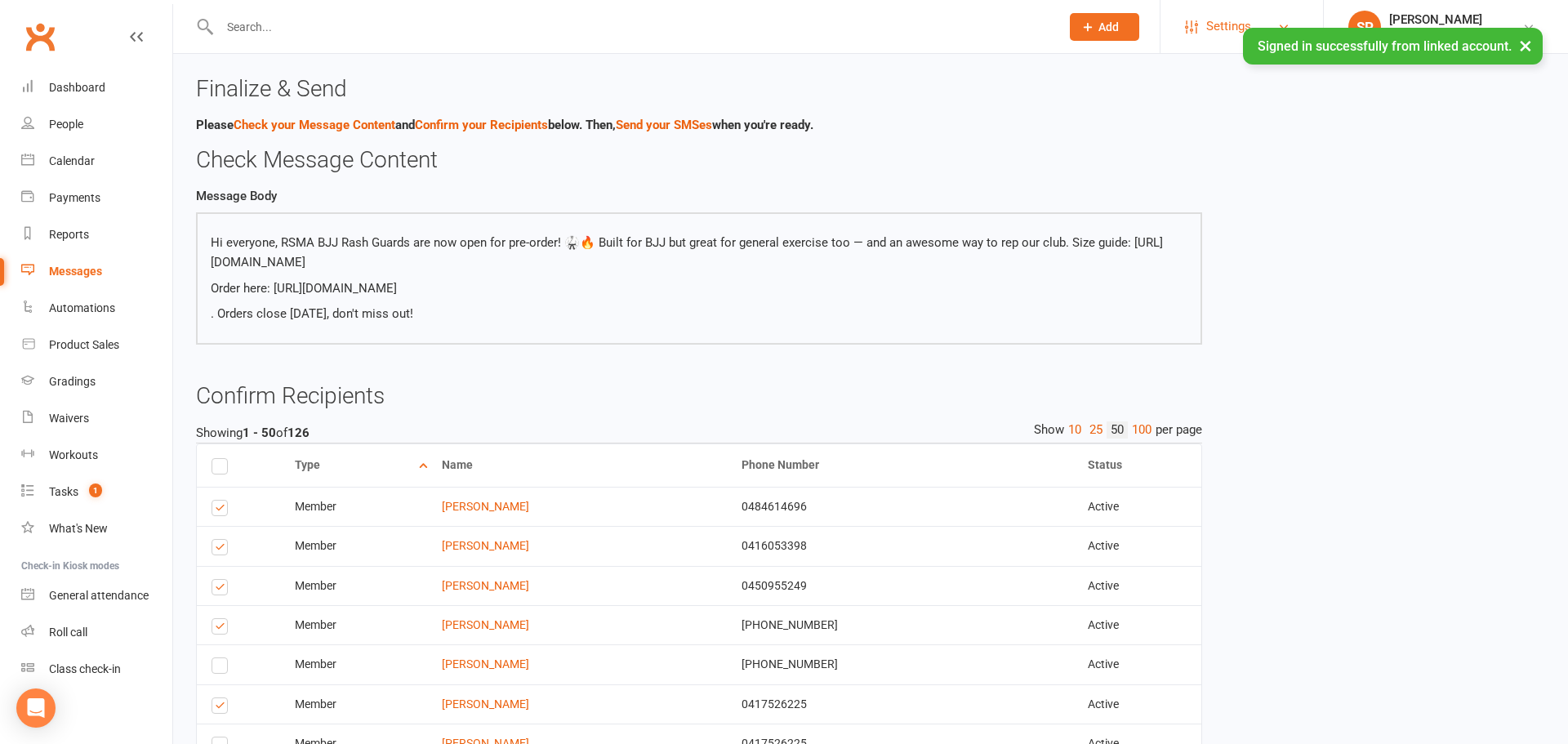
click at [1215, 5] on li "Settings Membership Plans Event Templates Appointment Types Mobile App Website …" at bounding box center [1242, 26] width 164 height 53
click at [1219, 14] on span "Settings" at bounding box center [1228, 26] width 45 height 37
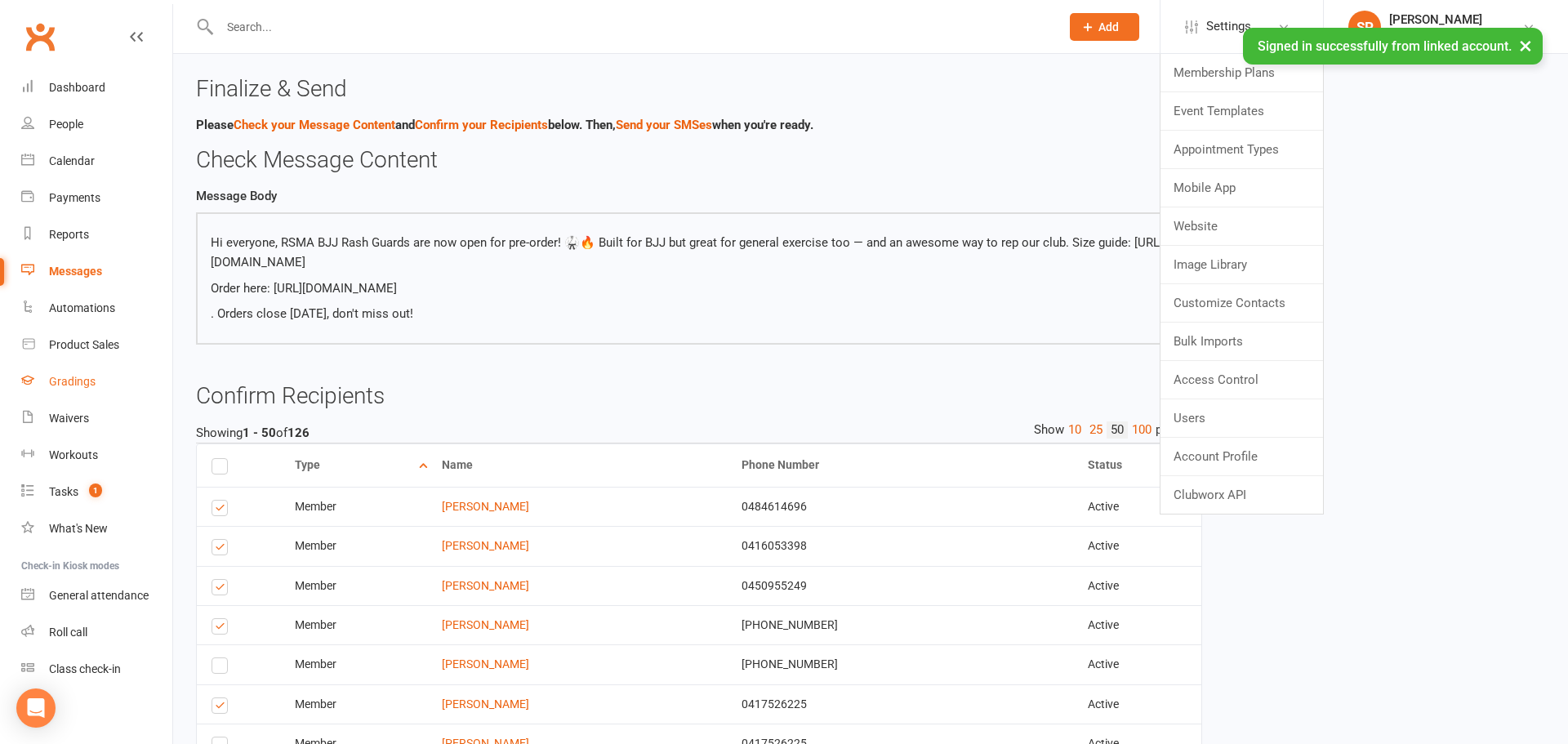
click at [68, 384] on div "Gradings" at bounding box center [71, 382] width 46 height 13
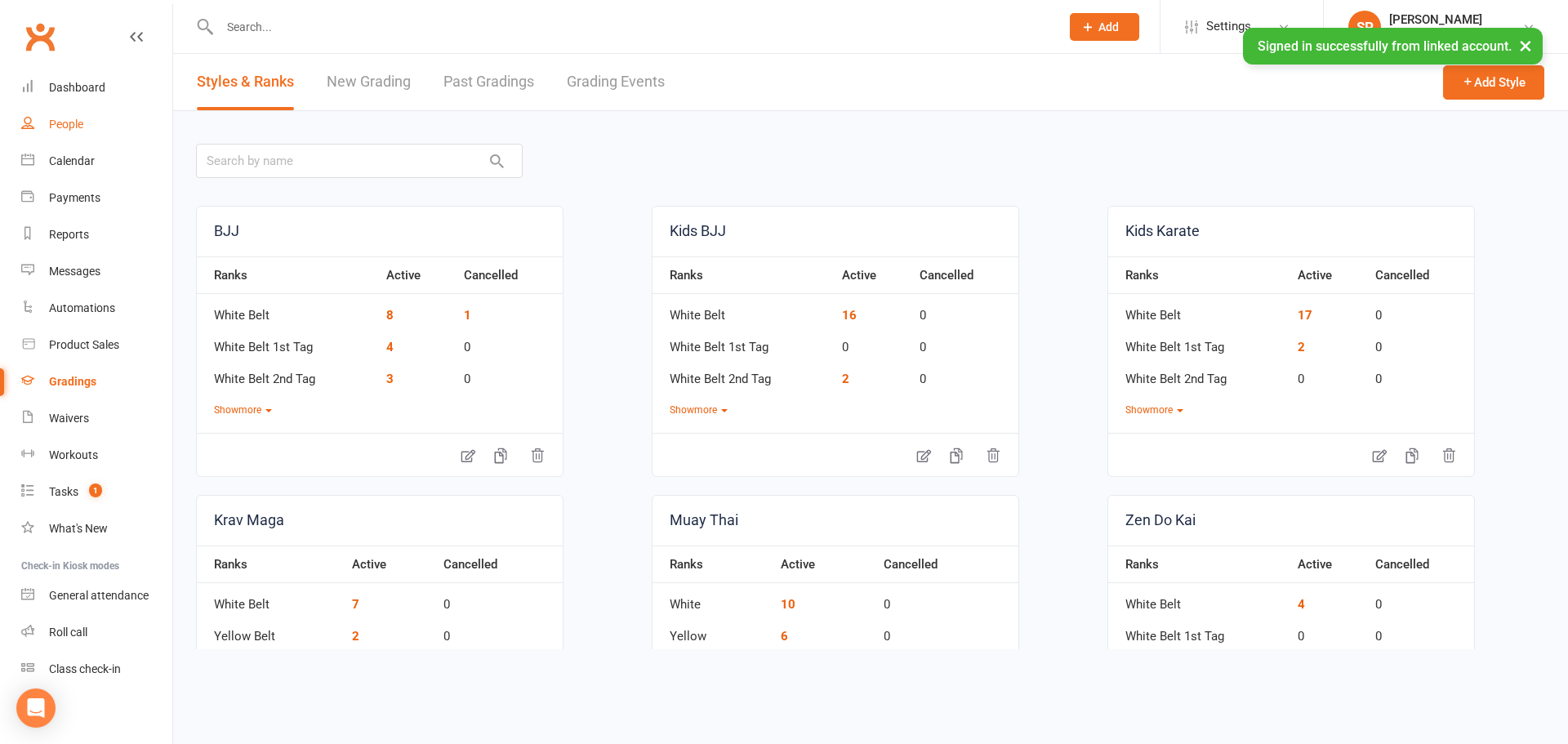
click at [68, 126] on div "People" at bounding box center [66, 124] width 34 height 13
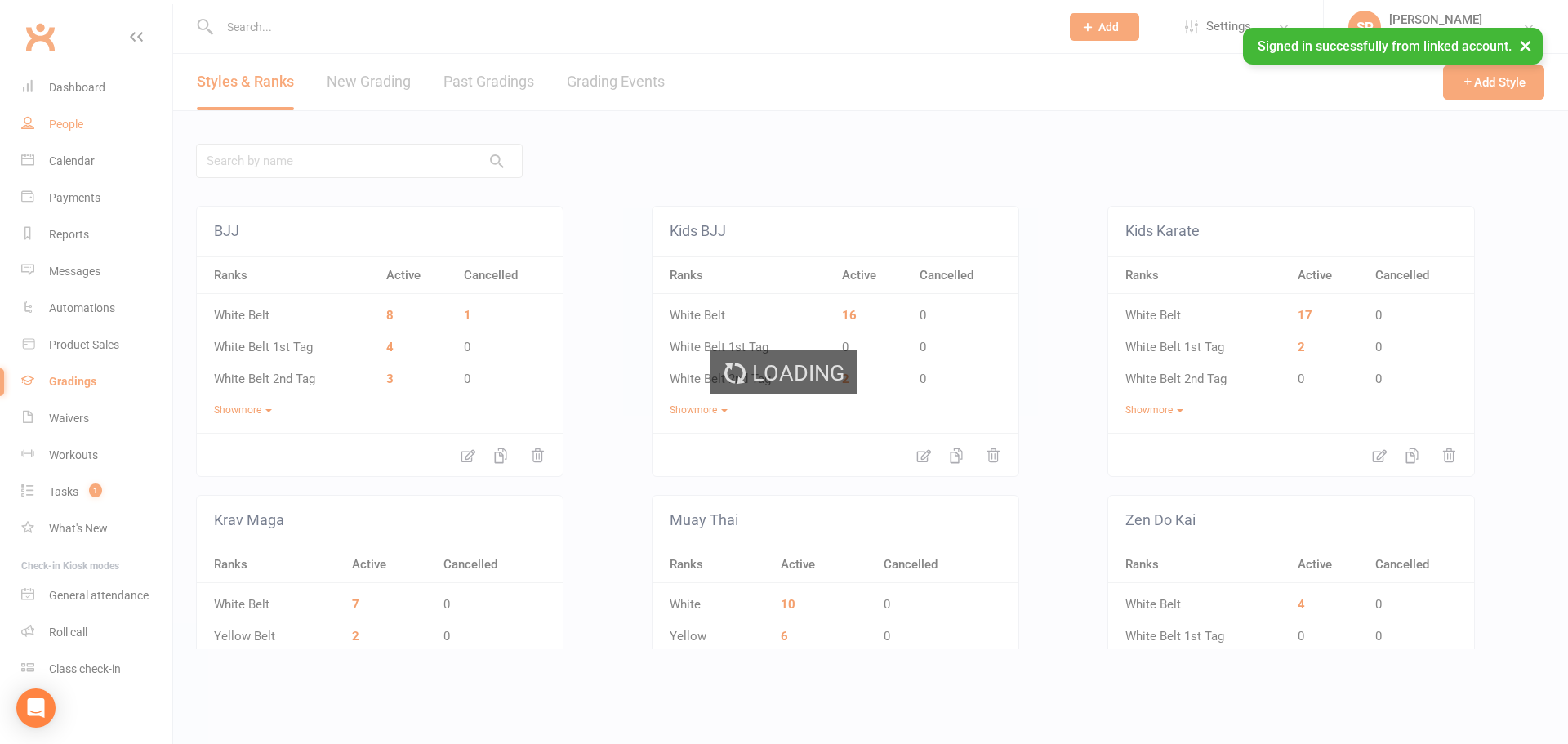
select select "100"
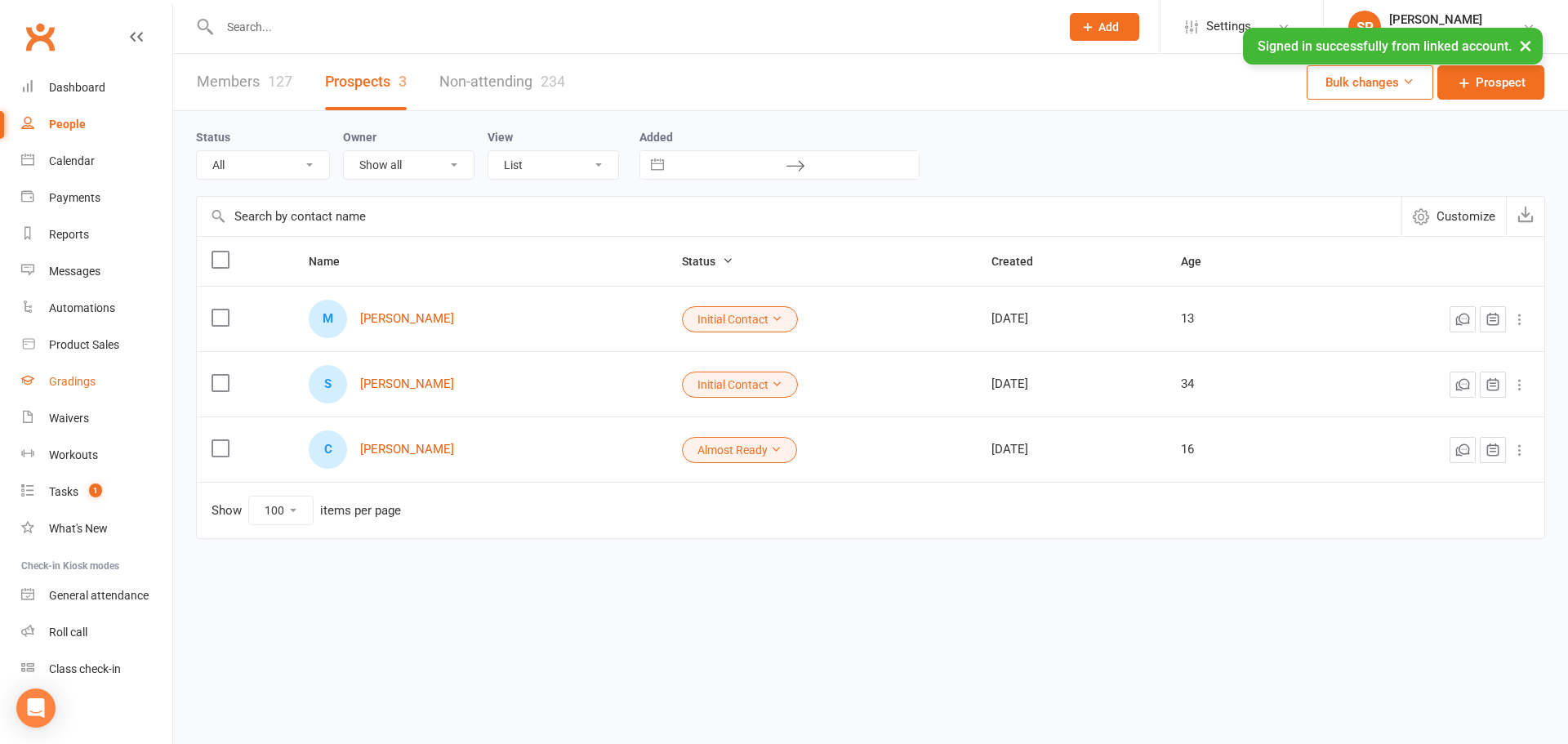
click at [71, 377] on div "Gradings" at bounding box center [71, 382] width 46 height 13
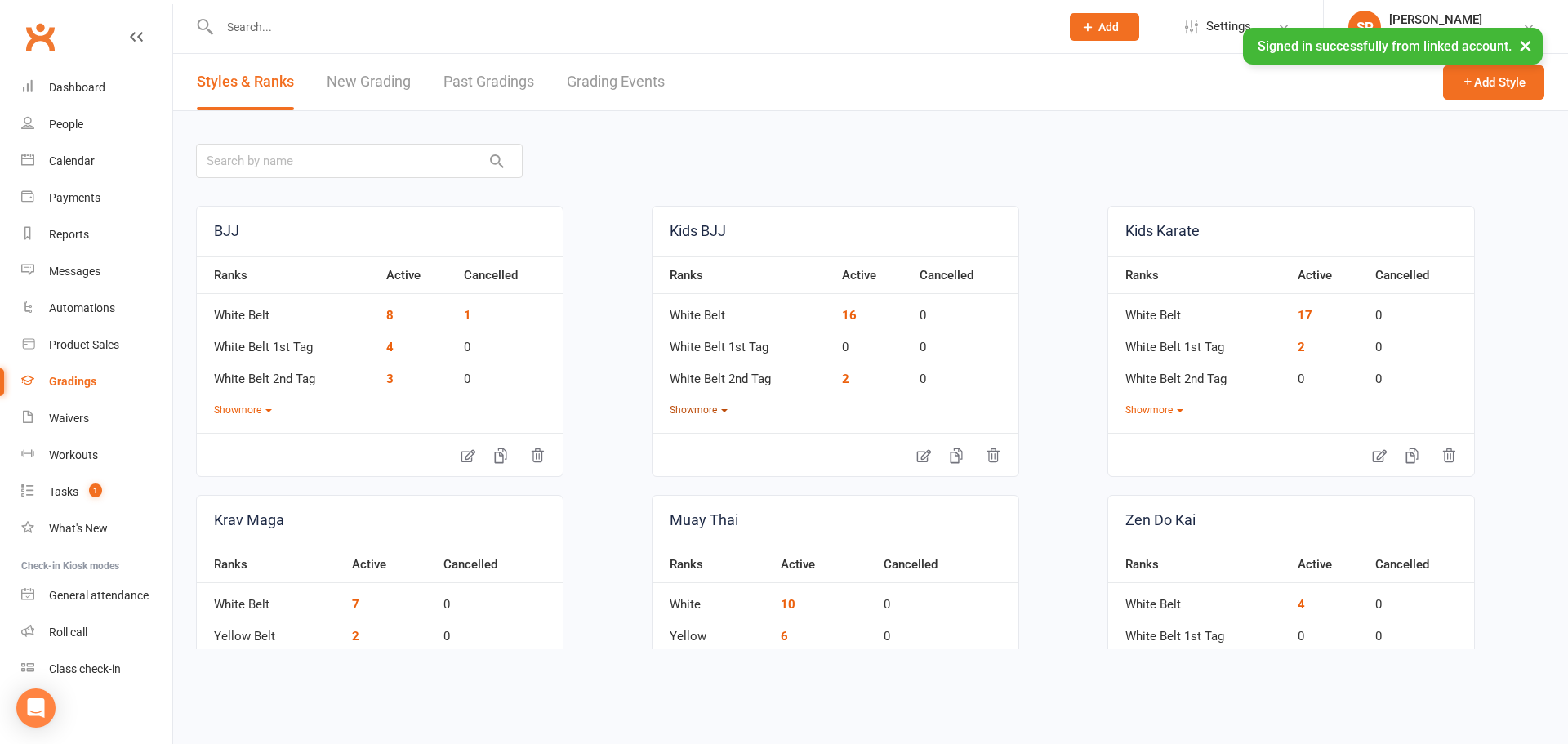
click at [717, 415] on button "Show more" at bounding box center [699, 410] width 58 height 15
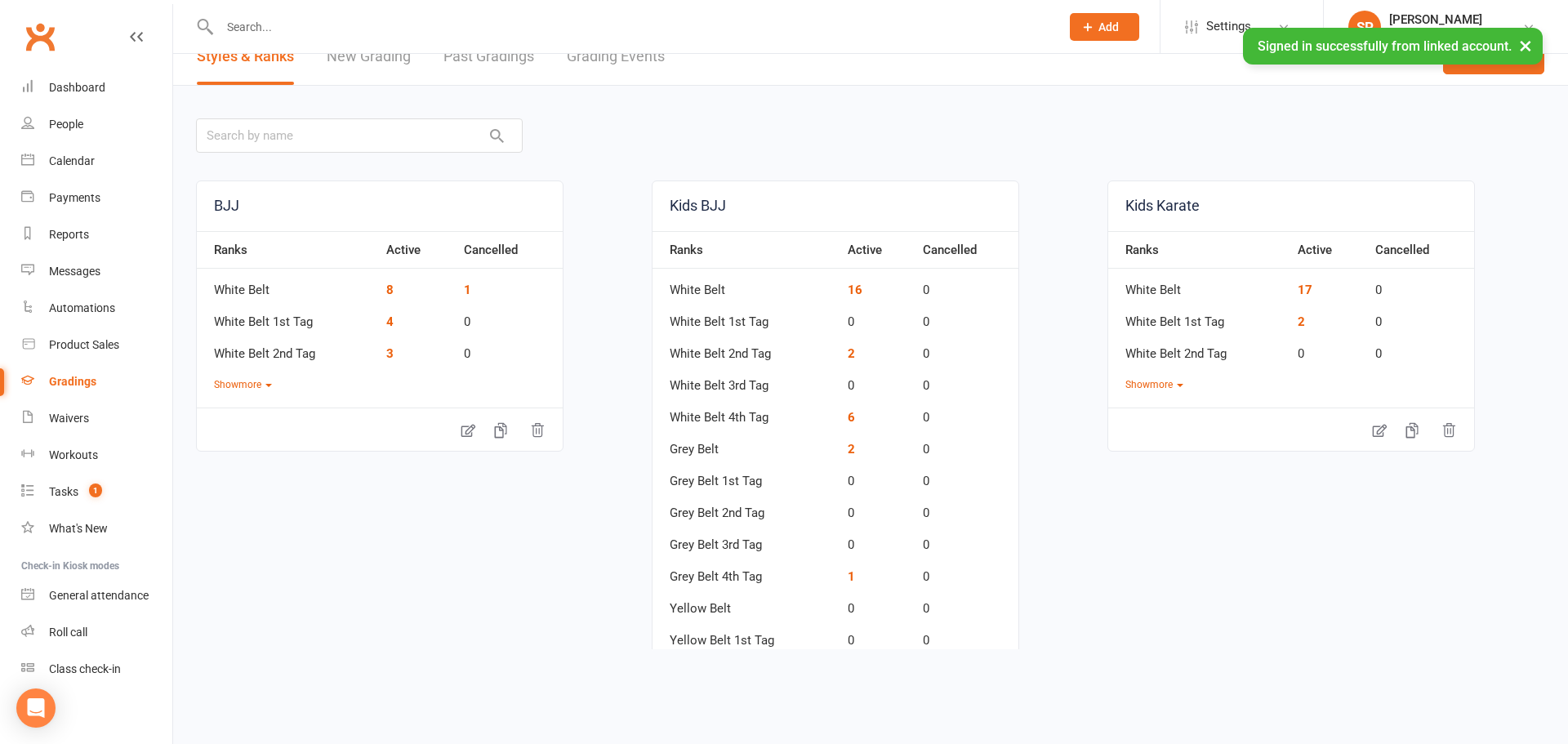
scroll to position [17, 0]
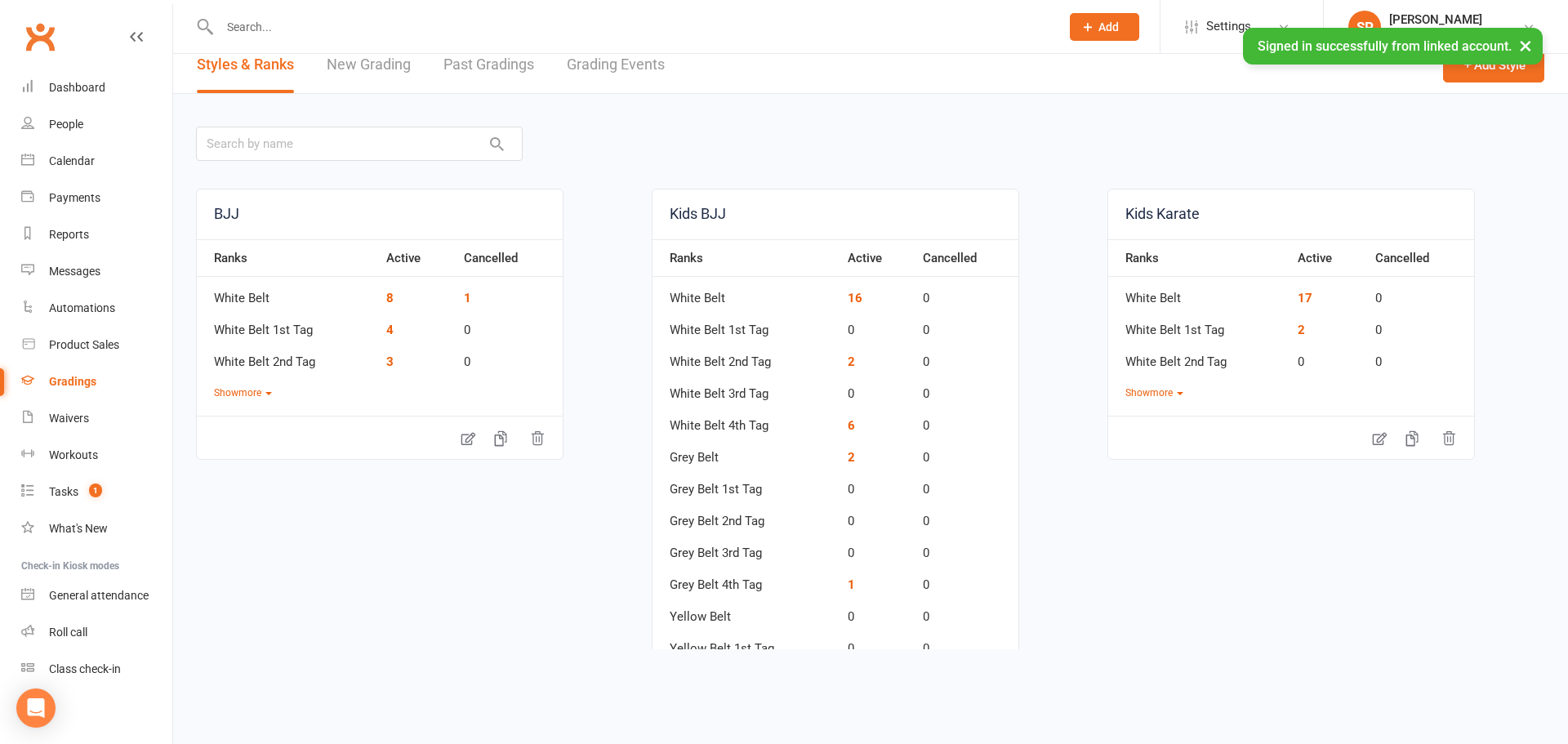
click at [782, 217] on link "Kids BJJ" at bounding box center [835, 214] width 366 height 50
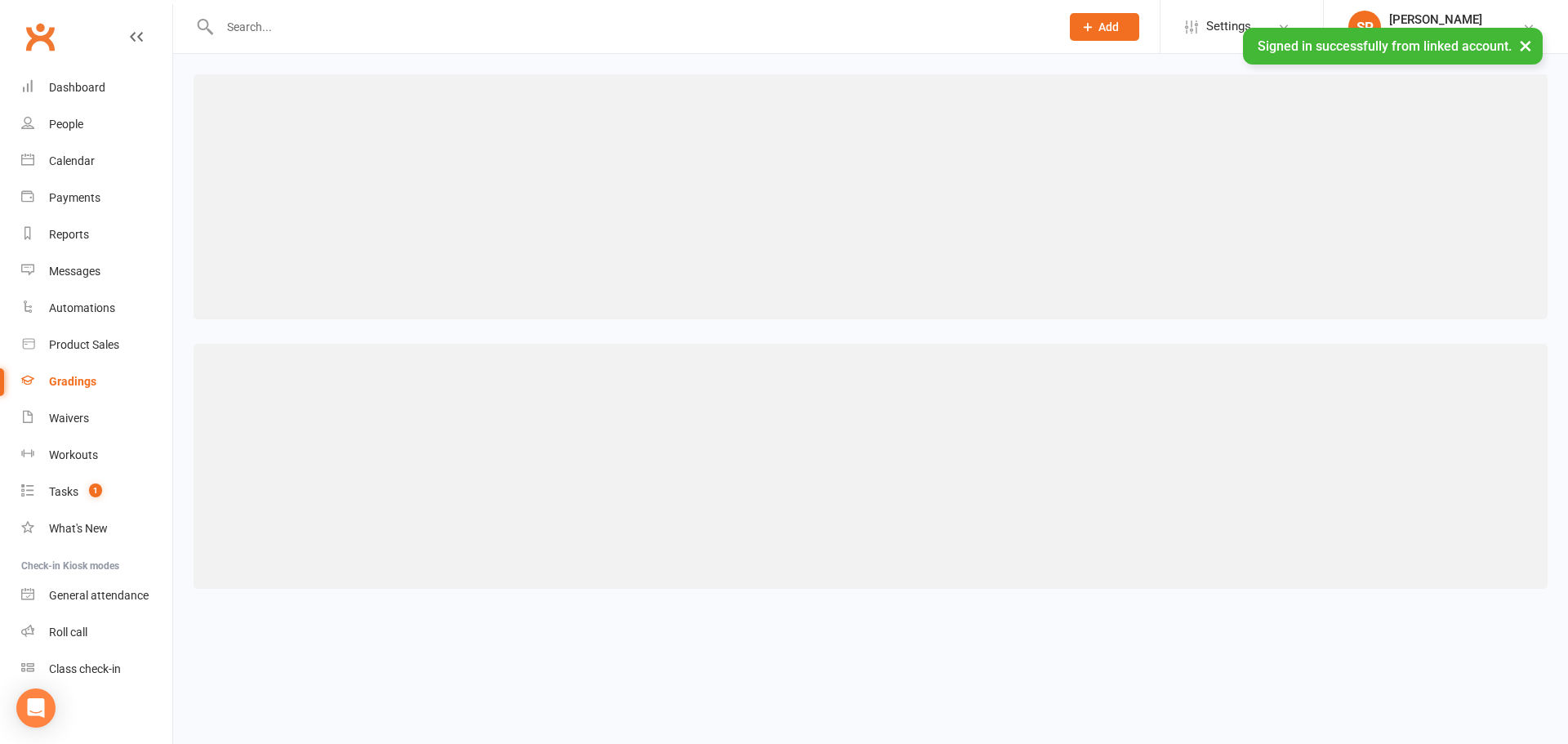
select select ">="
select select "contact_summaries:styles_style_most_recently_promoted_on"
select select "="
select select "contact_summaries:styles_style_most_recently_promoted_on"
select select "="
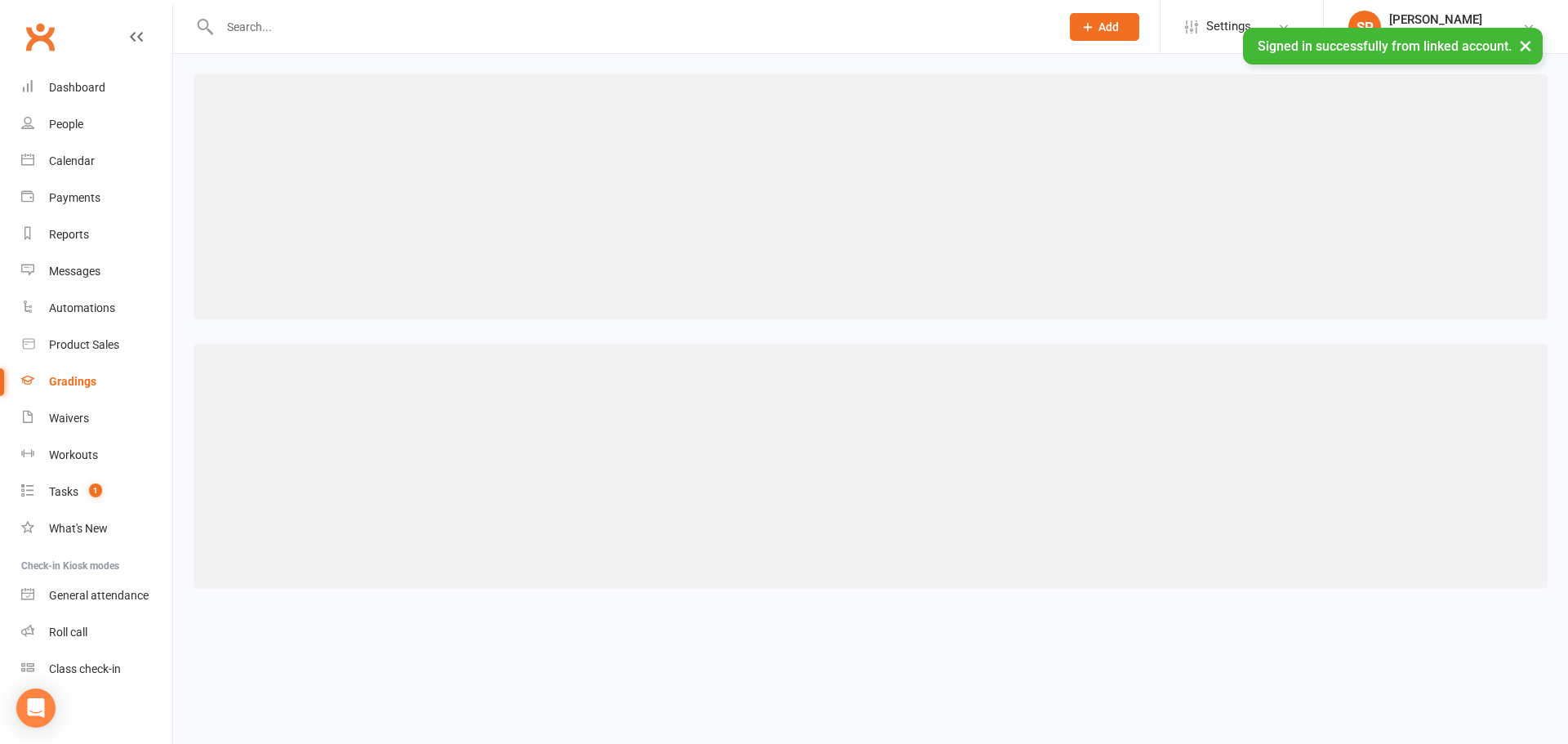
select select "contact_summaries:styles_style_most_recently_promoted_on"
select select "="
select select "contact_summaries:styles_style_most_recently_promoted_on"
select select "="
select select "contact_summaries:styles_style_most_recently_promoted_on"
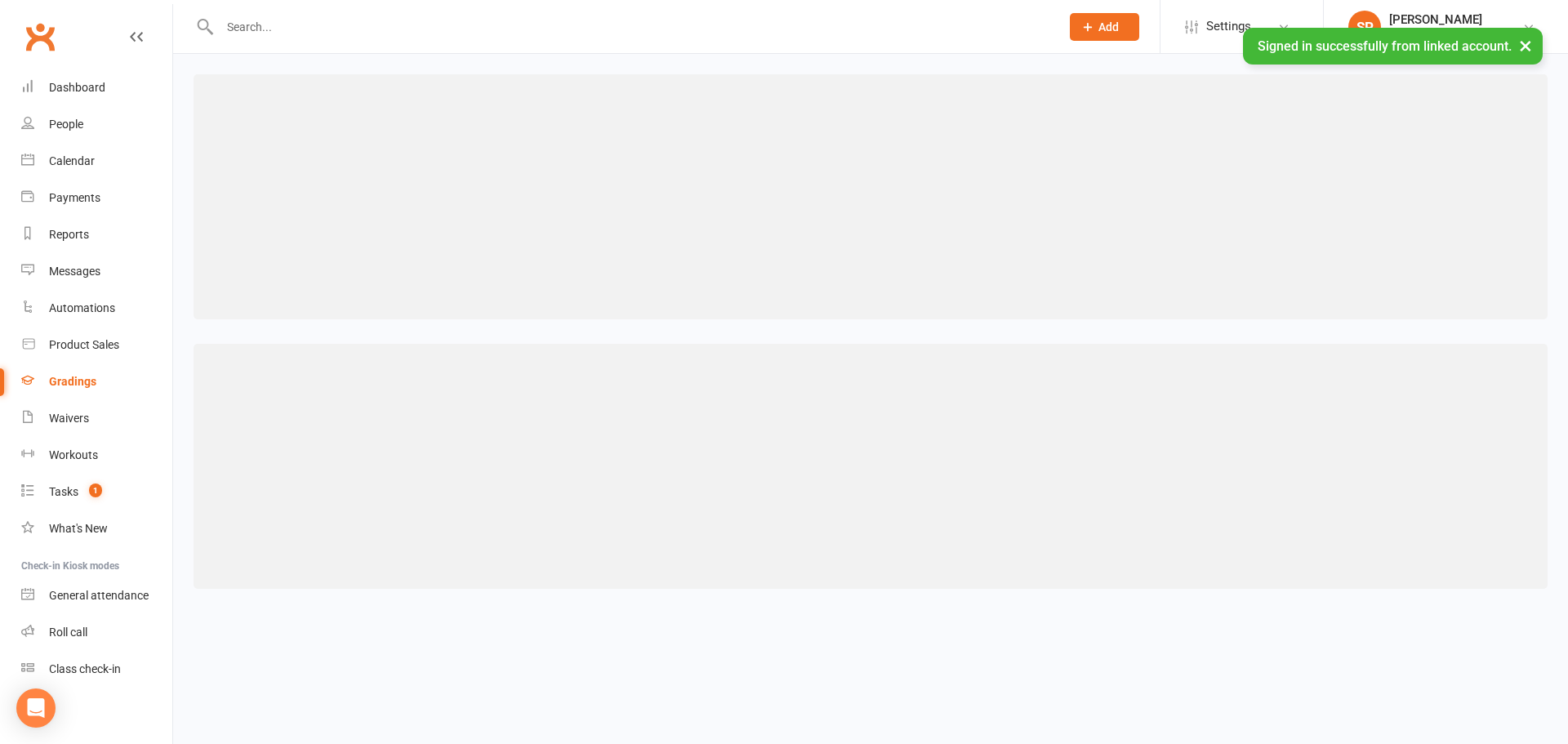
select select "="
select select "contact_summaries:styles_style_most_recently_promoted_on"
select select "="
select select "contact_summaries:styles_style_most_recently_promoted_on"
select select "="
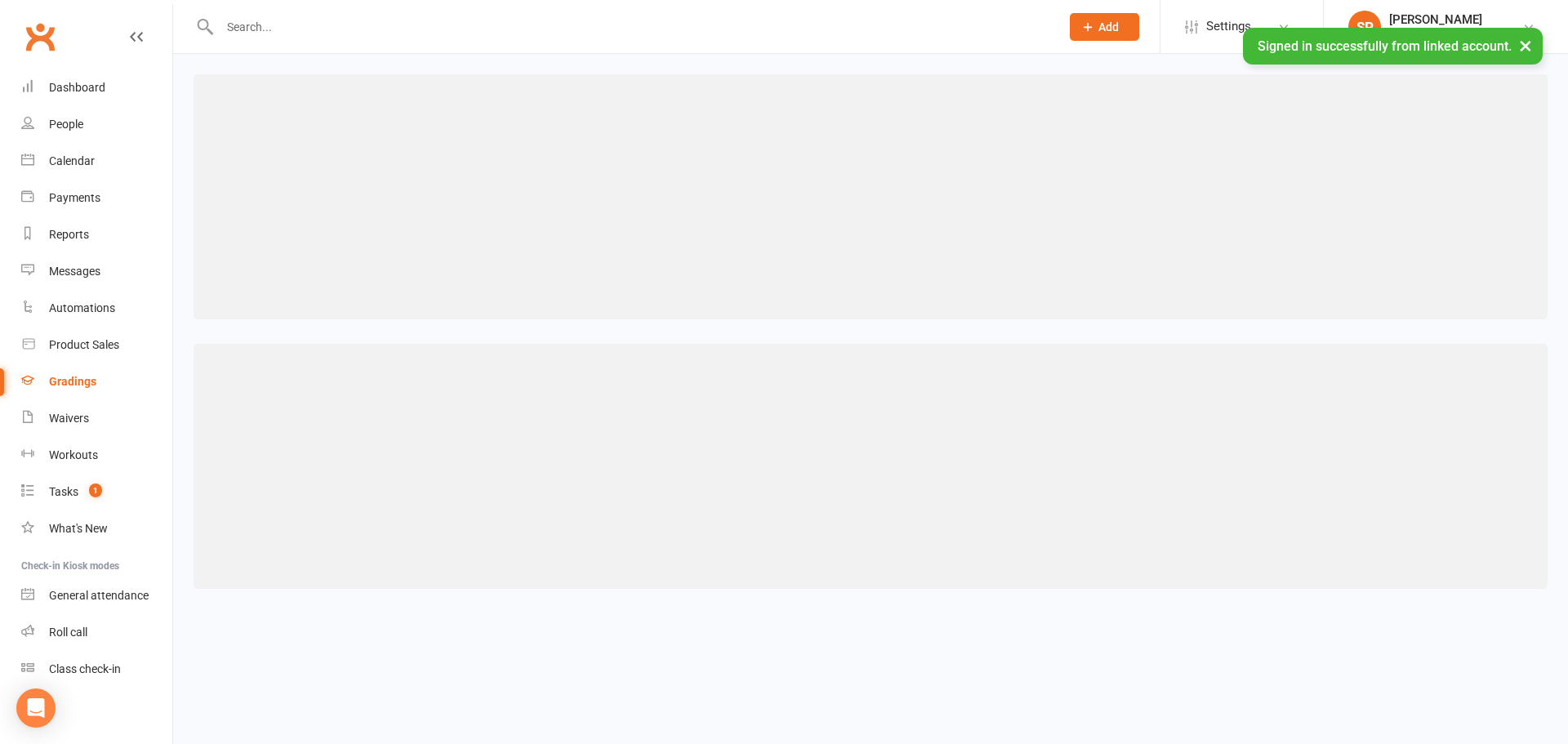
select select "contact_summaries:styles_style_most_recently_promoted_on"
select select "="
select select "contact_summaries:styles_style_most_recently_promoted_on"
select select "="
select select "contact_summaries:styles_style_most_recently_promoted_on"
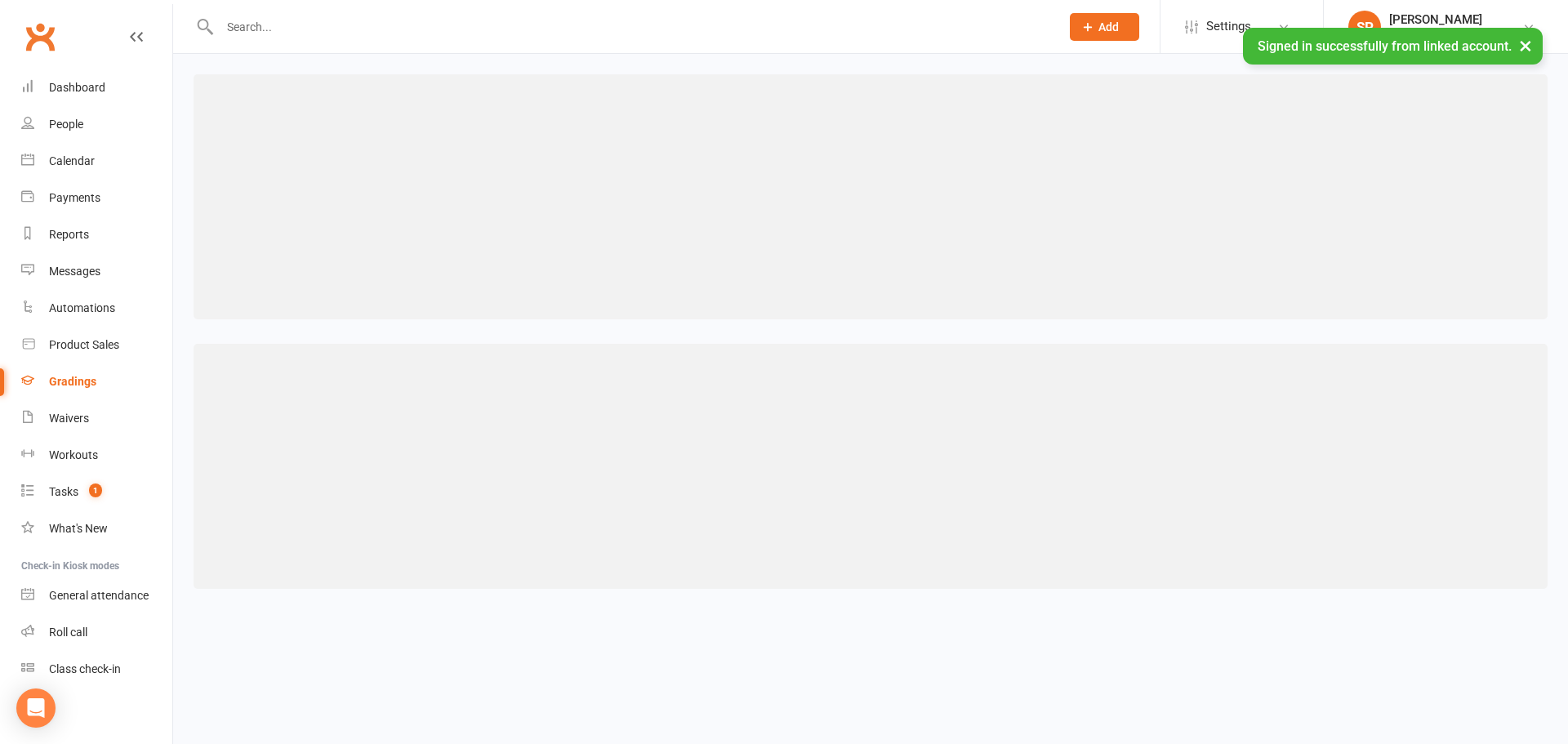
select select "="
select select "contact_summaries:styles_style_most_recently_promoted_on"
select select "="
select select "contact_summaries:styles_style_most_recently_promoted_on"
select select "="
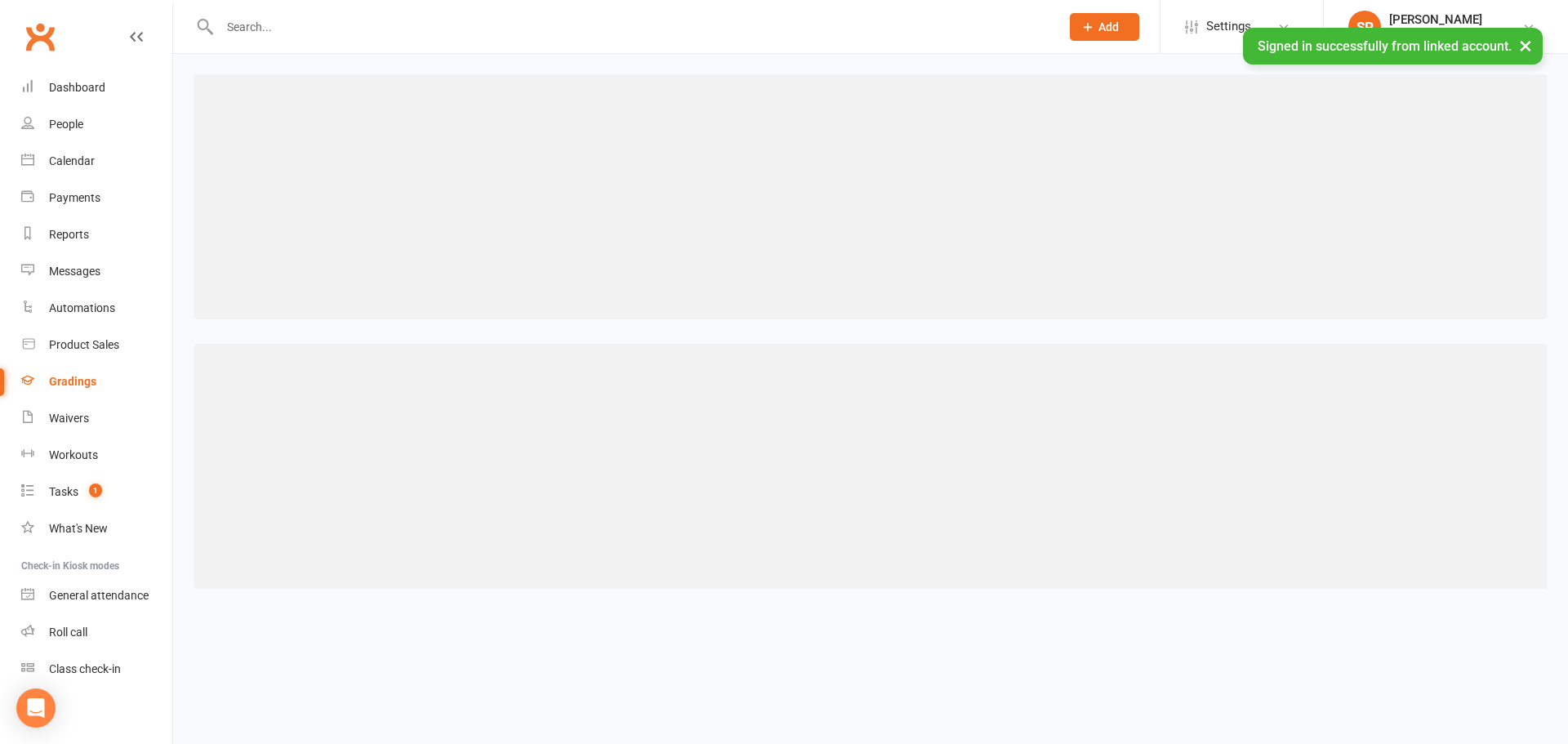
select select "contact_summaries:styles_style_most_recently_promoted_on"
select select "="
select select "contact_summaries:styles_style_most_recently_promoted_on"
select select "="
select select "contact_summaries:styles_style_most_recently_promoted_on"
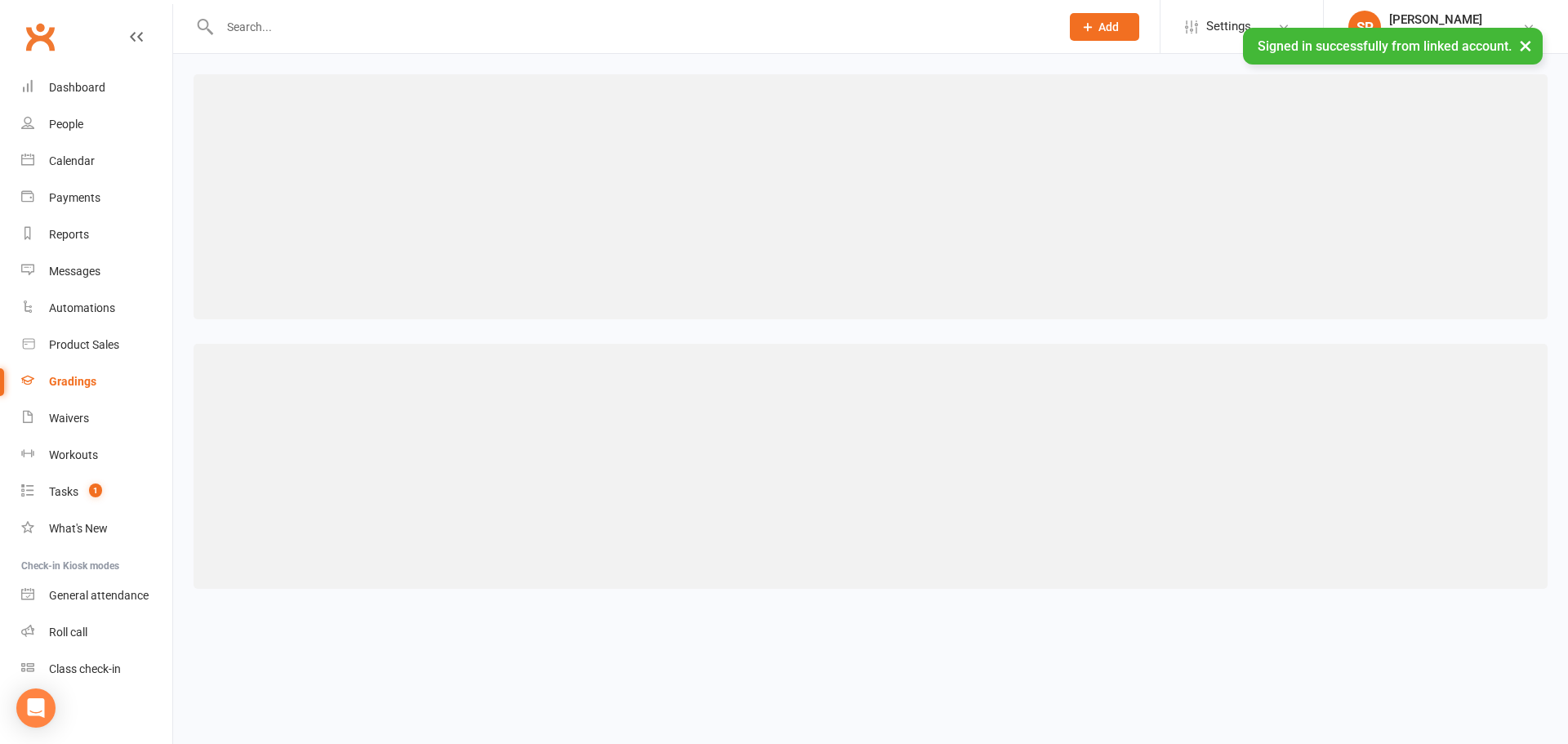
select select "="
select select "contact_summaries:styles_style_most_recently_promoted_on"
select select "="
select select "contact_summaries:styles_style_most_recently_promoted_on"
select select "="
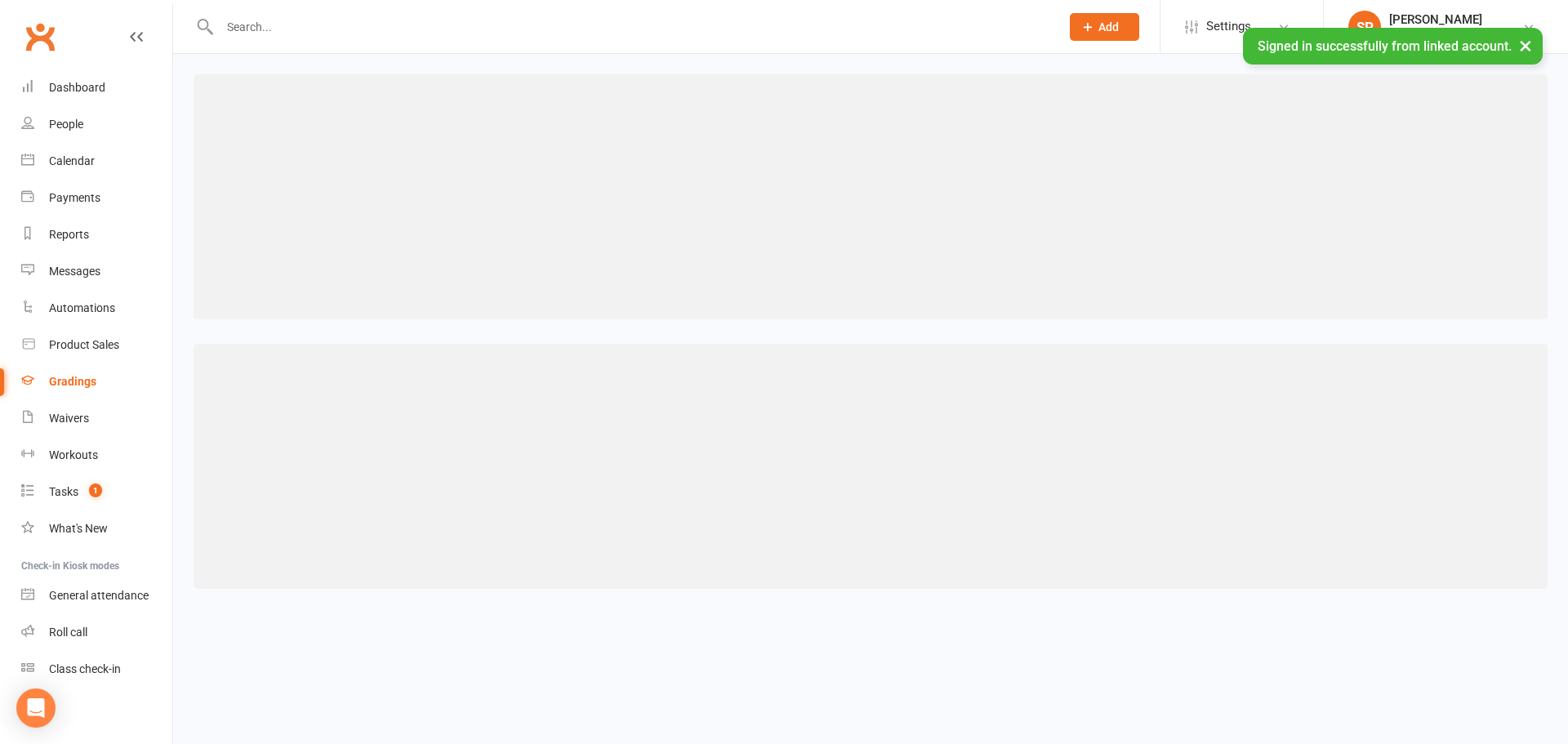
select select "contact_summaries:styles_style_most_recently_promoted_on"
select select "="
select select "contact_summaries:styles_style_most_recently_promoted_on"
select select "="
select select "contact_summaries:styles_style_most_recently_promoted_on"
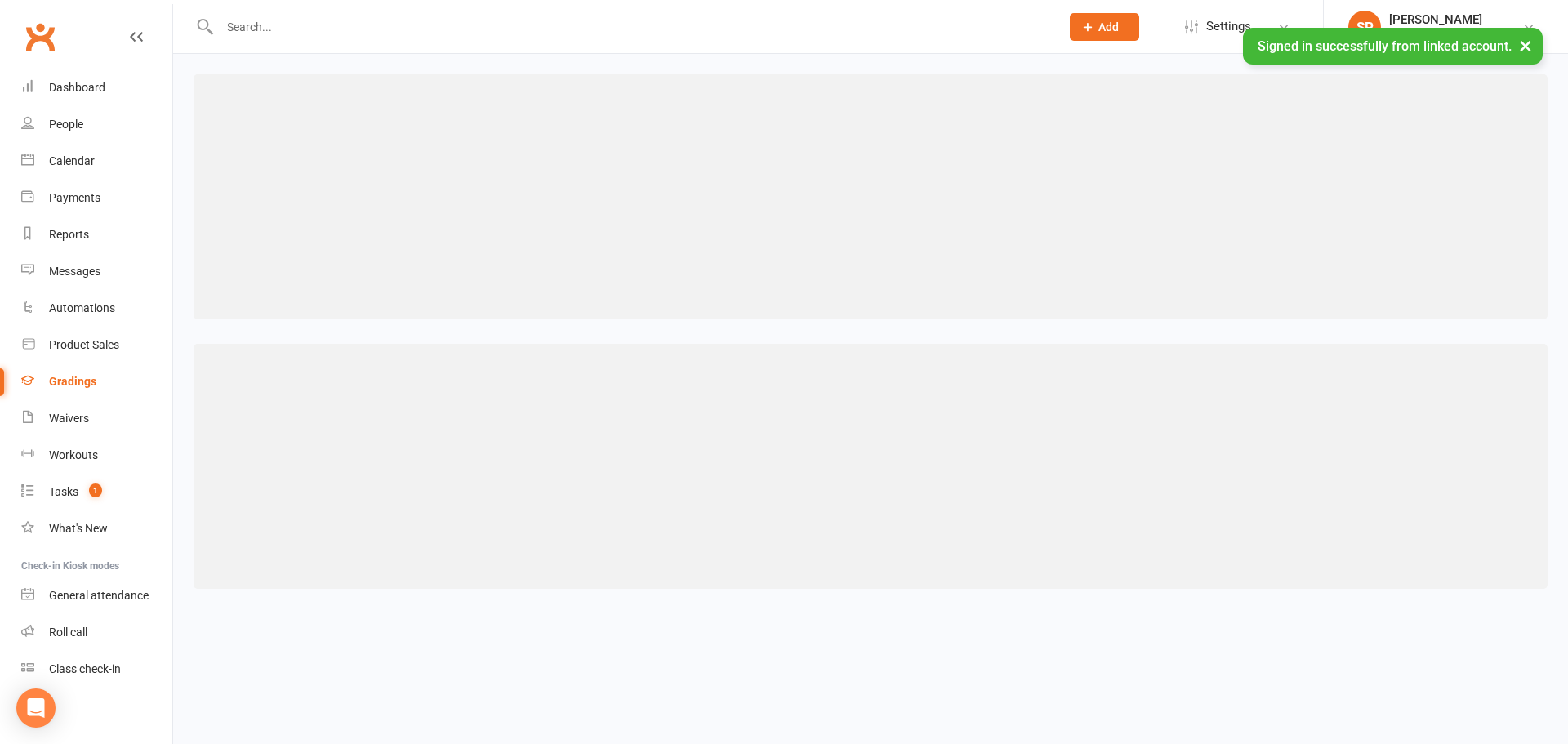
select select "="
select select "contact_summaries:styles_style_most_recently_promoted_on"
select select "="
select select "contact_summaries:styles_style_most_recently_promoted_on"
select select "="
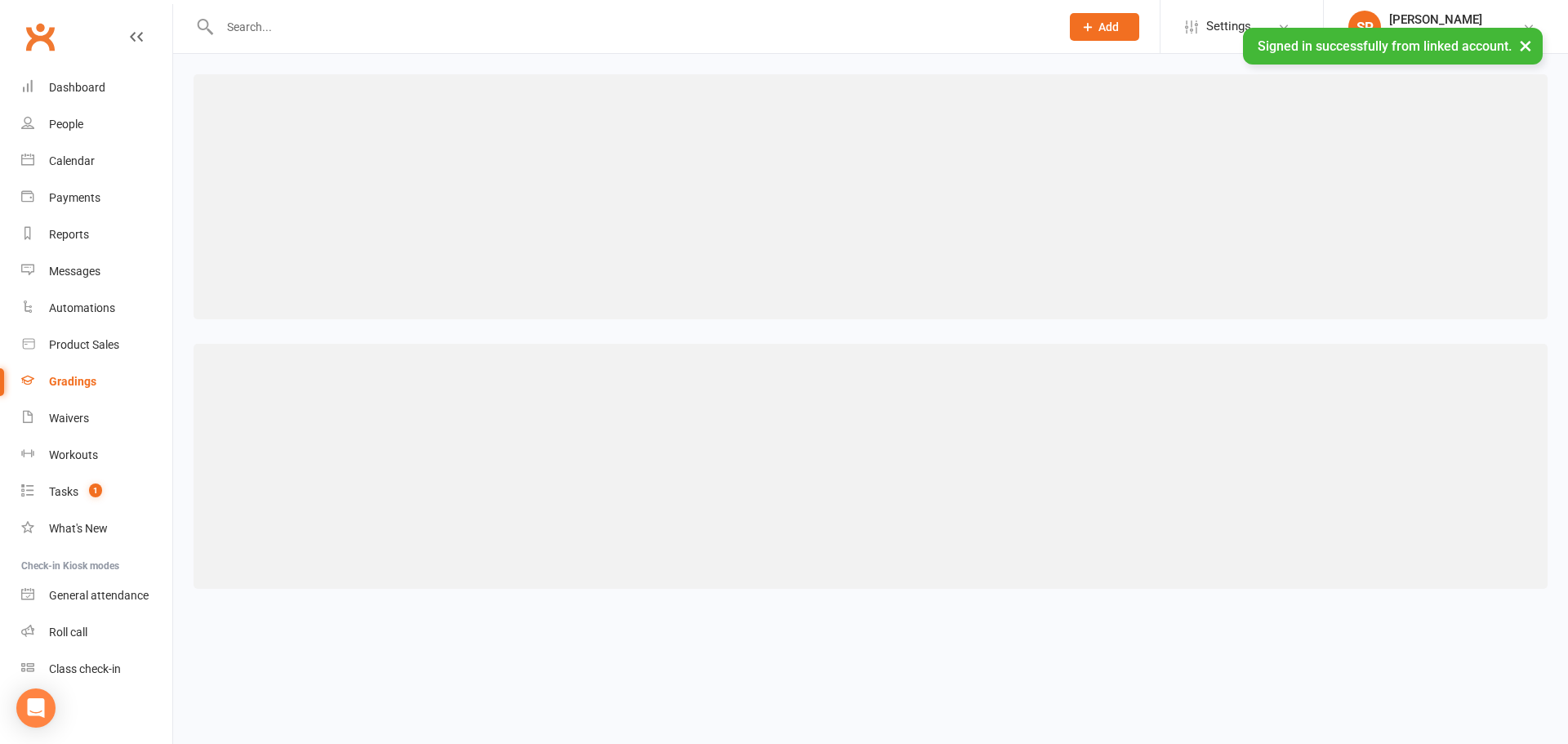
select select "contact_summaries:styles_style_most_recently_promoted_on"
select select "="
select select "contact_summaries:styles_style_most_recently_promoted_on"
select select "="
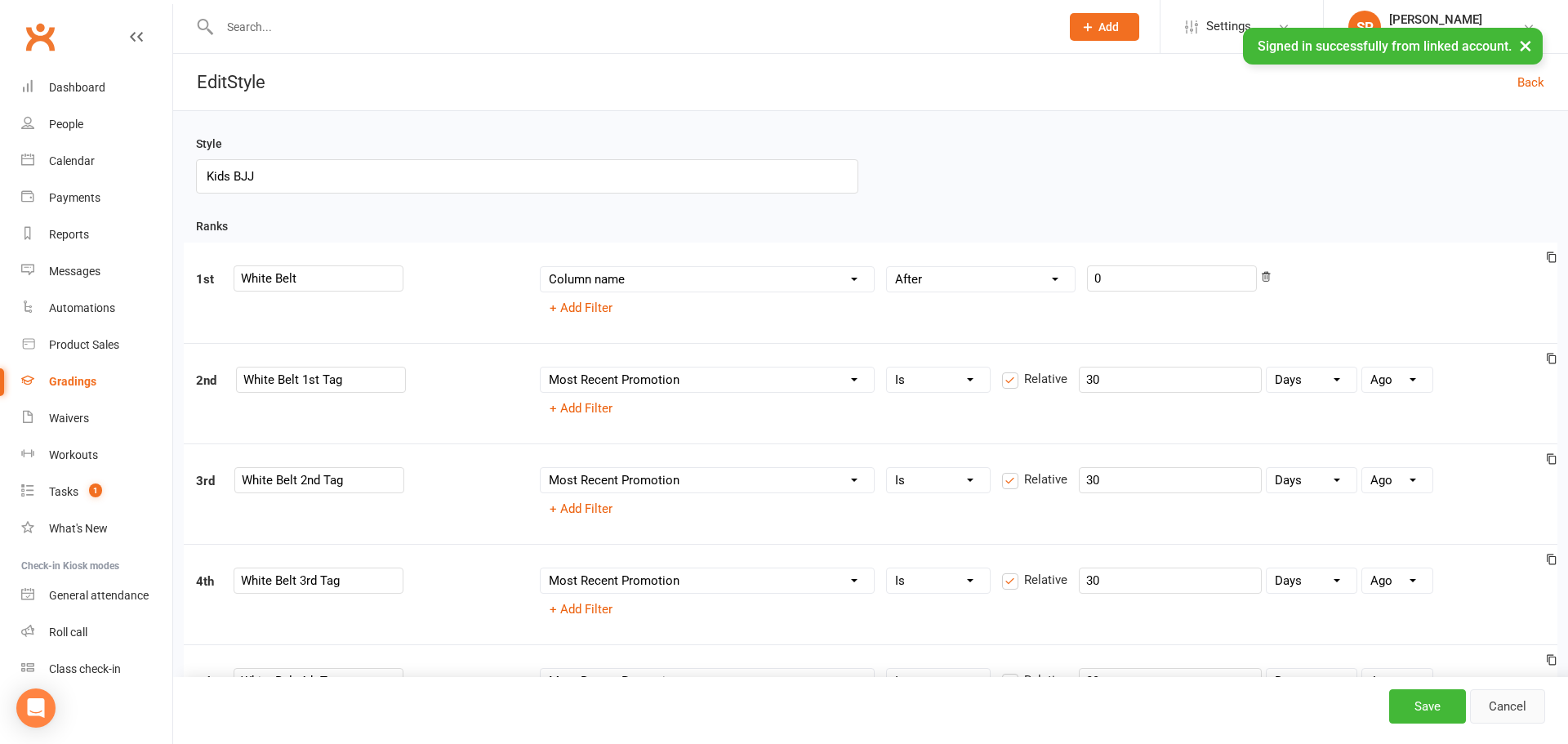
click at [1491, 704] on link "Cancel" at bounding box center [1508, 706] width 75 height 34
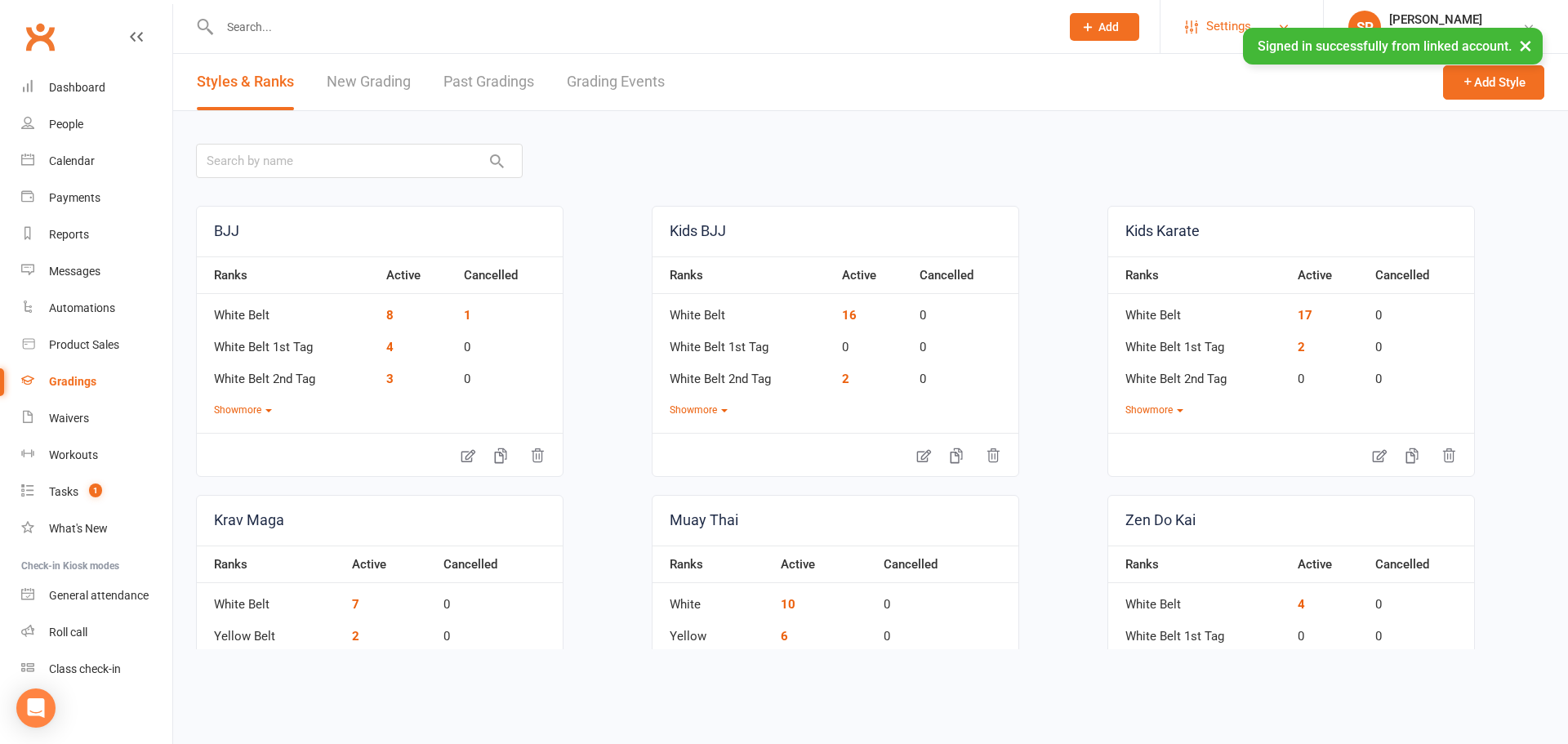
click at [1212, 24] on span "Settings" at bounding box center [1228, 26] width 45 height 37
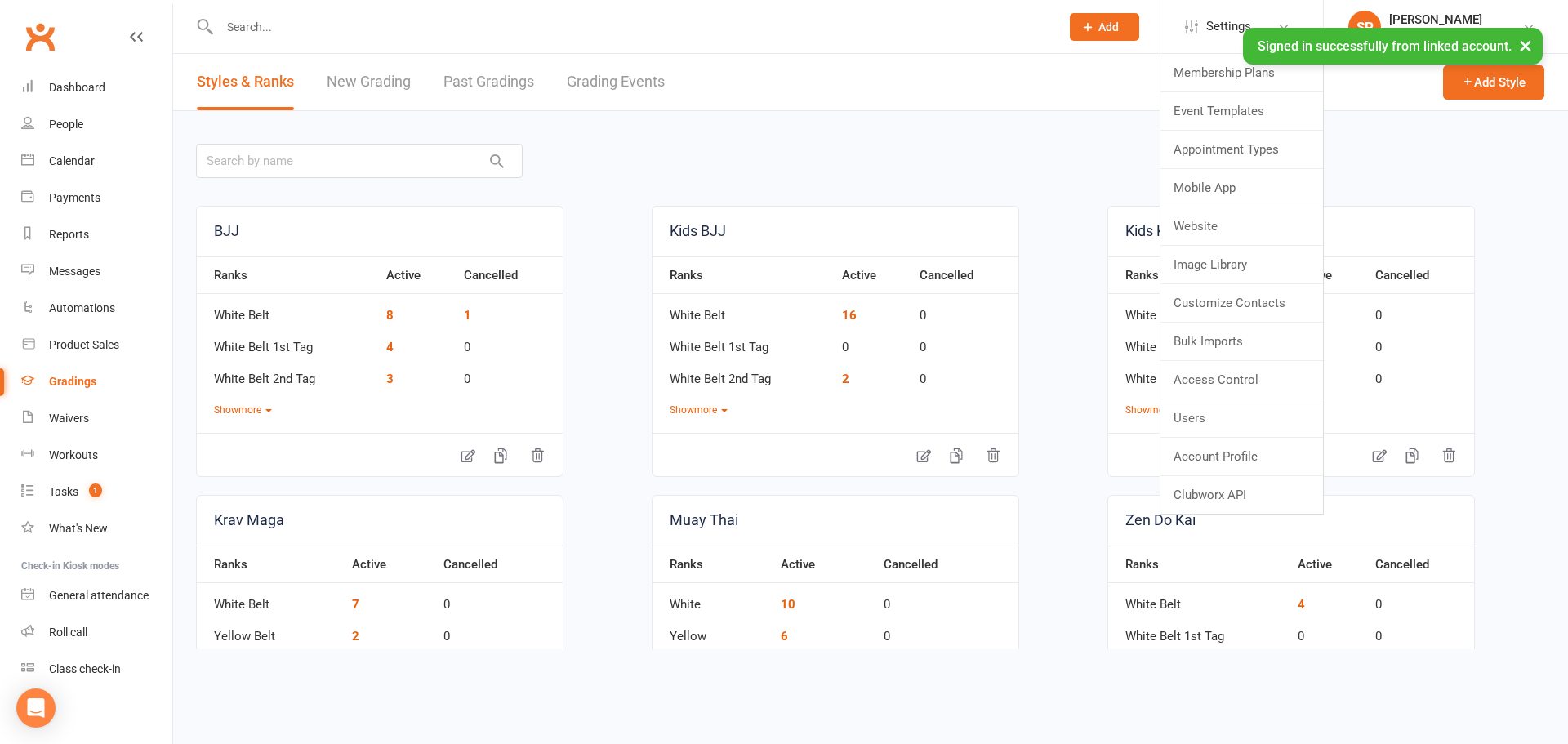
click at [892, 185] on div at bounding box center [870, 160] width 1349 height 54
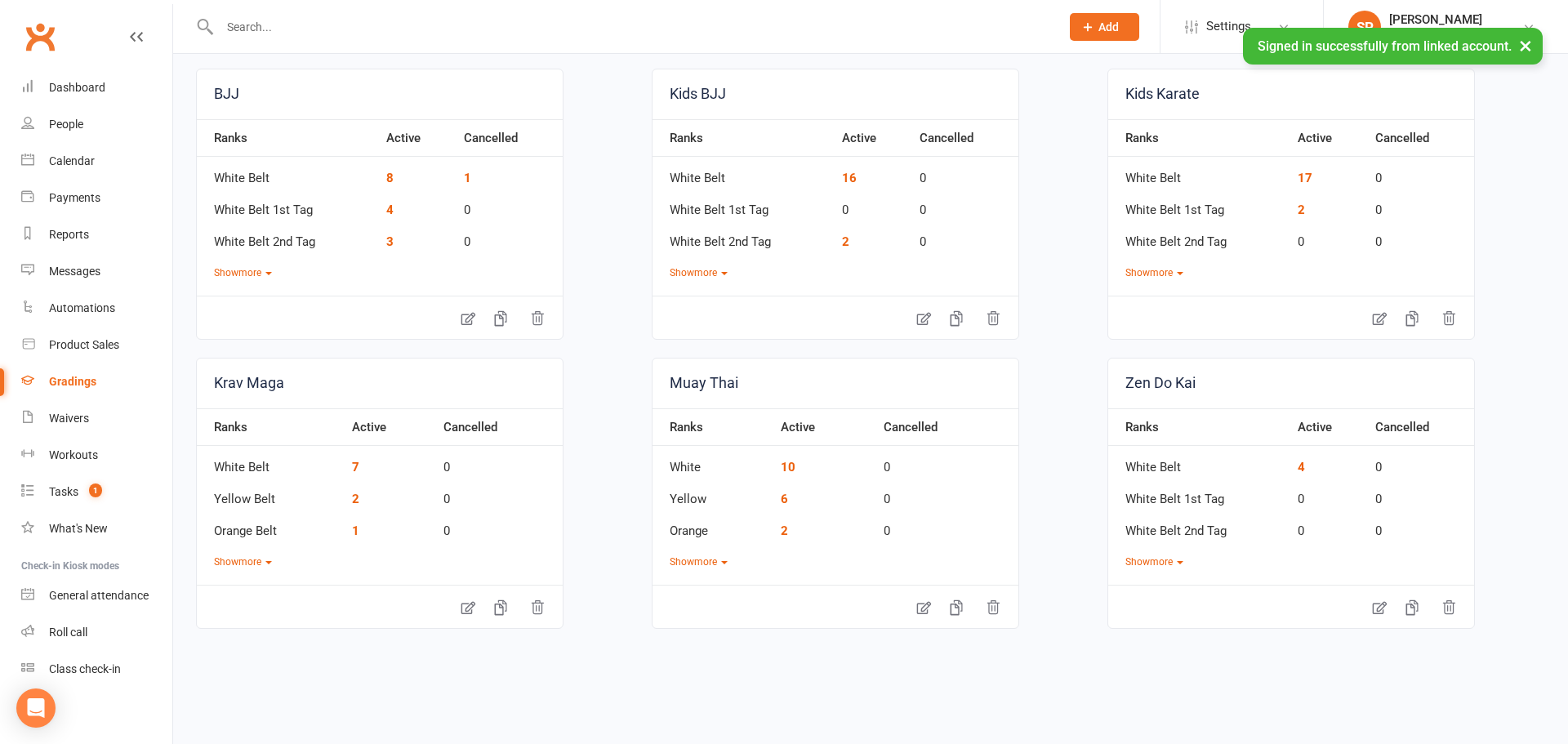
scroll to position [139, 0]
click at [733, 271] on div "Ranks Active Cancelled White Belt 16 0 White Belt 1st Tag 0 0 White Belt 2nd Ta…" at bounding box center [835, 198] width 366 height 162
click at [716, 276] on button "Show more" at bounding box center [699, 271] width 58 height 15
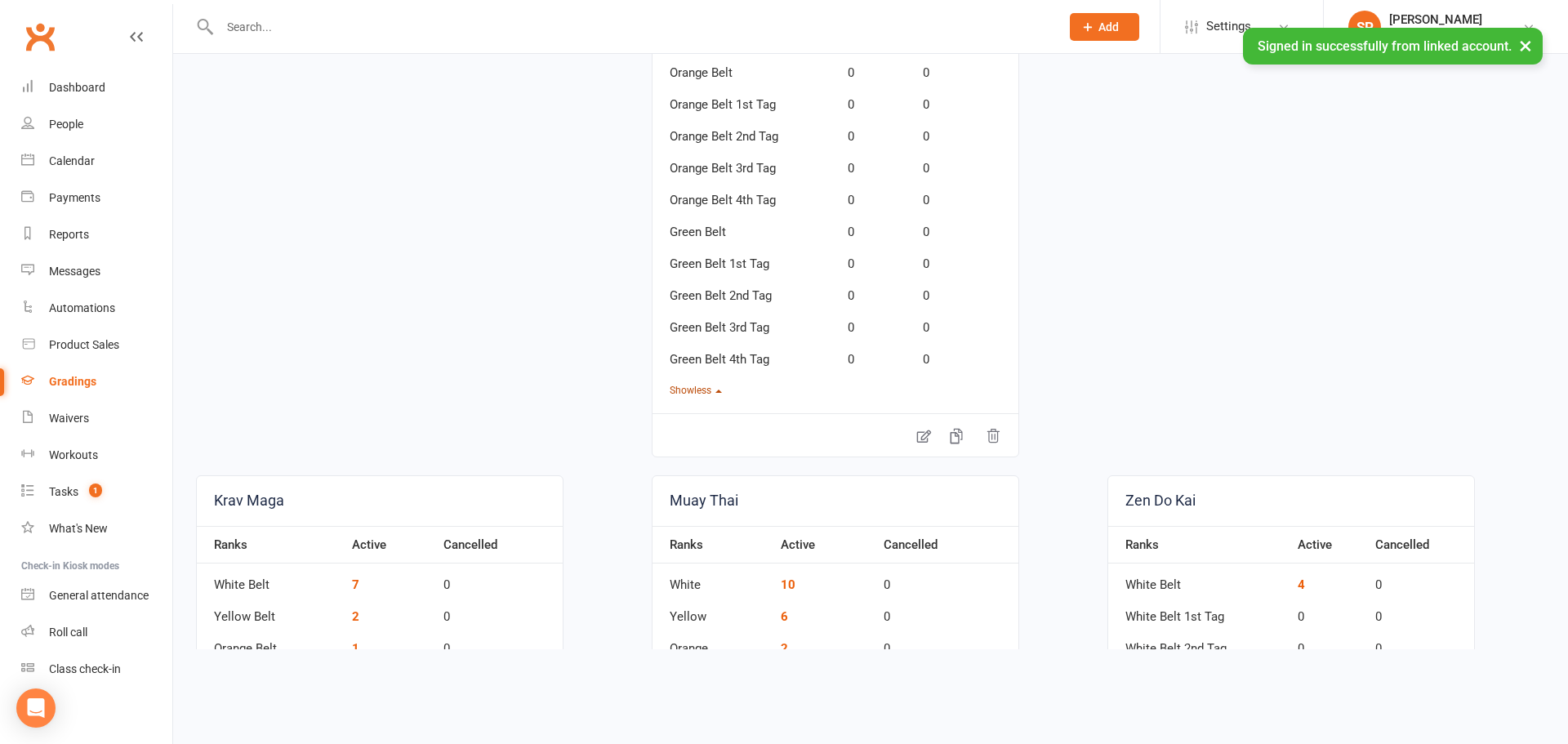
scroll to position [840, 0]
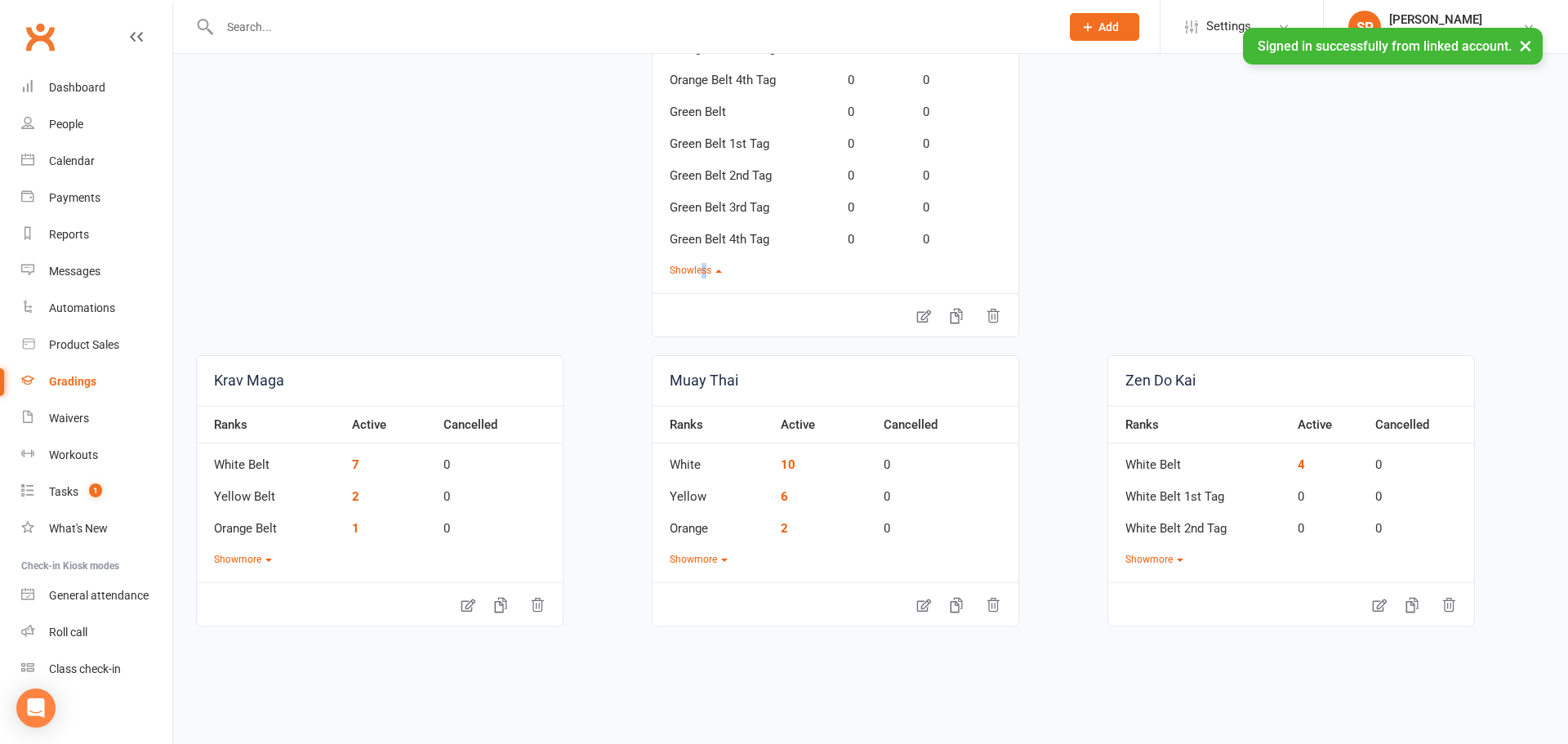
click at [710, 271] on button "Show less" at bounding box center [696, 271] width 53 height 15
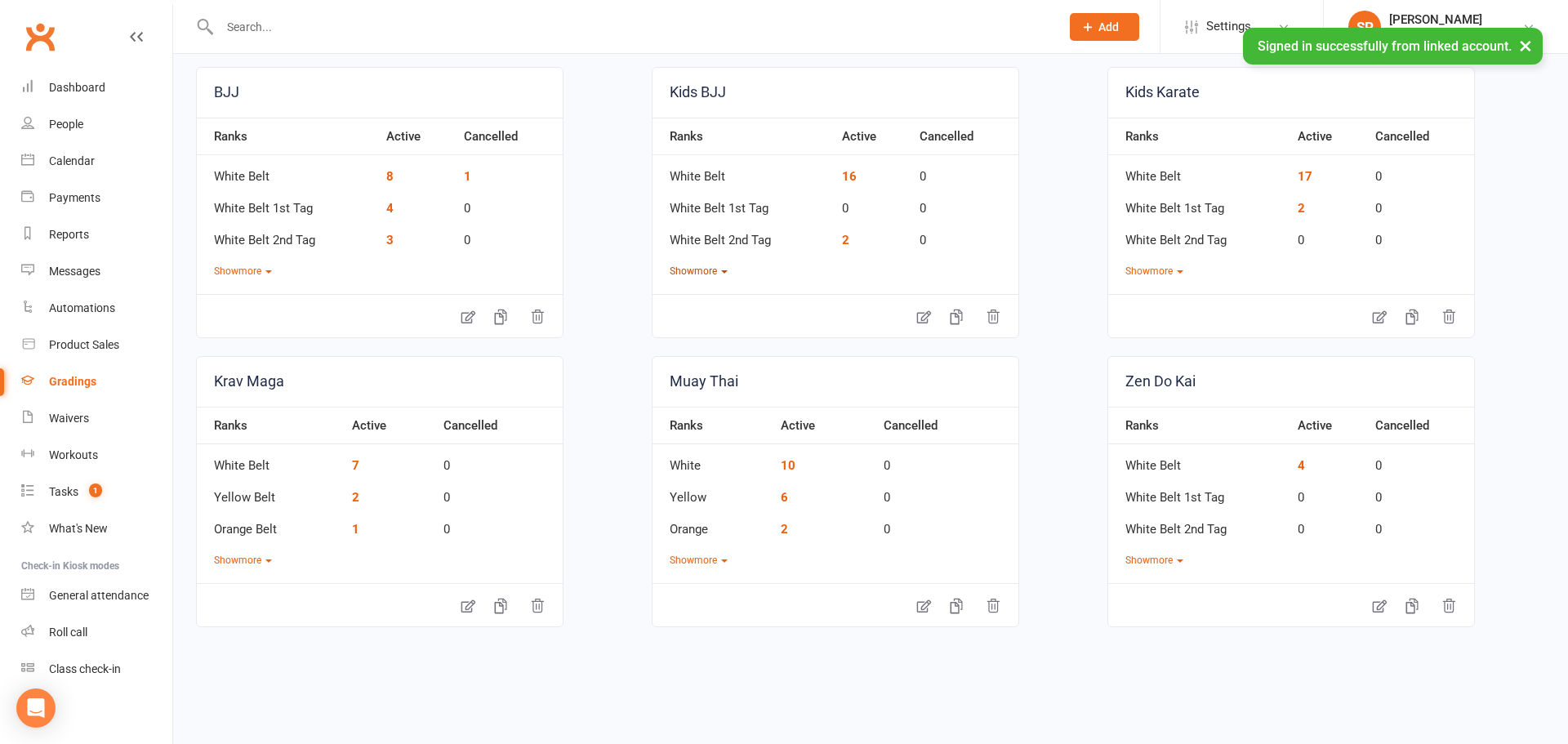
scroll to position [139, 0]
click at [258, 267] on button "Show more" at bounding box center [243, 271] width 58 height 15
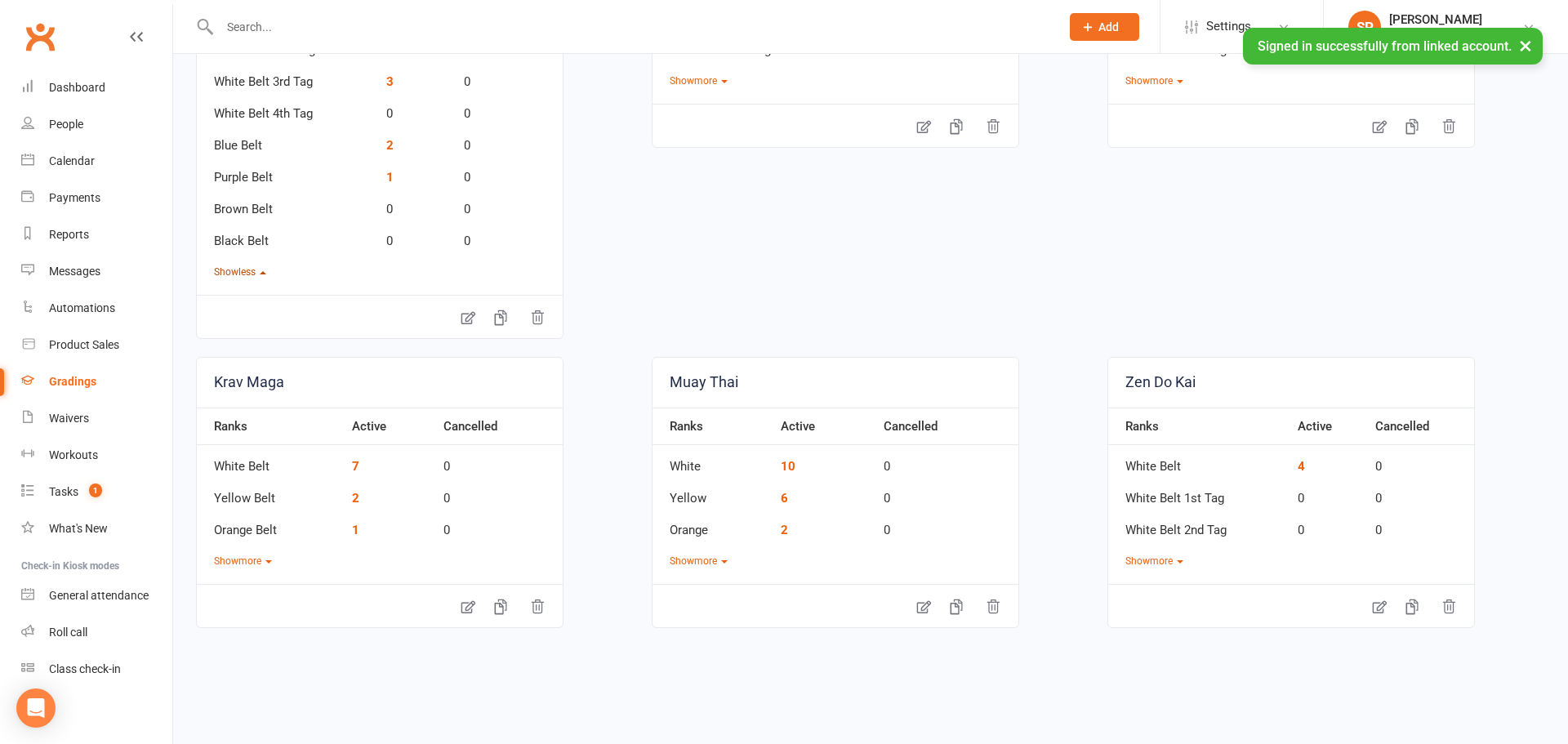
scroll to position [331, 0]
click at [272, 563] on button "Show more" at bounding box center [243, 560] width 58 height 15
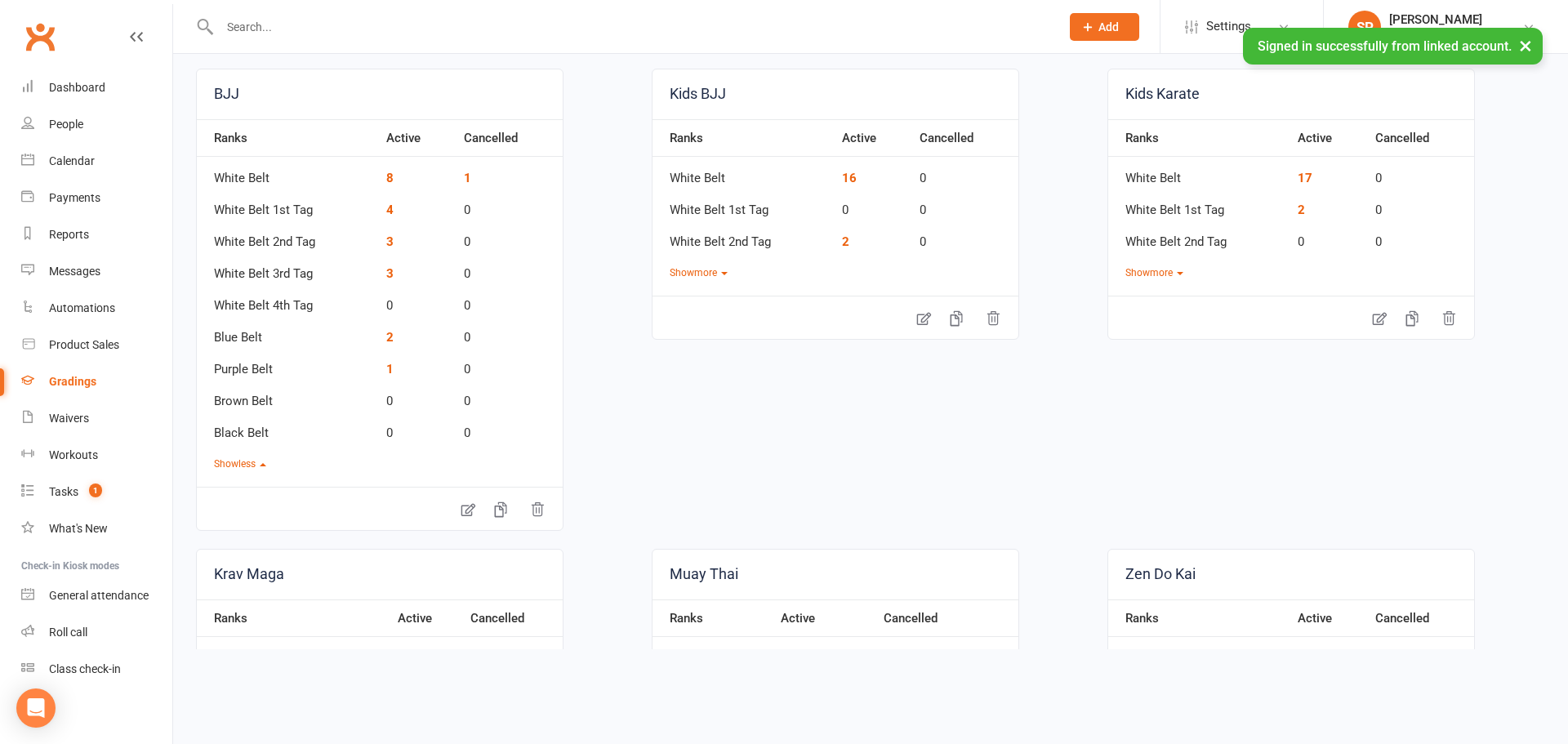
scroll to position [0, 0]
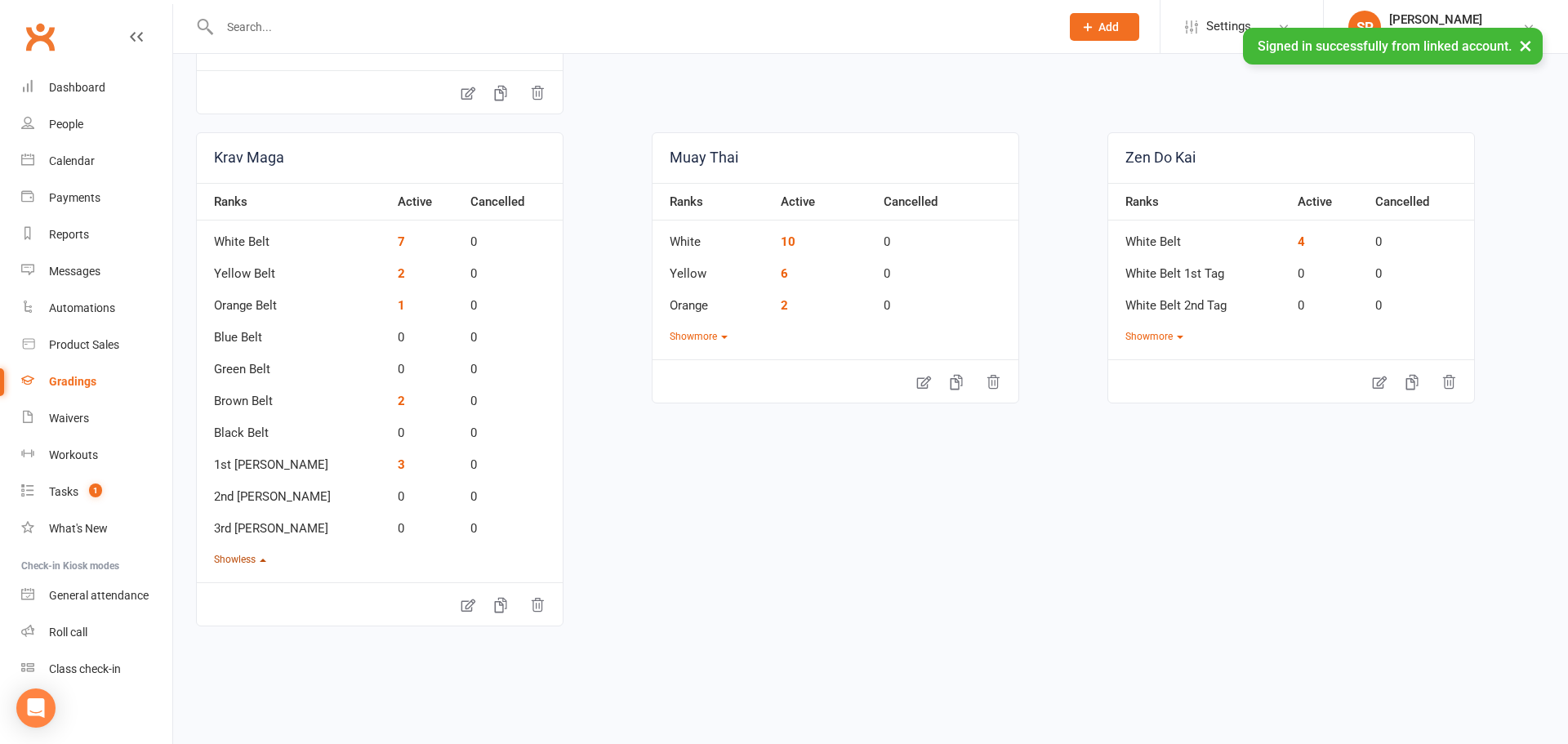
click at [249, 566] on button "Show less" at bounding box center [240, 560] width 53 height 15
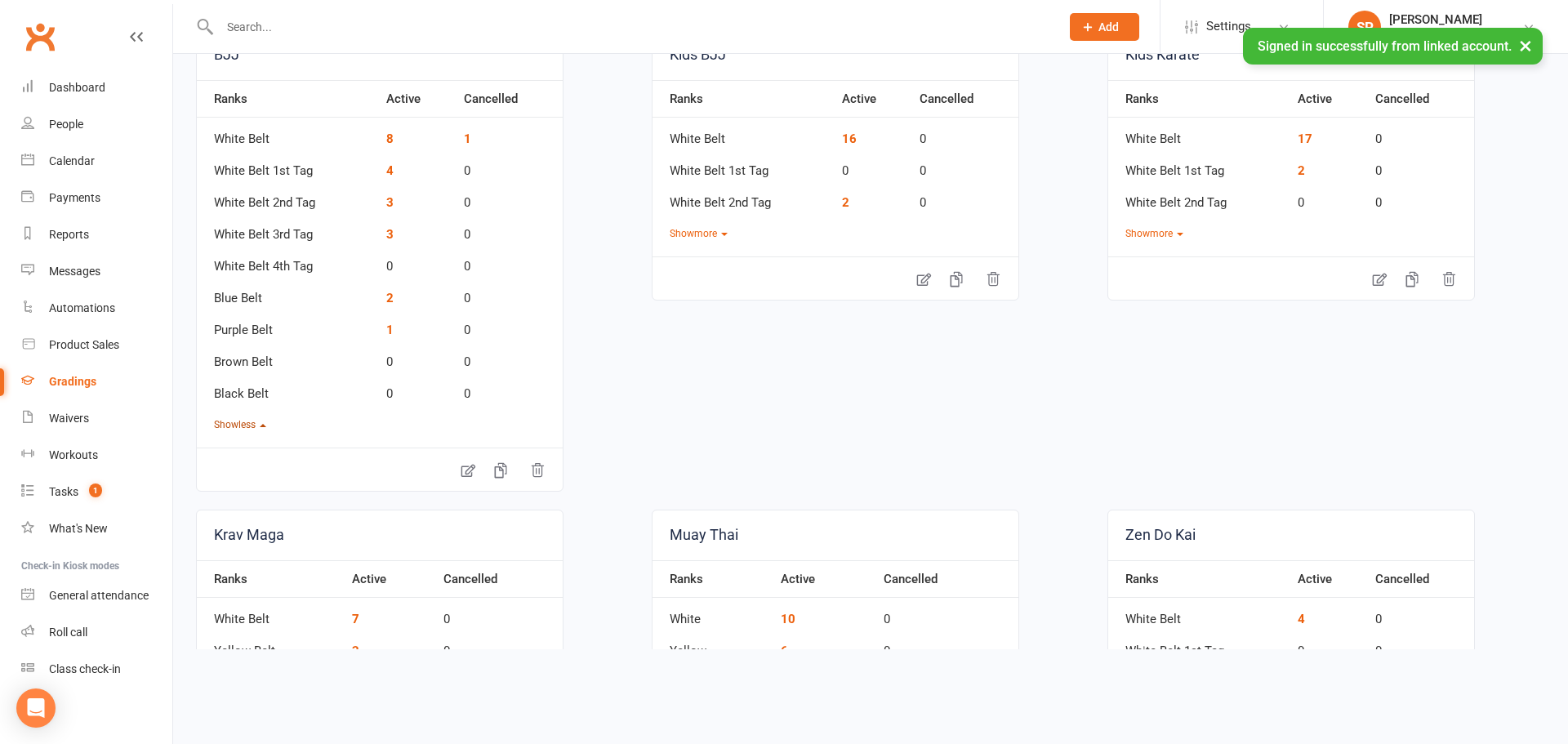
click at [240, 427] on button "Show less" at bounding box center [240, 425] width 53 height 15
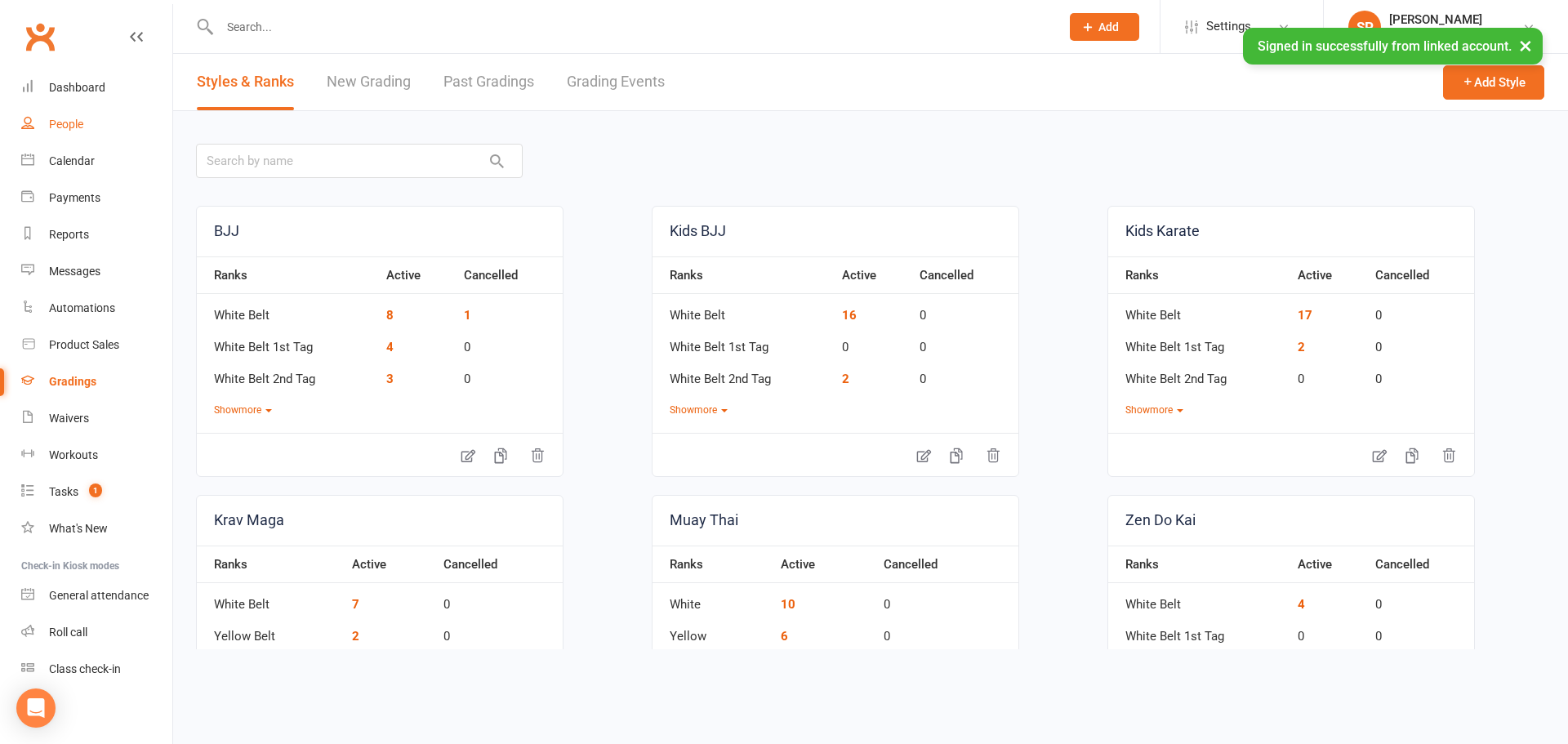
click at [68, 134] on link "People" at bounding box center [97, 124] width 151 height 37
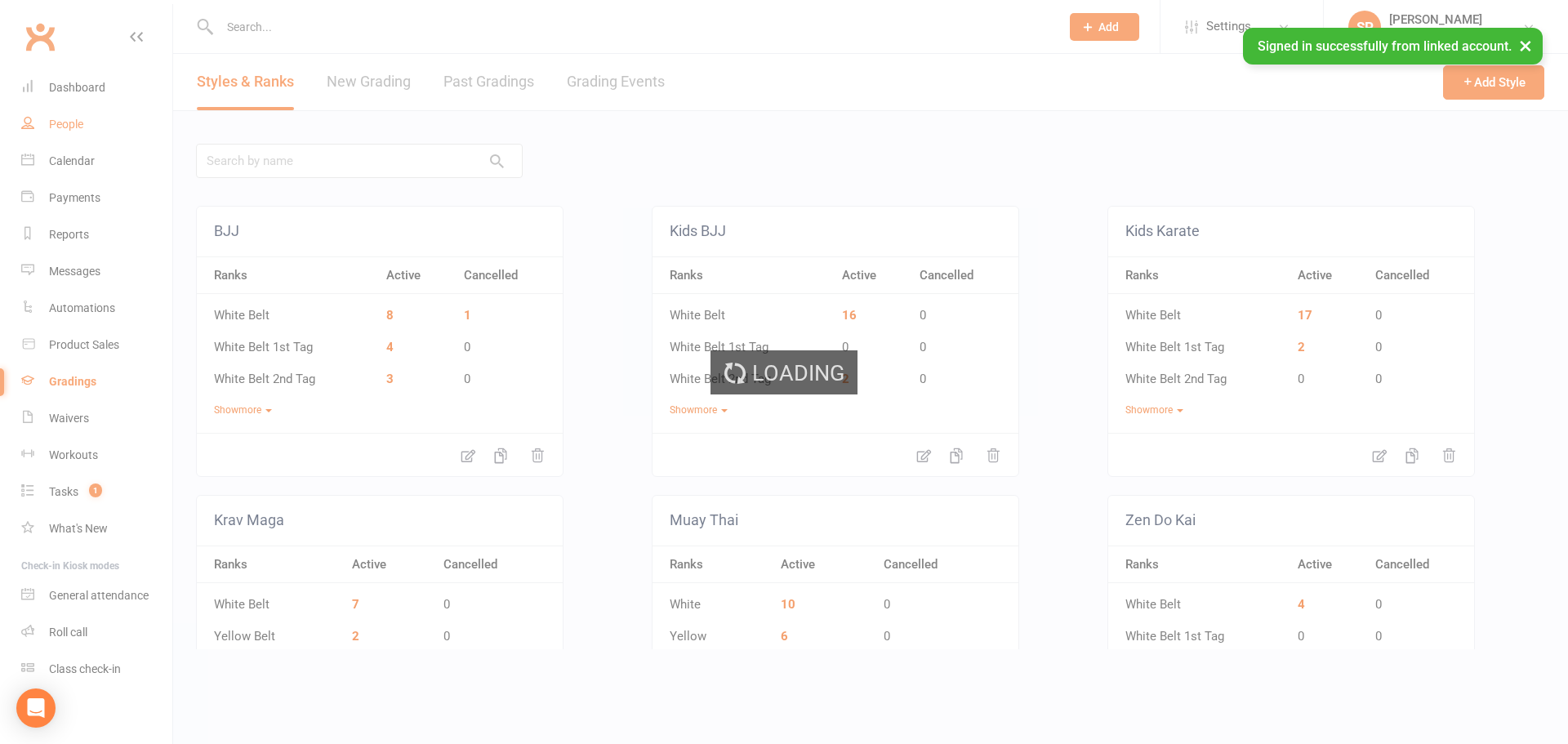
select select "100"
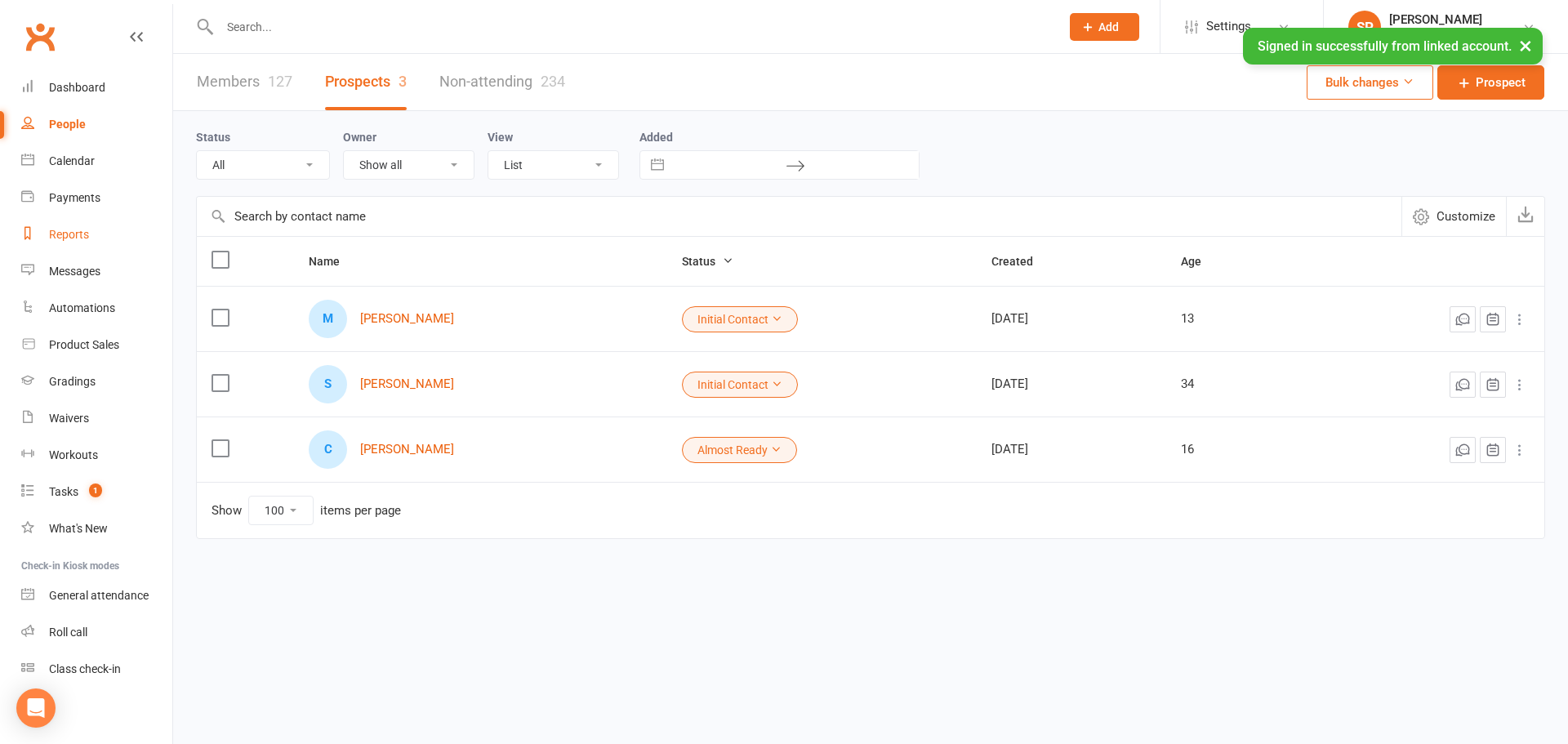
click at [84, 243] on link "Reports" at bounding box center [97, 234] width 151 height 37
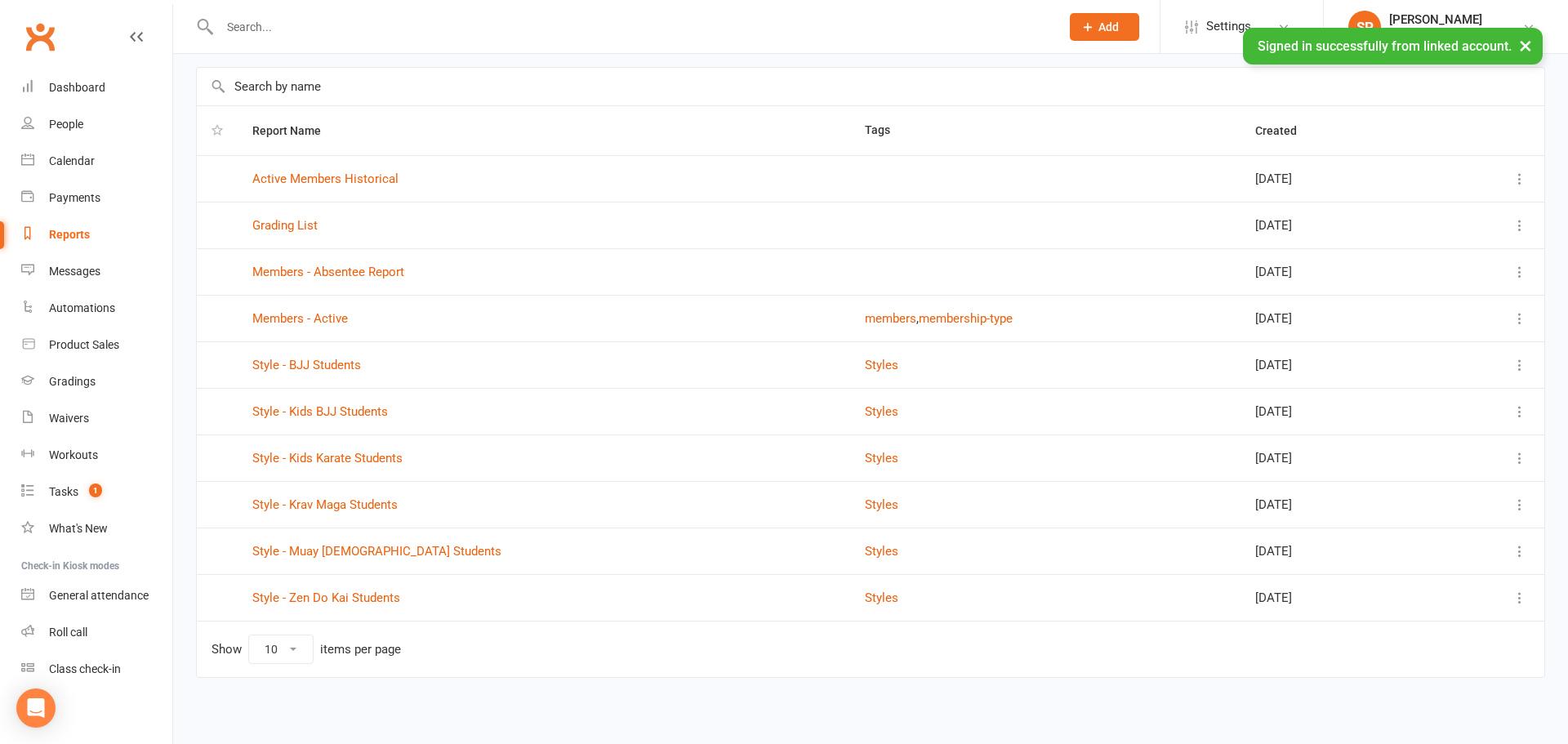
scroll to position [71, 0]
click at [316, 364] on link "Style - BJJ Students" at bounding box center [306, 362] width 108 height 15
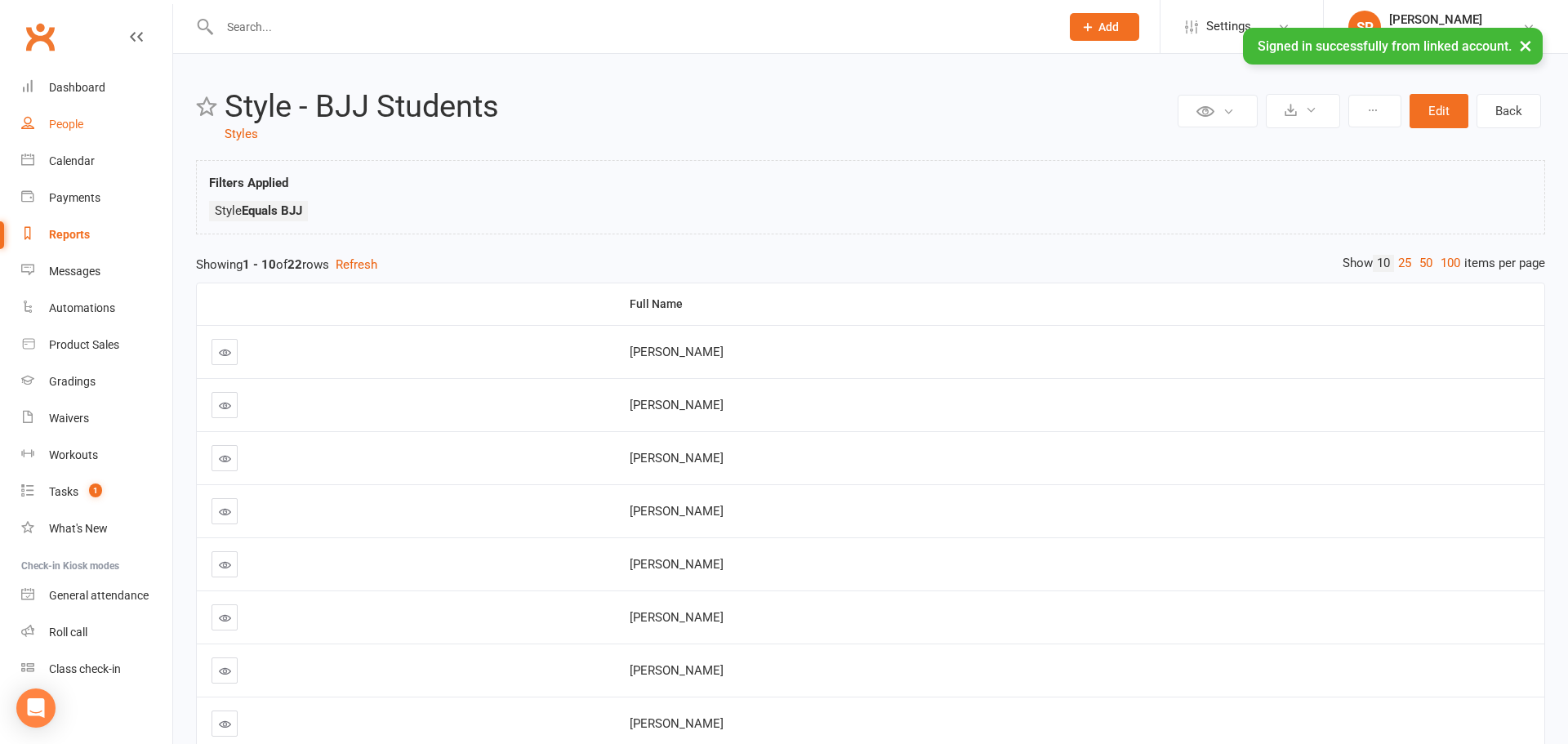
click at [59, 111] on link "People" at bounding box center [97, 124] width 151 height 37
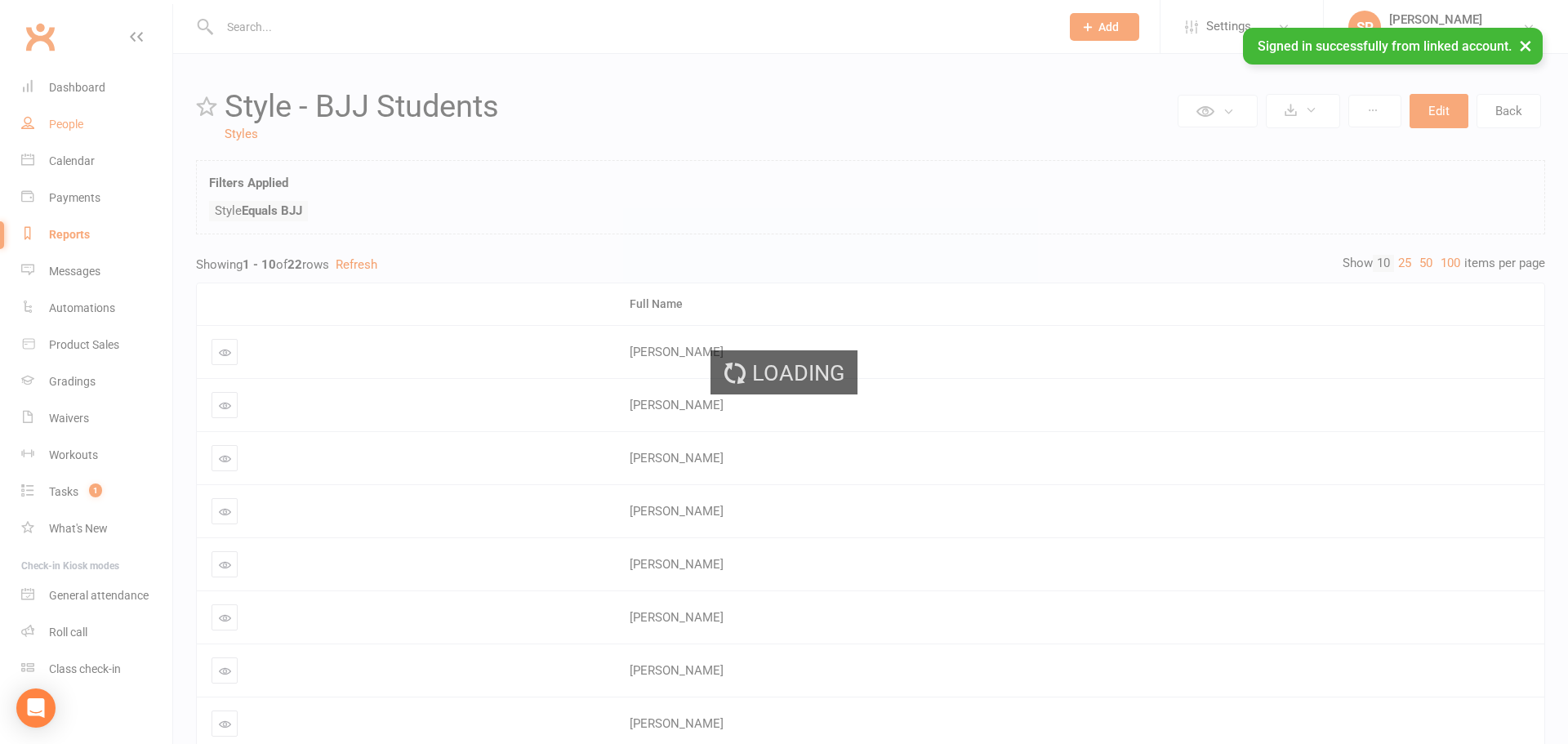
select select "100"
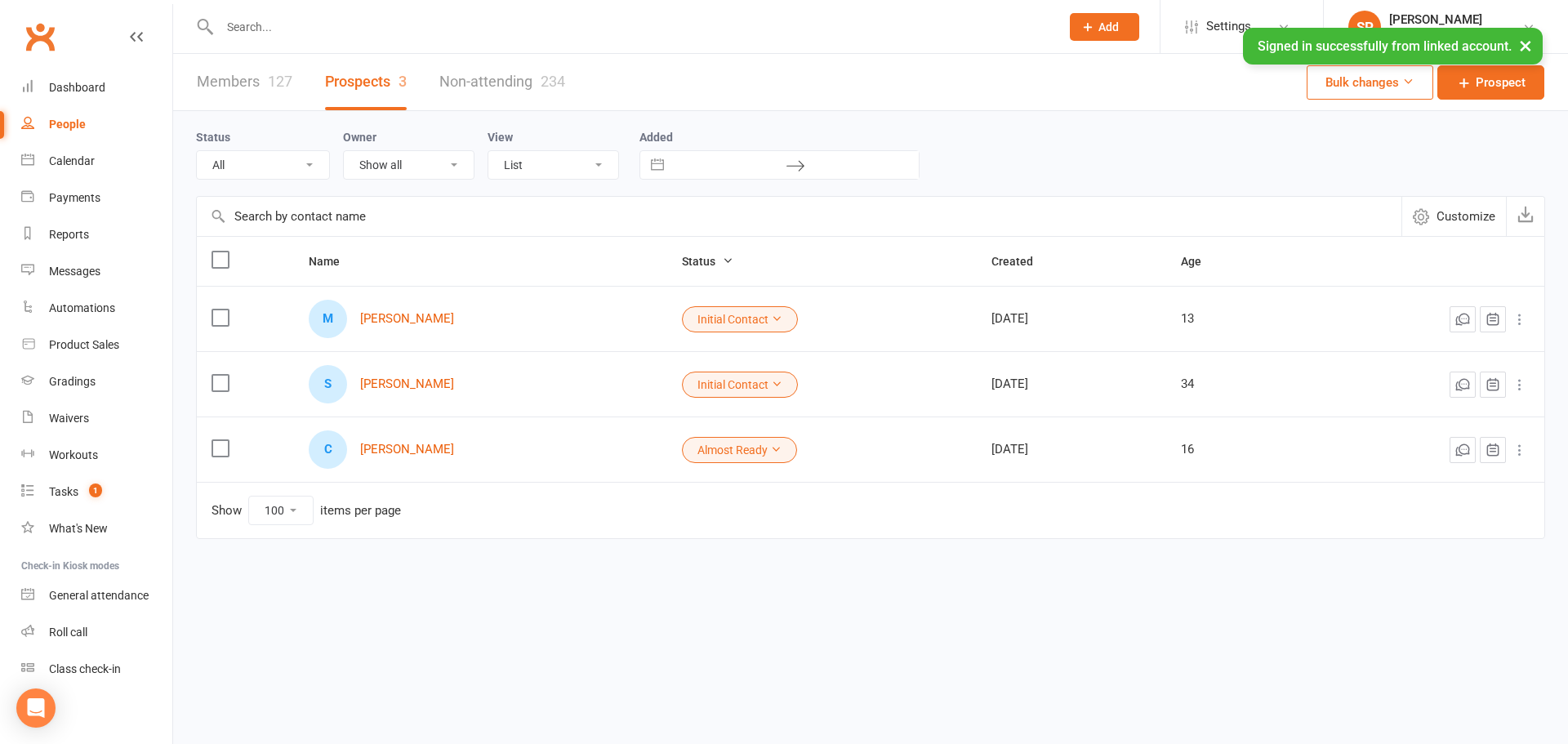
click at [1528, 54] on button "×" at bounding box center [1525, 45] width 29 height 35
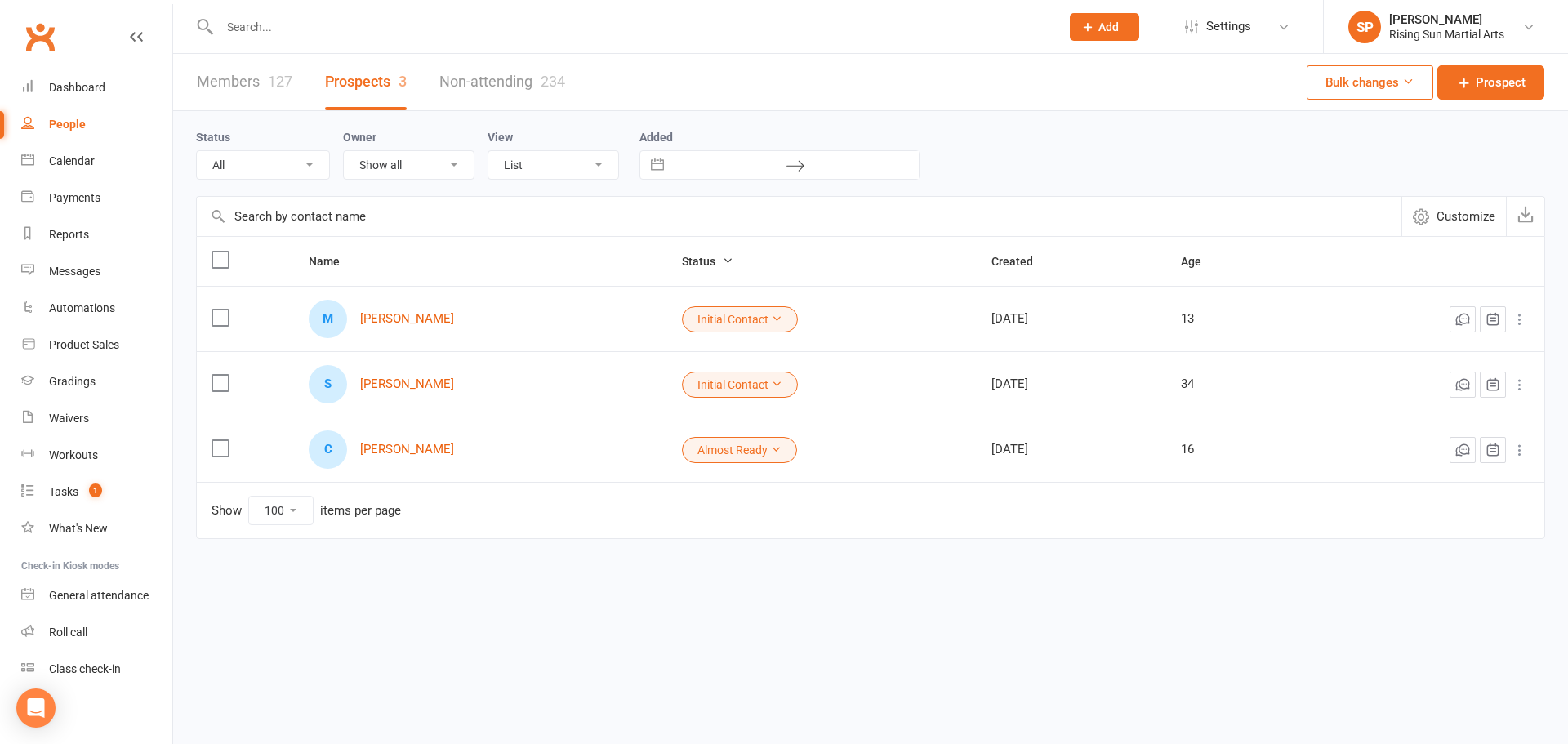
click at [274, 30] on input "text" at bounding box center [631, 26] width 834 height 23
click at [329, 26] on input "[PERSON_NAME]" at bounding box center [631, 26] width 834 height 23
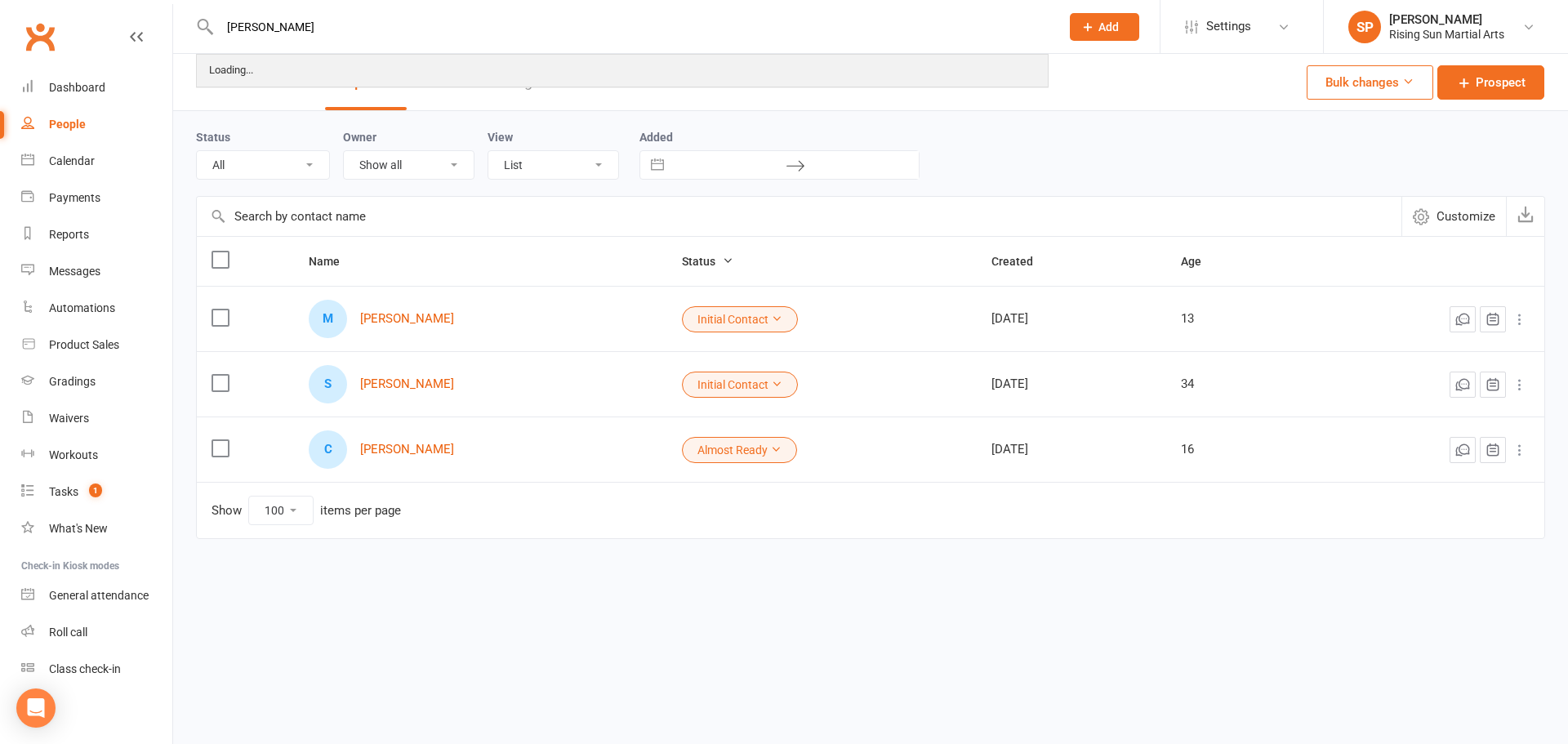
click at [245, 73] on div "Loading..." at bounding box center [230, 71] width 54 height 24
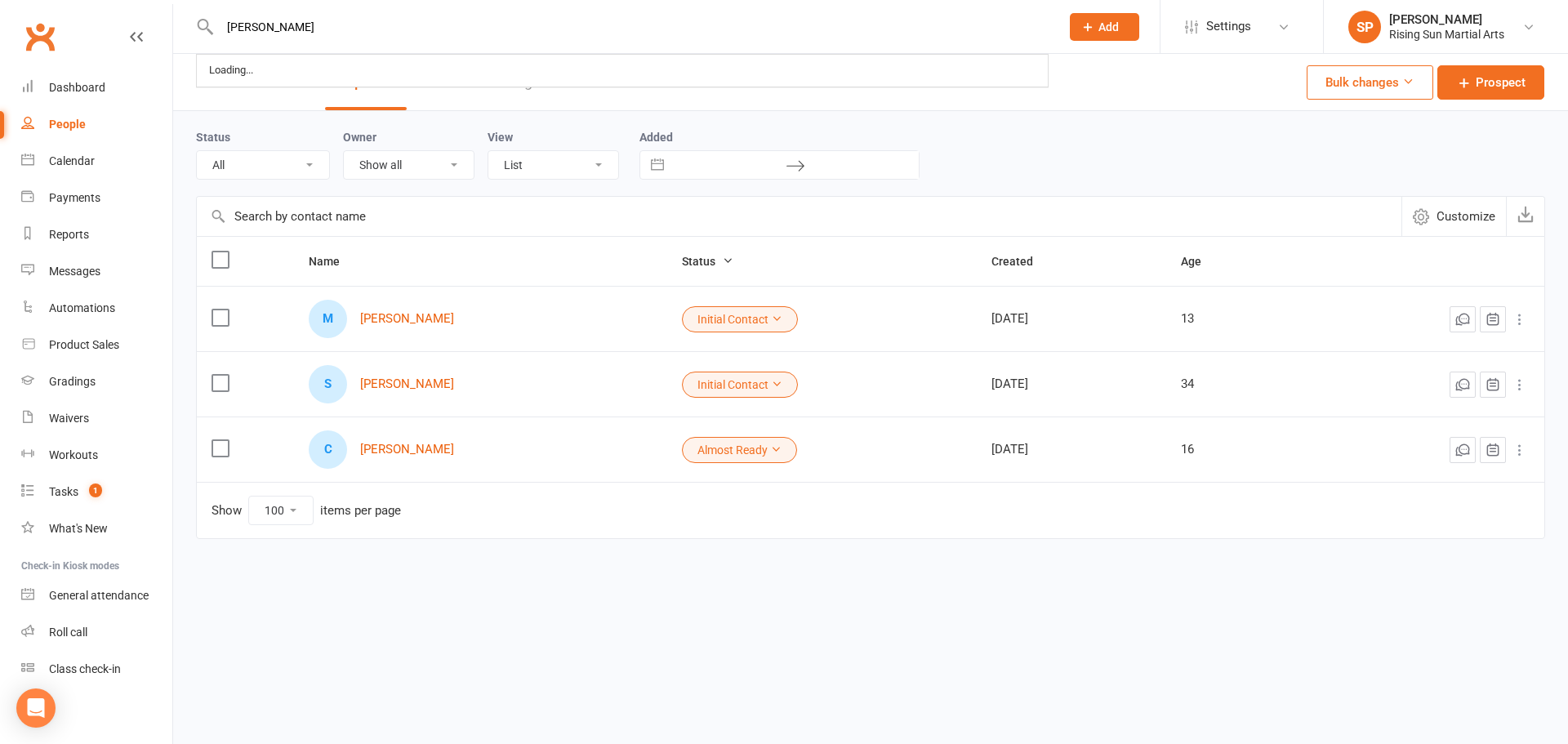
click at [366, 33] on input "[PERSON_NAME]" at bounding box center [631, 26] width 834 height 23
type input "c"
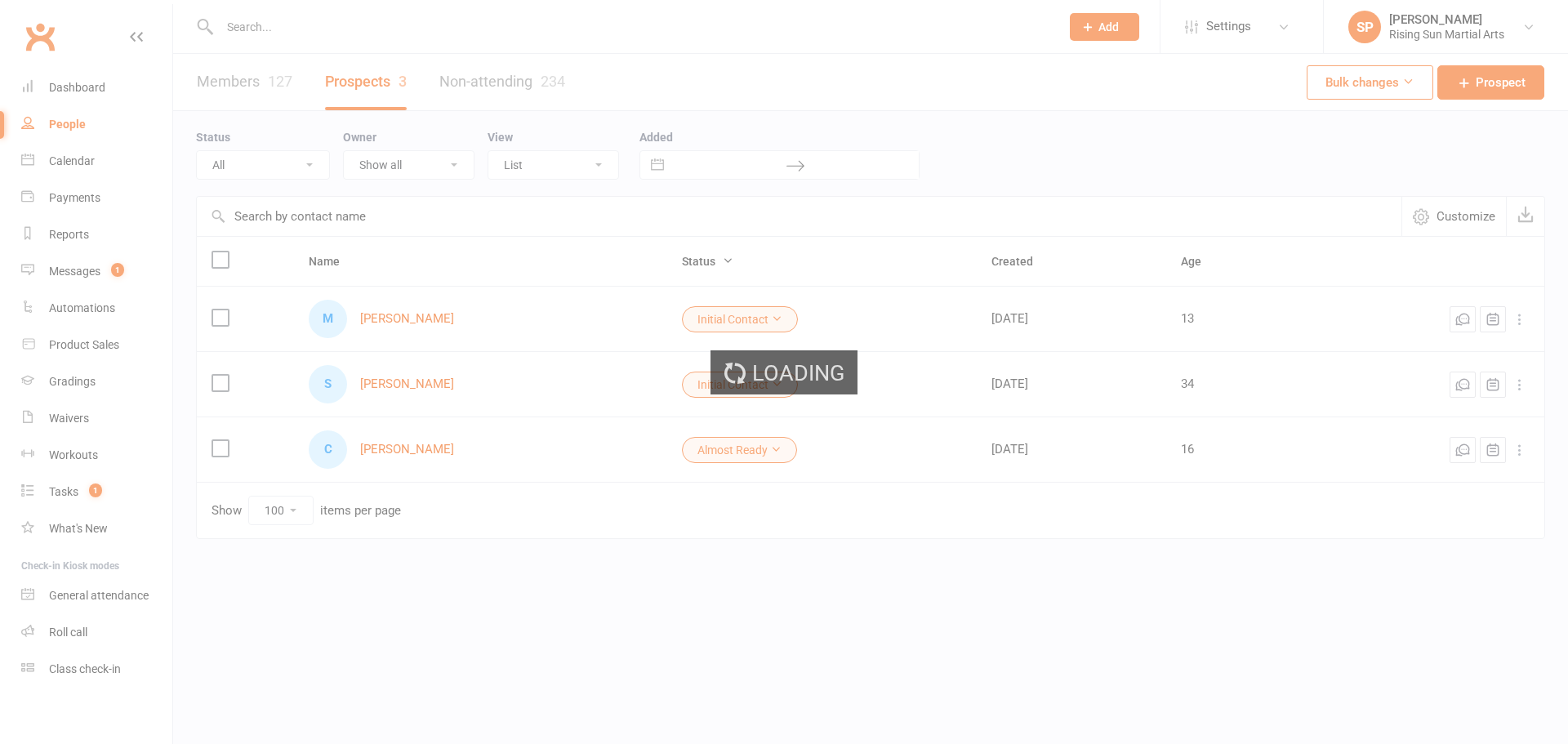
select select "100"
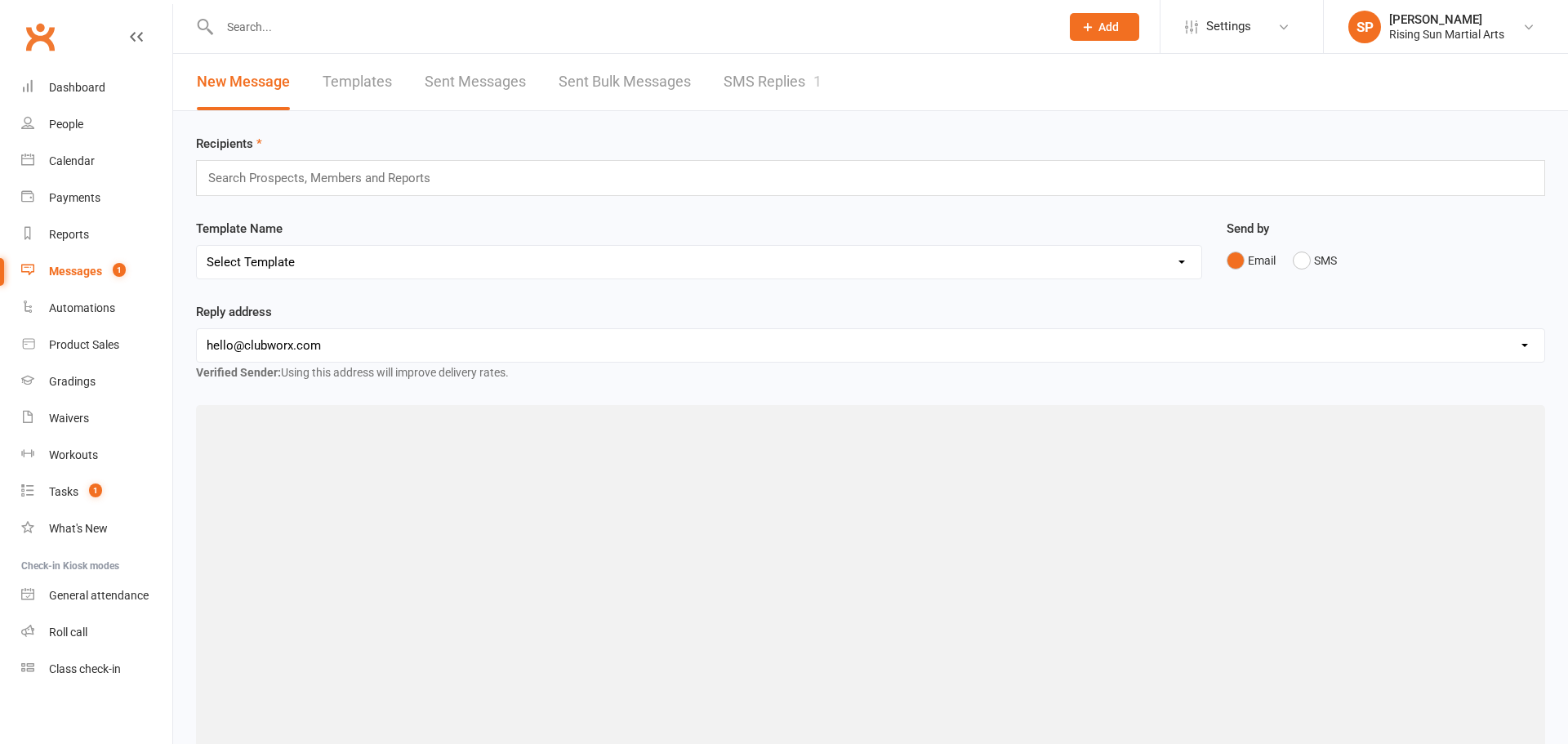
click at [779, 82] on link "SMS Replies 1" at bounding box center [772, 82] width 98 height 56
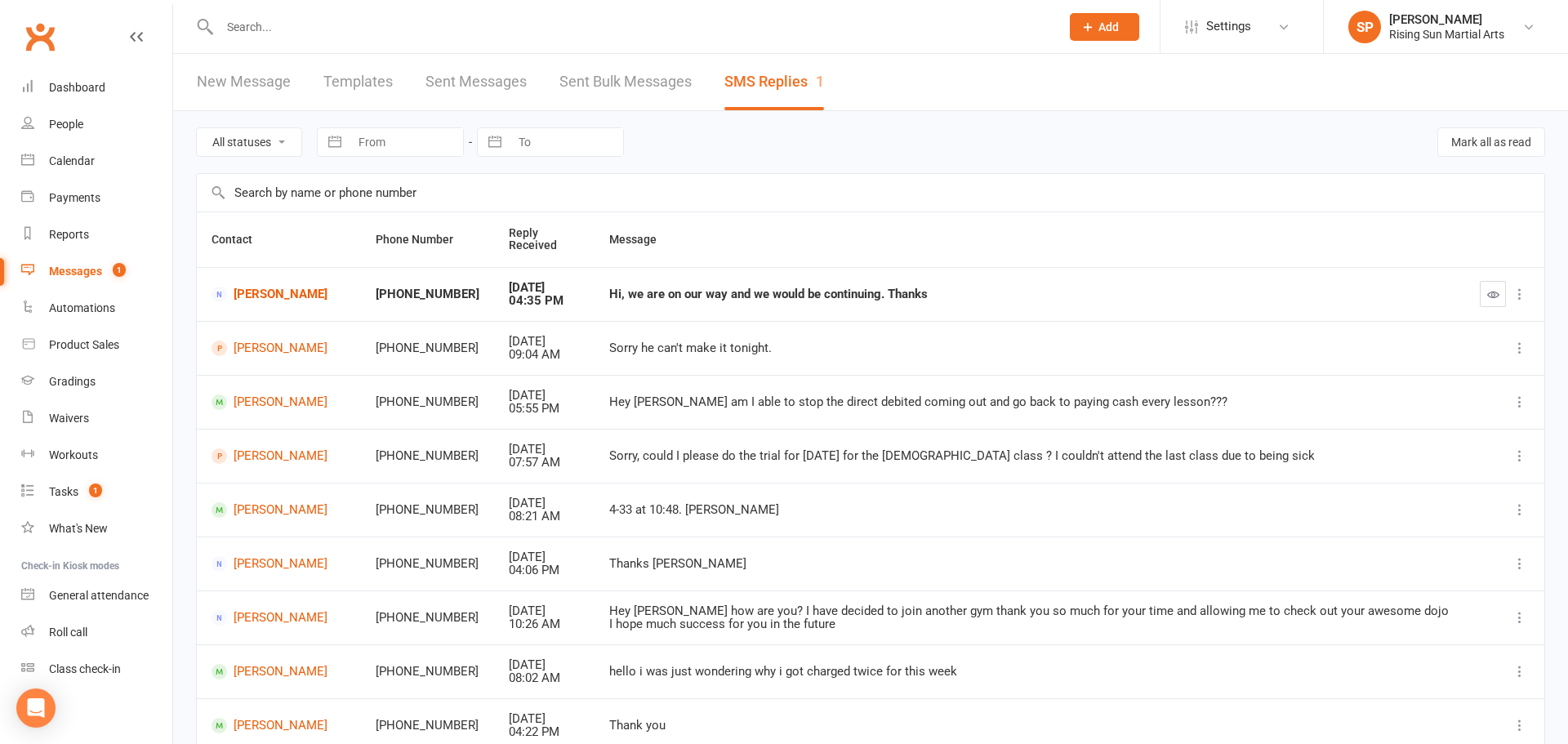
click at [1482, 291] on button "button" at bounding box center [1493, 294] width 26 height 26
click at [263, 73] on link "New Message" at bounding box center [244, 82] width 94 height 56
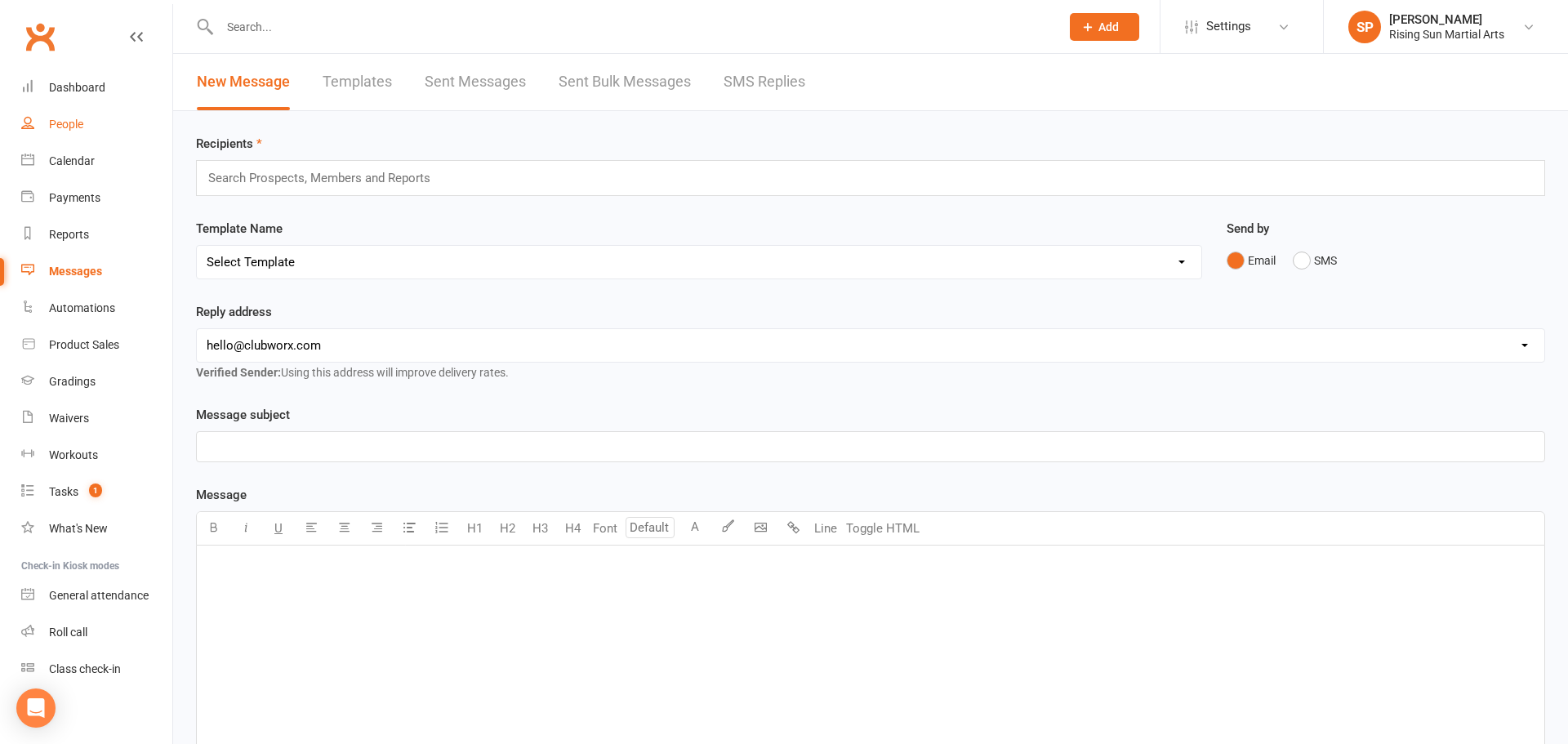
click at [59, 115] on link "People" at bounding box center [97, 124] width 151 height 37
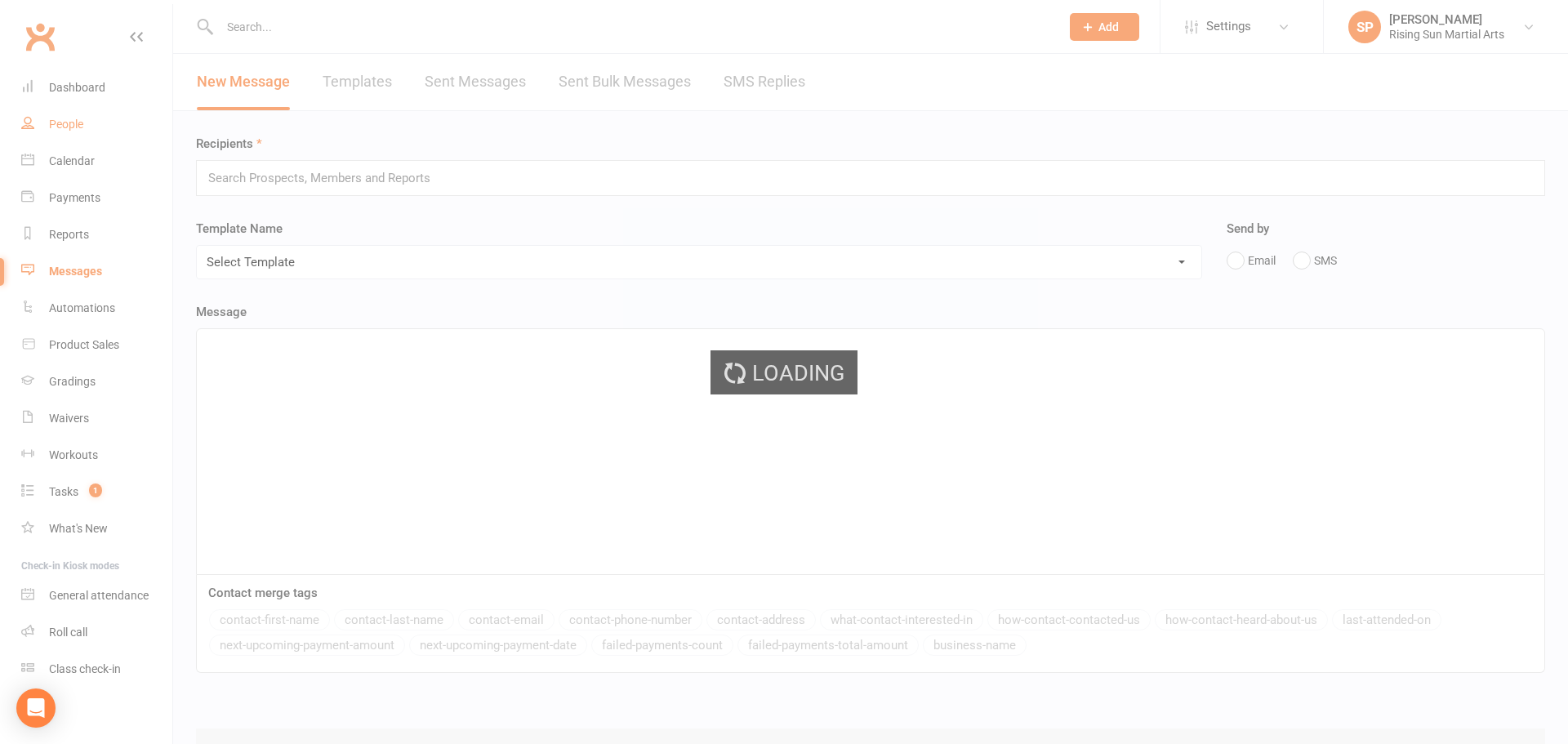
select select "100"
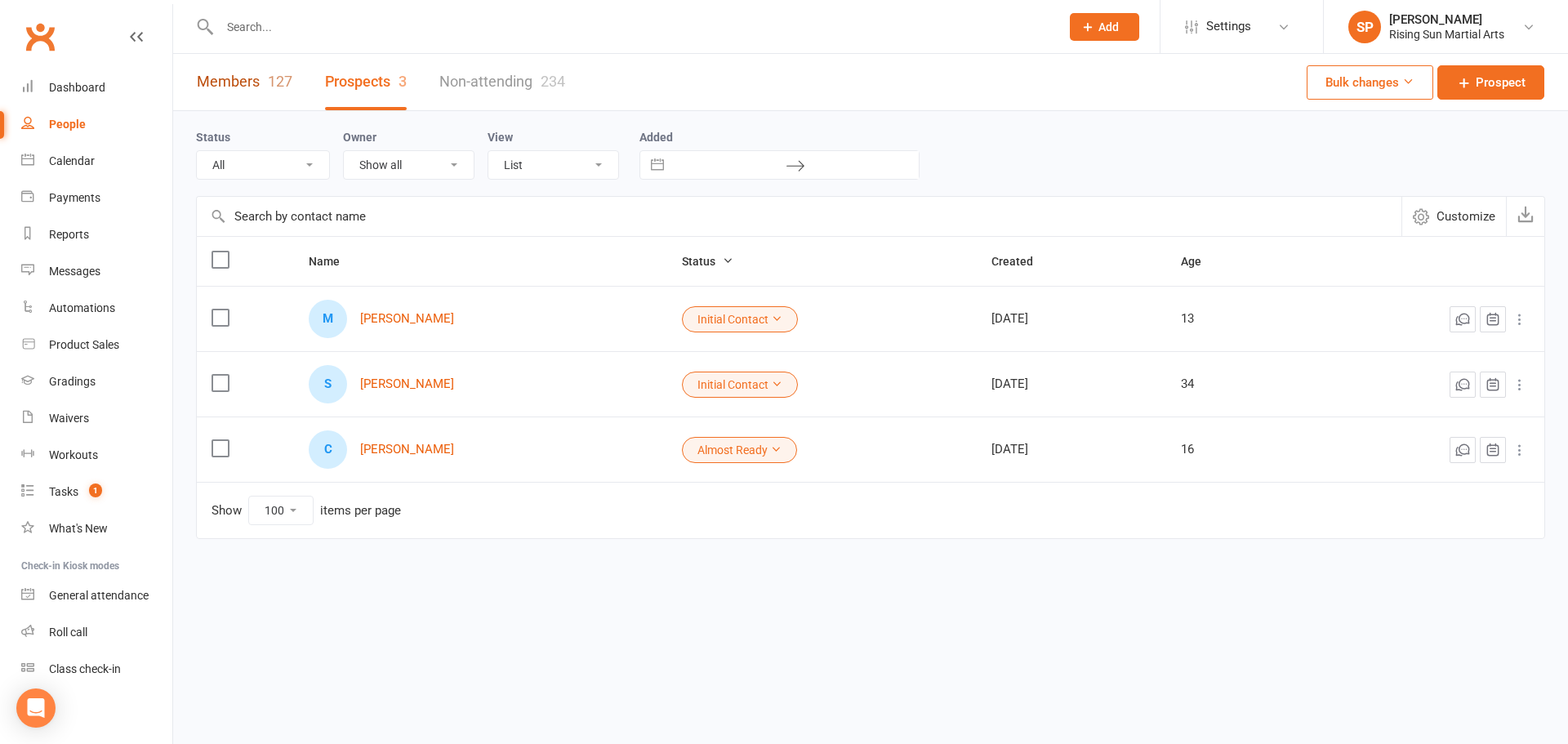
click at [264, 84] on link "Members 127" at bounding box center [245, 82] width 96 height 56
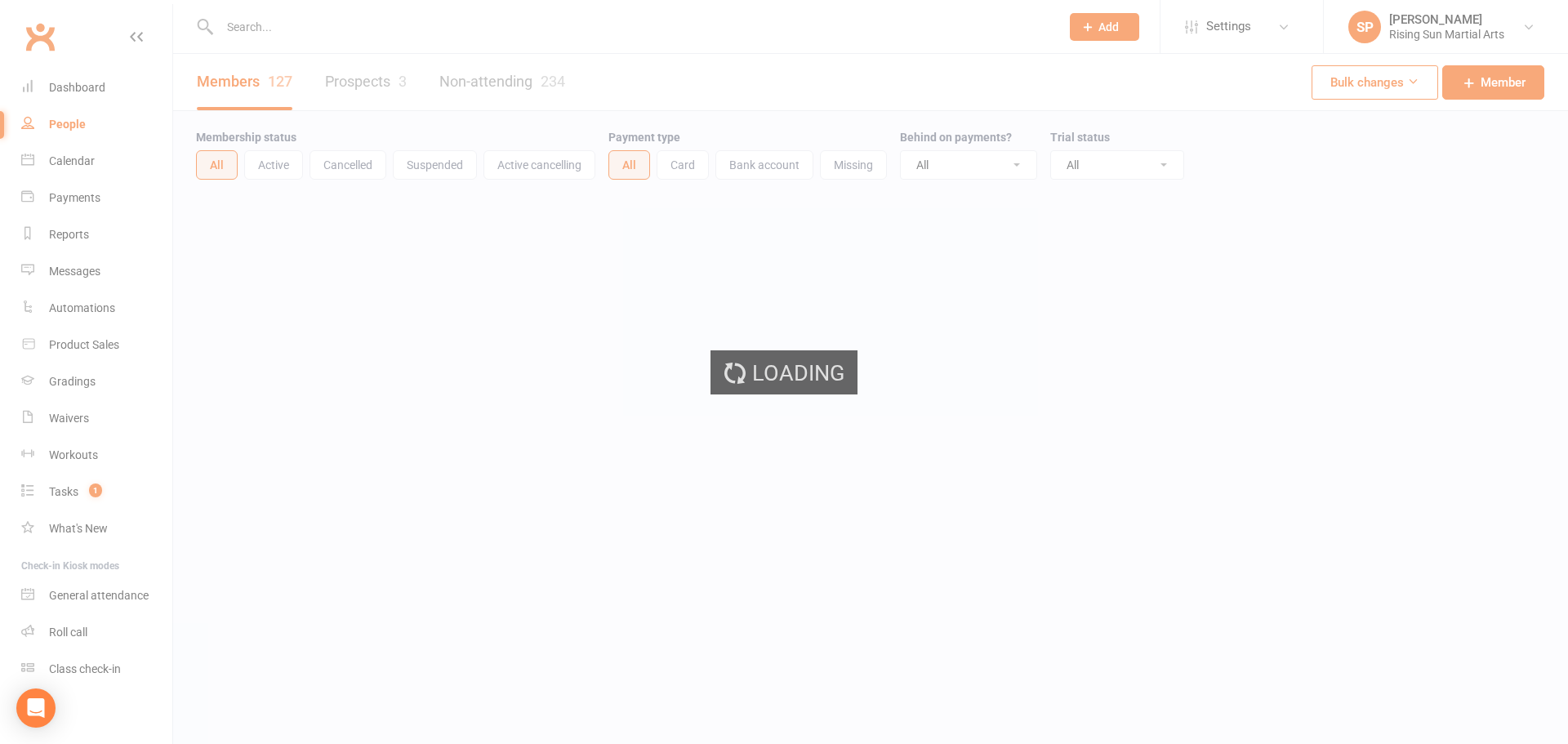
select select "100"
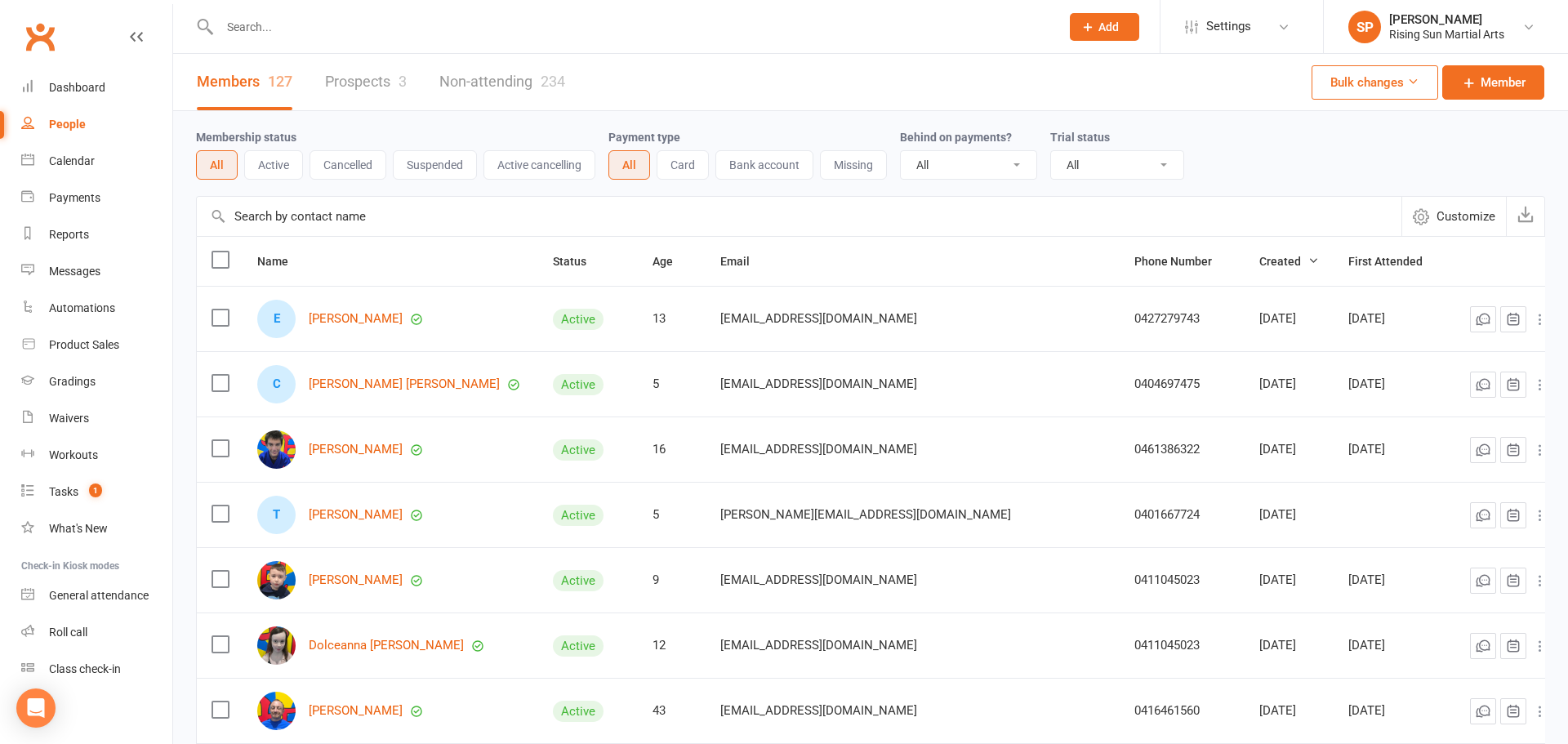
click at [290, 30] on input "text" at bounding box center [631, 26] width 834 height 23
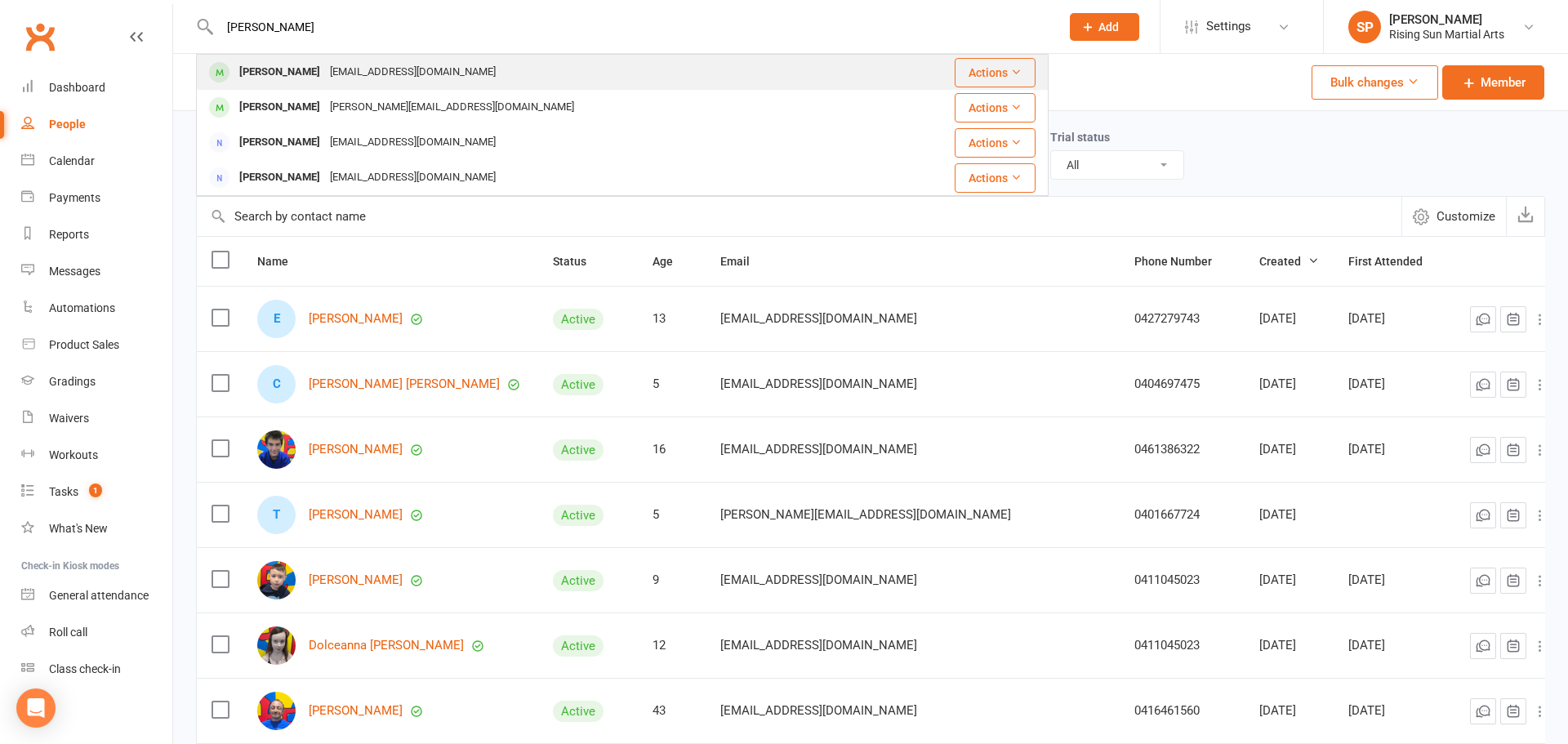
type input "[PERSON_NAME]"
click at [524, 87] on div "Chelsea Nguyen haiquang2111@gmail.com" at bounding box center [540, 72] width 685 height 34
